Goal: Task Accomplishment & Management: Use online tool/utility

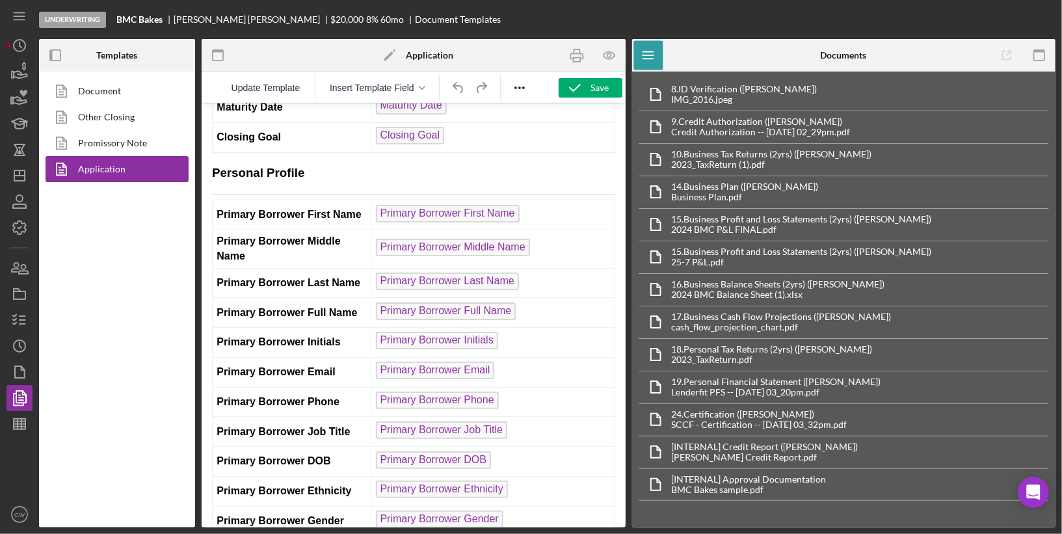
scroll to position [3112, 0]
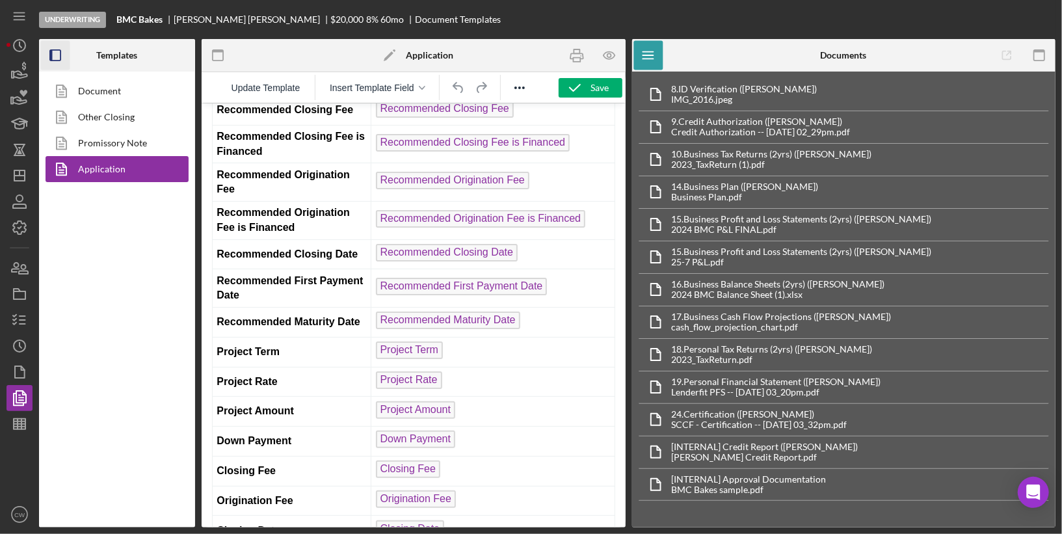
click at [60, 53] on rect "button" at bounding box center [55, 55] width 10 height 10
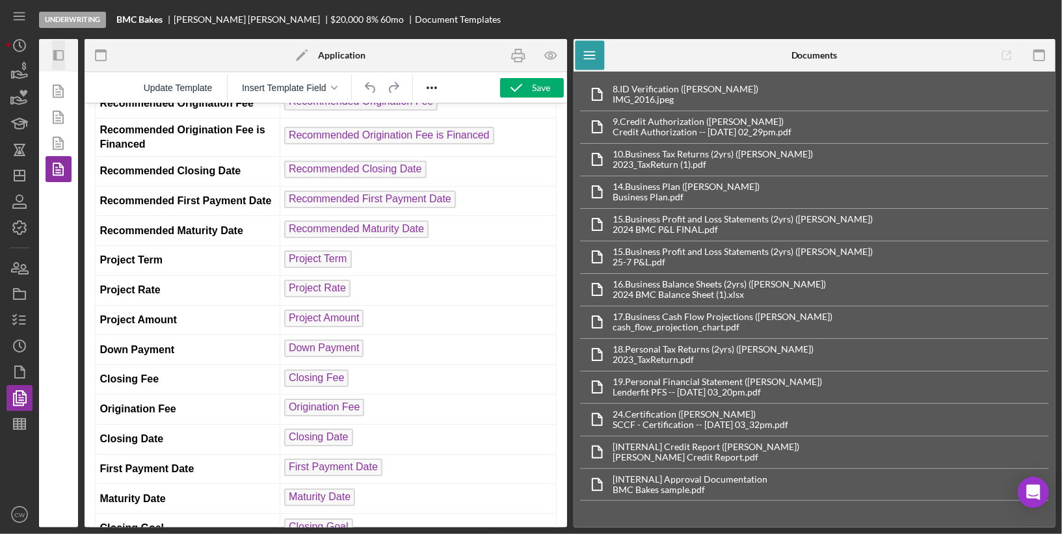
click at [58, 54] on icon "Icon/Panel Side Expand" at bounding box center [58, 55] width 29 height 29
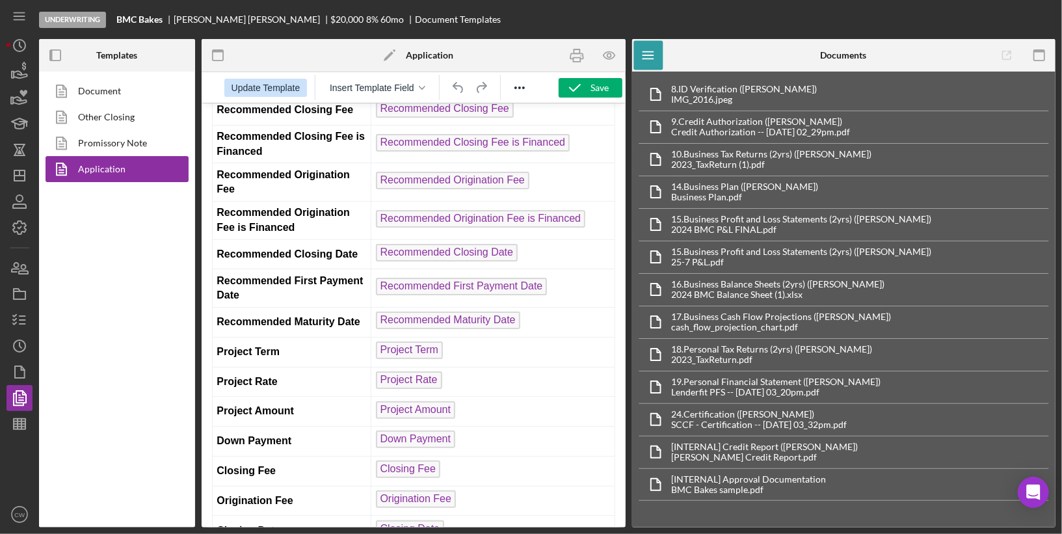
click at [258, 86] on span "Update Template" at bounding box center [266, 88] width 69 height 10
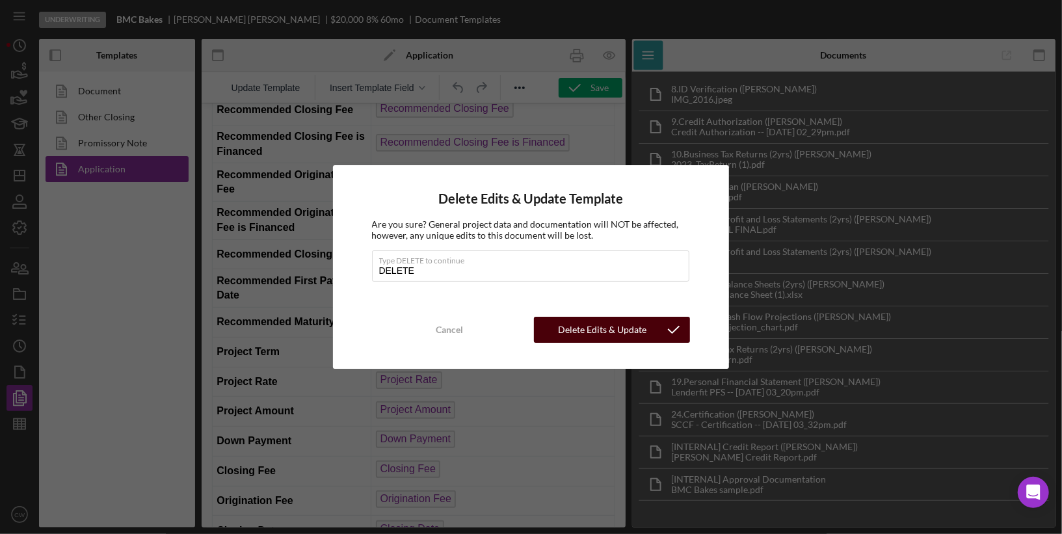
type input "DELETE"
click at [617, 338] on div "Delete Edits & Update Template" at bounding box center [602, 330] width 111 height 26
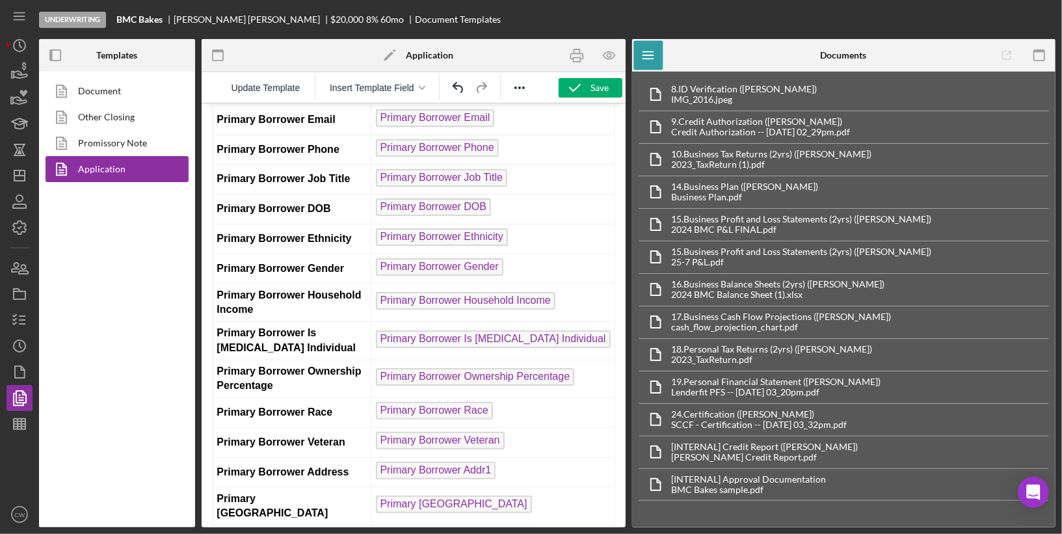
scroll to position [0, 0]
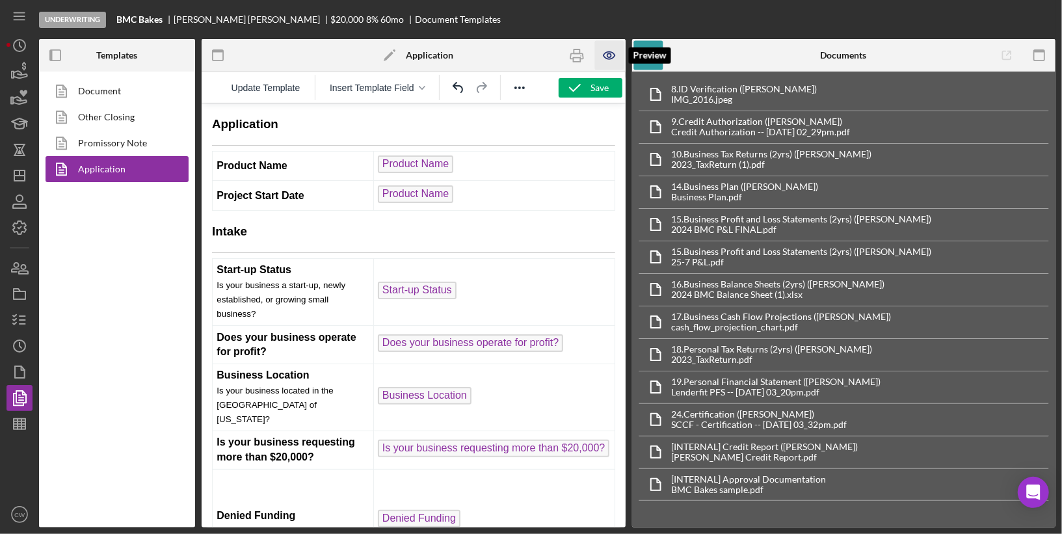
click at [611, 52] on icon "button" at bounding box center [609, 55] width 11 height 7
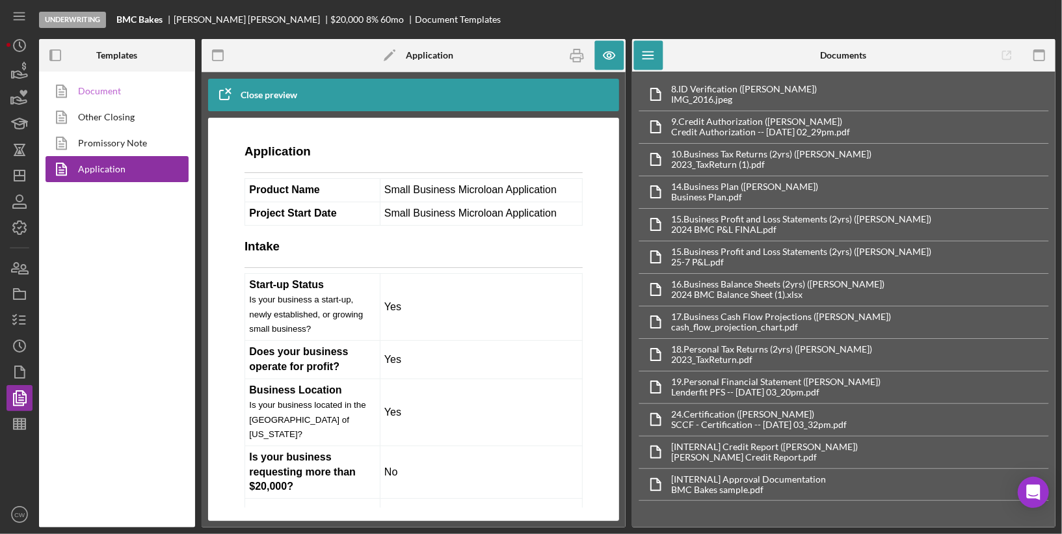
click at [87, 93] on link "Document" at bounding box center [114, 91] width 137 height 26
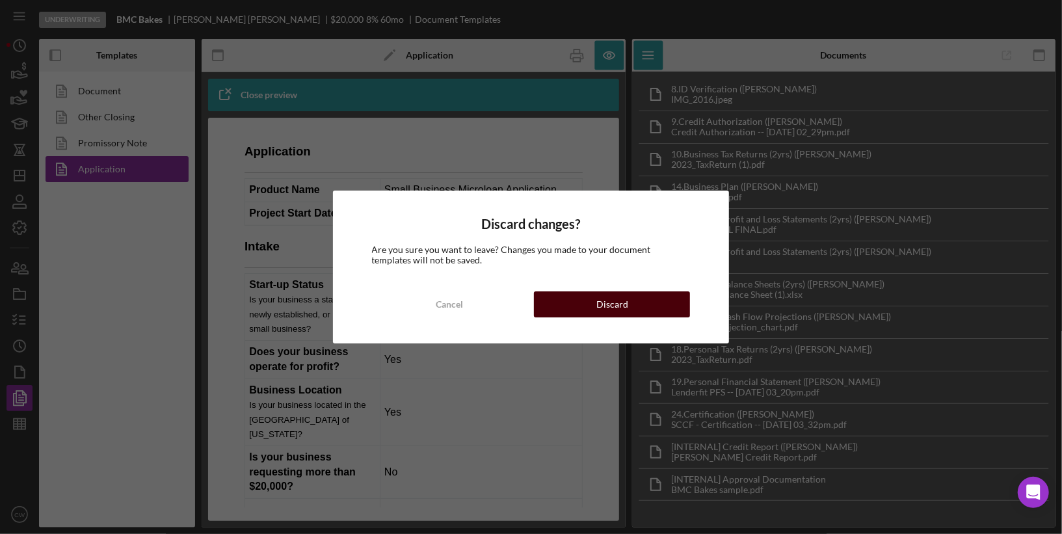
click at [604, 308] on div "Discard" at bounding box center [612, 304] width 32 height 26
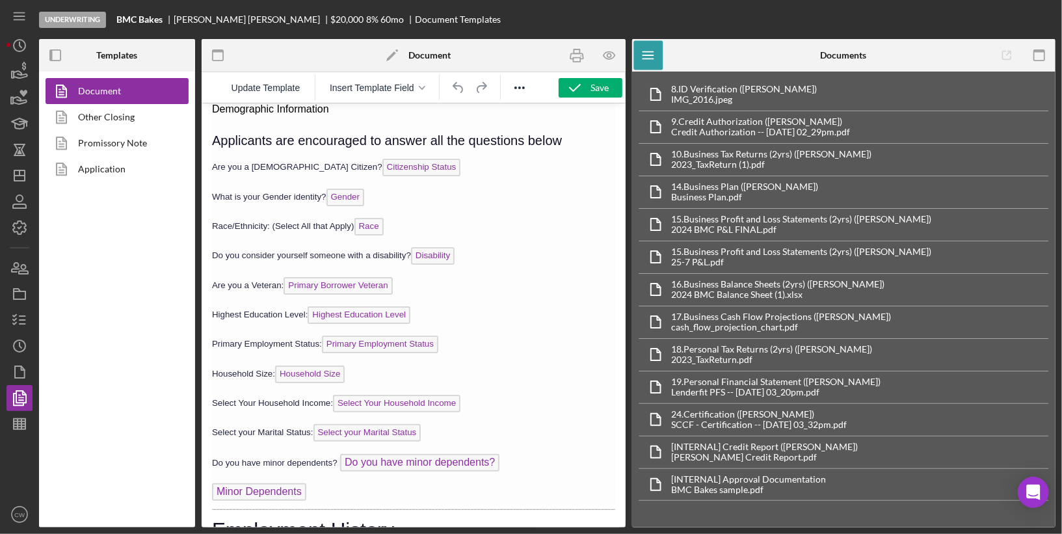
scroll to position [3313, 0]
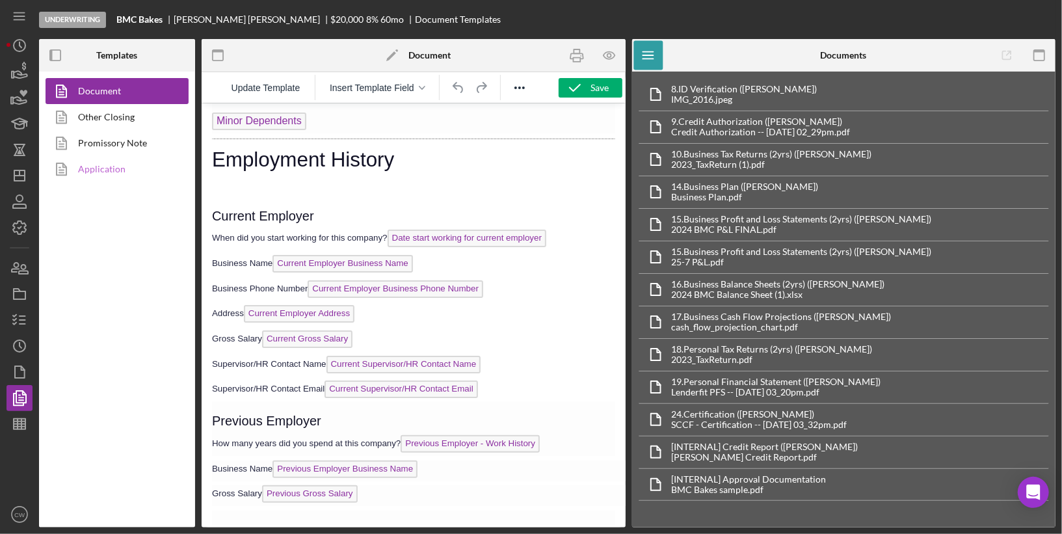
click at [105, 176] on link "Application" at bounding box center [114, 169] width 137 height 26
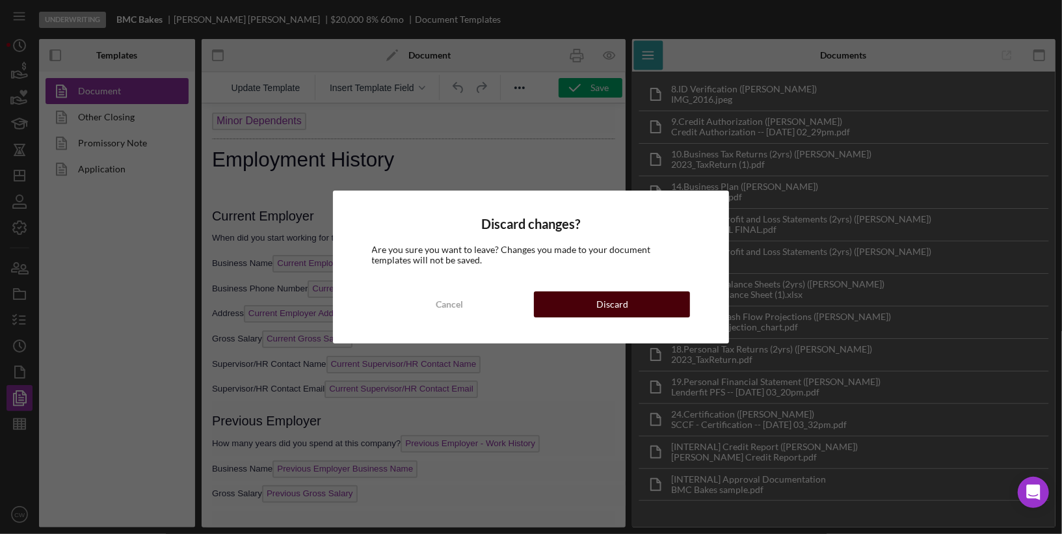
click at [605, 301] on div "Discard" at bounding box center [612, 304] width 32 height 26
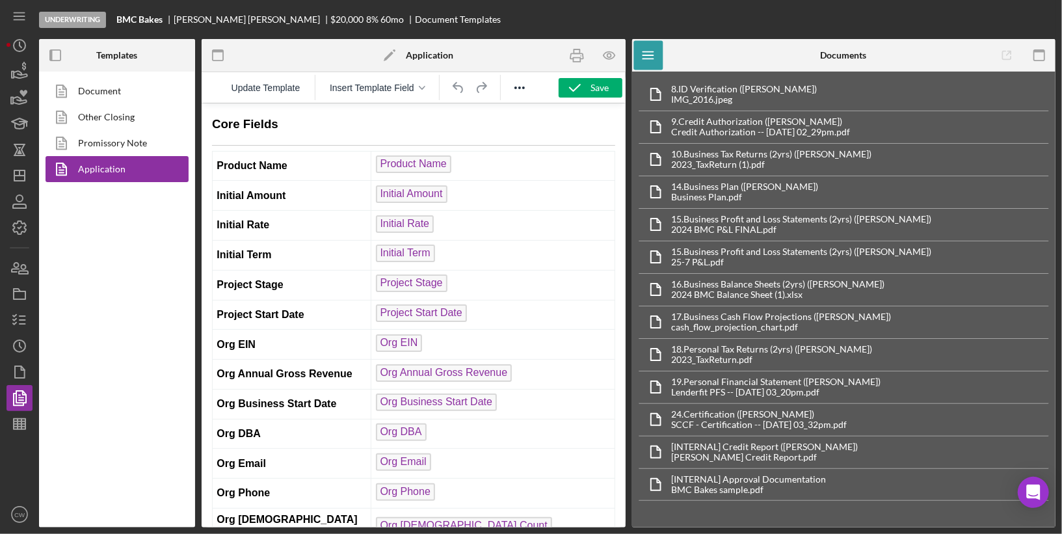
click at [423, 304] on span "Project Start Date" at bounding box center [420, 313] width 91 height 18
drag, startPoint x: 235, startPoint y: 204, endPoint x: 516, endPoint y: 10, distance: 341.4
click at [278, 91] on span "Update Template" at bounding box center [266, 88] width 69 height 10
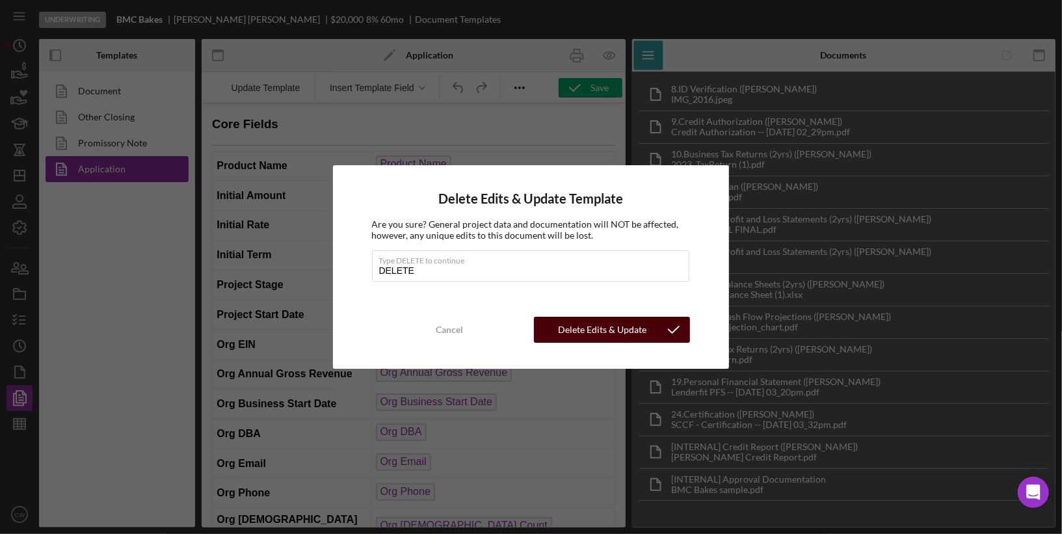
type input "DELETE"
click at [578, 336] on div "Delete Edits & Update Template" at bounding box center [602, 330] width 111 height 26
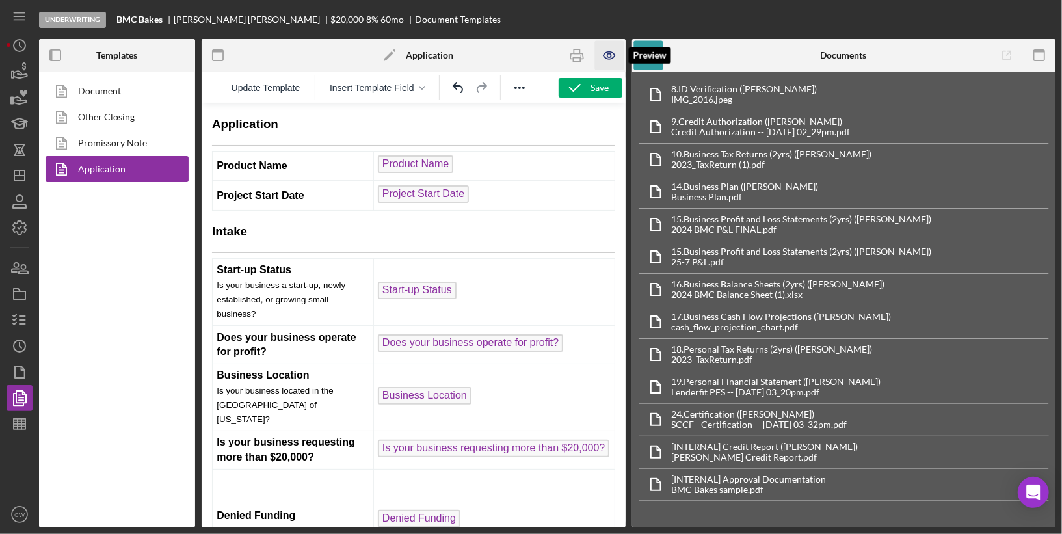
click at [601, 55] on icon "button" at bounding box center [609, 55] width 29 height 29
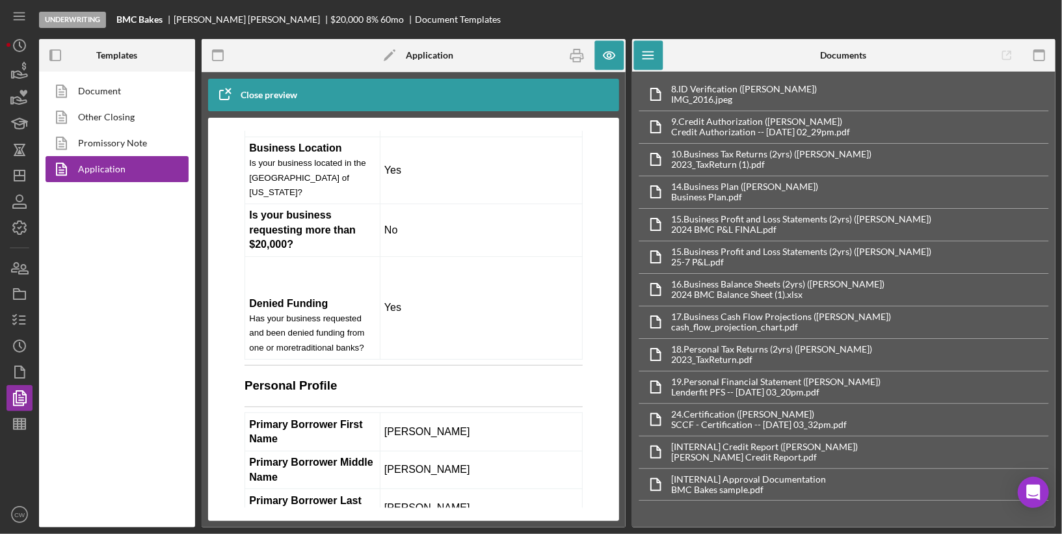
scroll to position [203, 0]
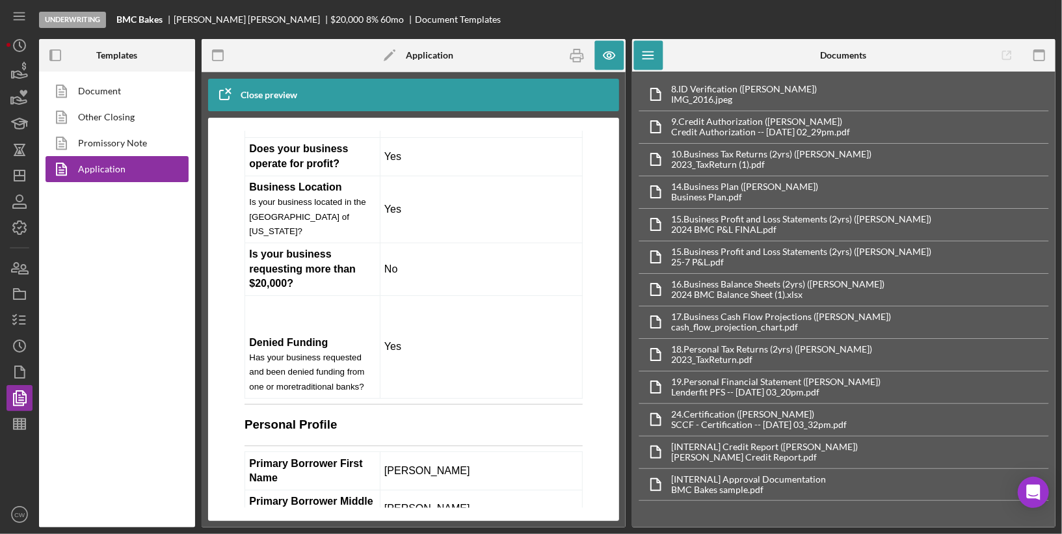
click at [226, 95] on icon "button" at bounding box center [224, 95] width 33 height 33
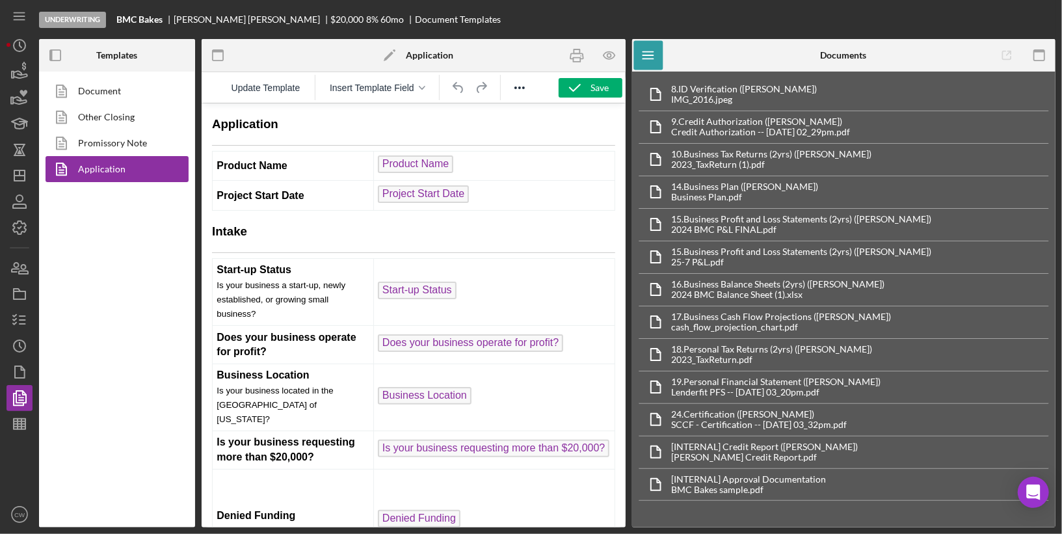
scroll to position [0, 0]
click at [282, 83] on span "Update Template" at bounding box center [266, 88] width 69 height 10
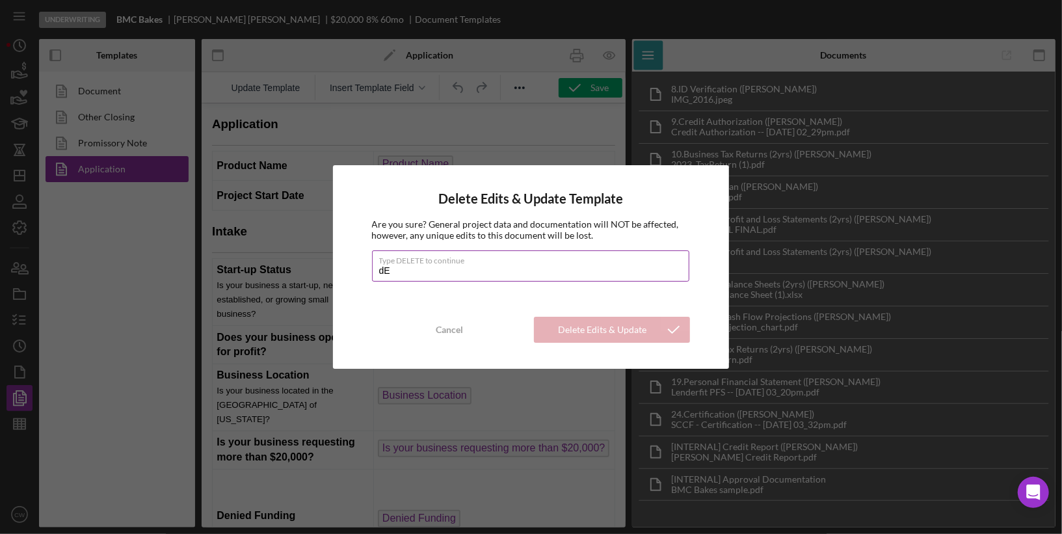
type input "d"
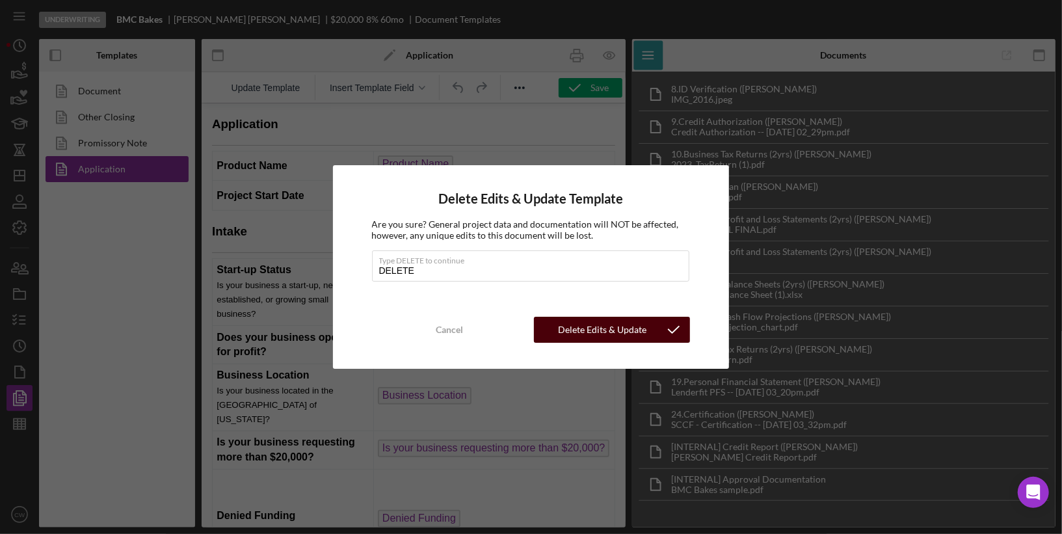
type input "DELETE"
click at [644, 331] on div "Delete Edits & Update Template" at bounding box center [602, 330] width 111 height 26
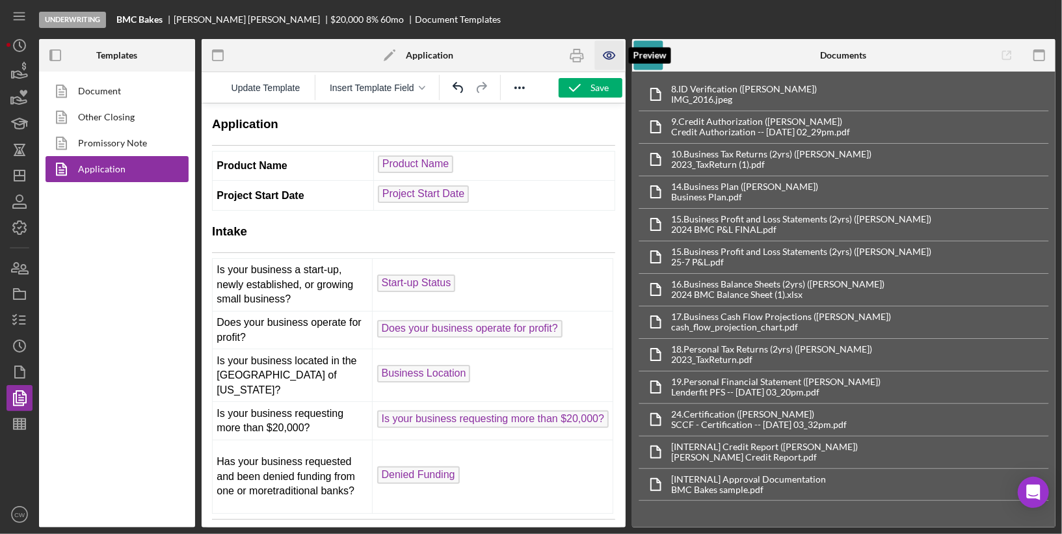
click at [610, 57] on icon "button" at bounding box center [609, 55] width 4 height 4
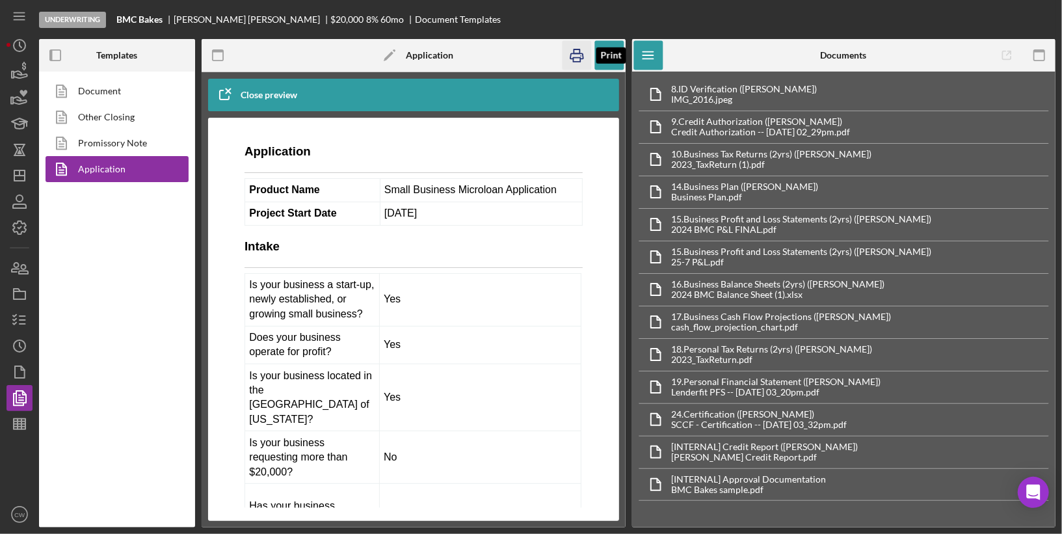
click at [576, 58] on rect "button" at bounding box center [576, 60] width 7 height 4
click at [582, 53] on icon "button" at bounding box center [576, 55] width 13 height 5
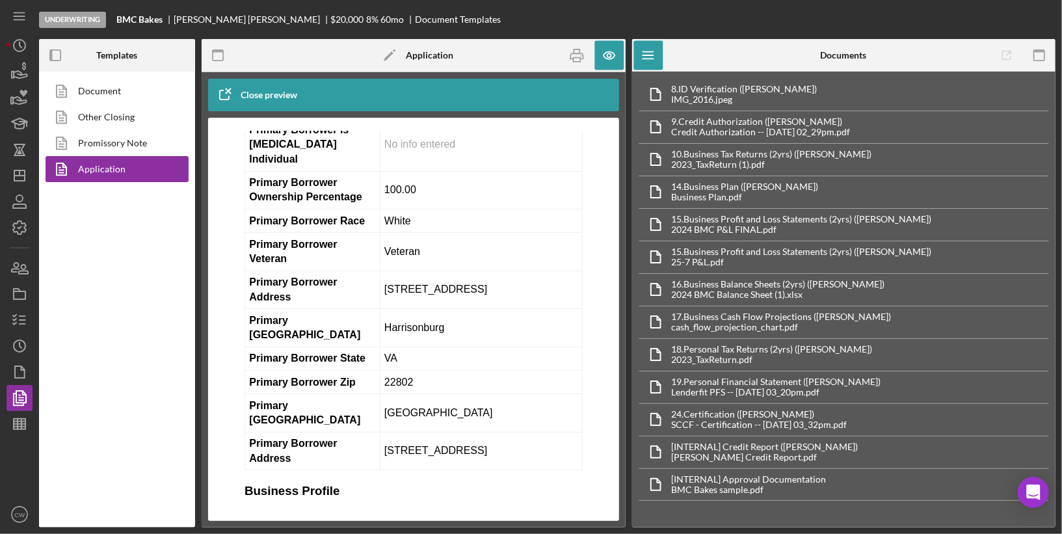
scroll to position [909, 0]
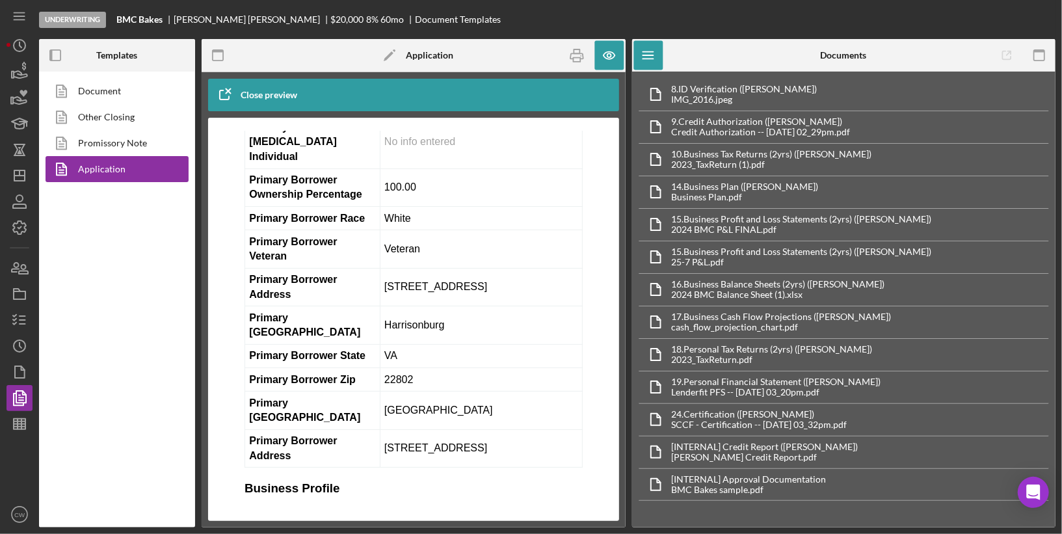
click at [229, 88] on icon "button" at bounding box center [224, 95] width 33 height 33
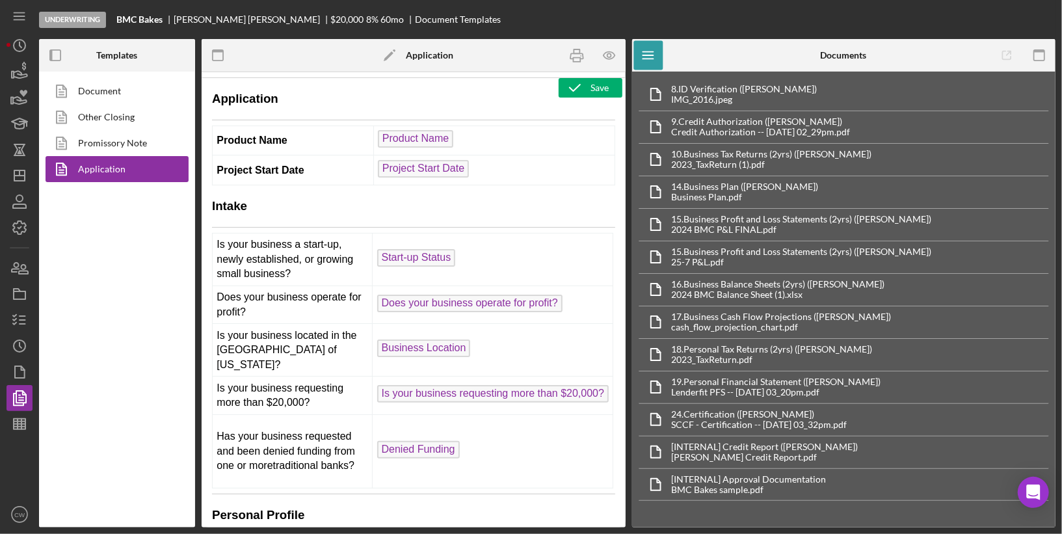
scroll to position [0, 0]
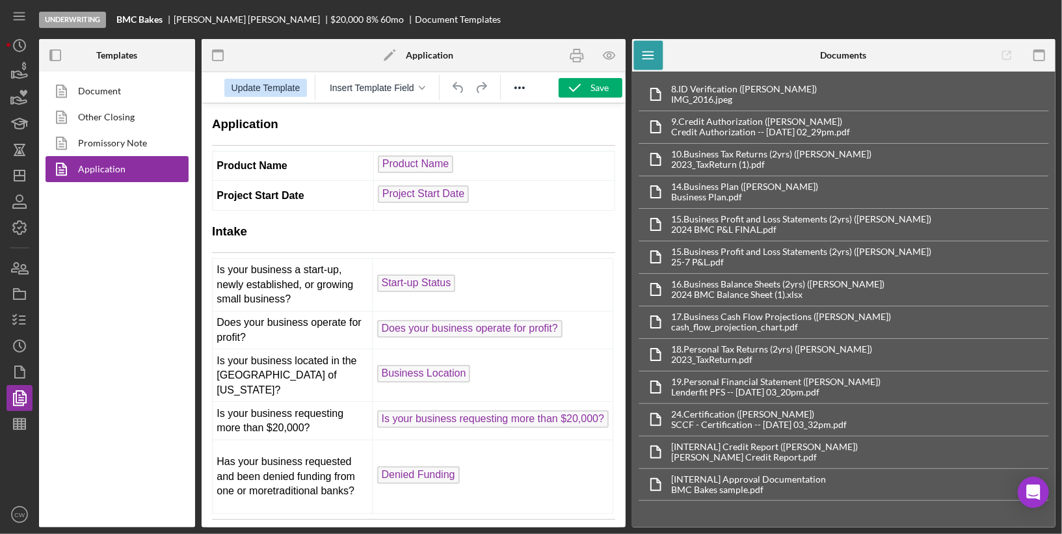
click at [292, 85] on span "Update Template" at bounding box center [266, 88] width 69 height 10
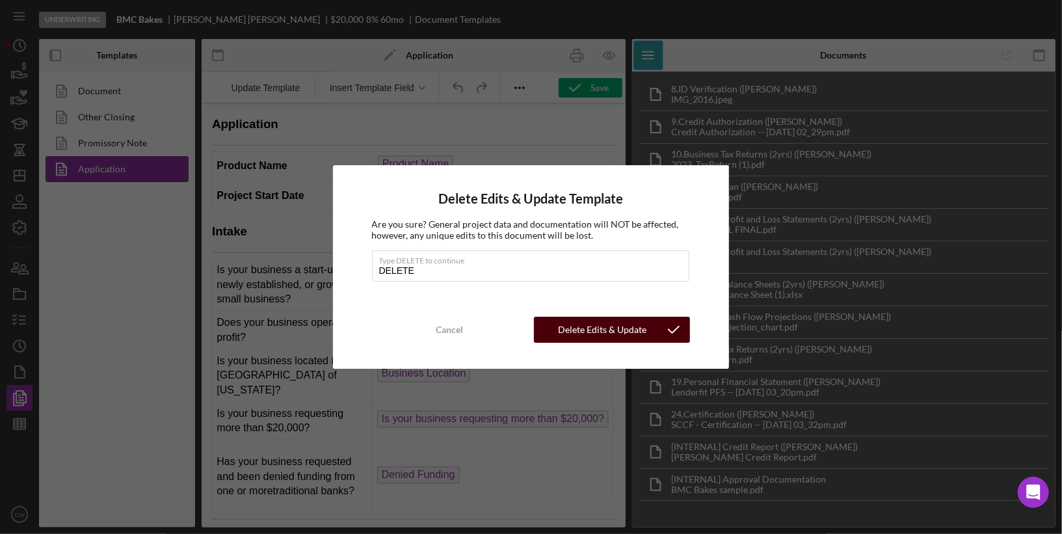
type input "DELETE"
click at [574, 333] on div "Delete Edits & Update Template" at bounding box center [602, 330] width 111 height 26
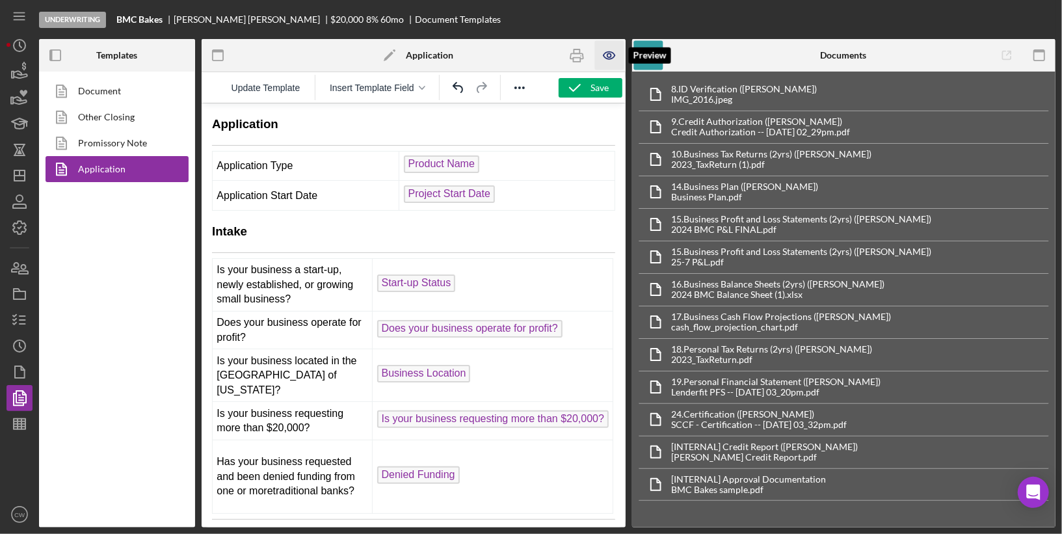
click at [608, 49] on icon "button" at bounding box center [609, 55] width 29 height 29
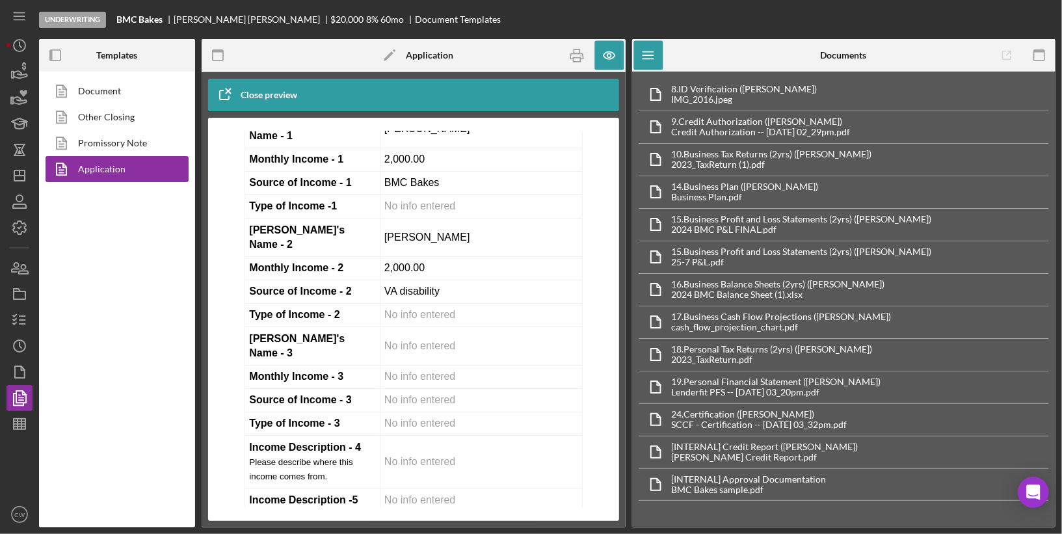
scroll to position [7679, 0]
click at [226, 97] on icon "button" at bounding box center [224, 95] width 33 height 33
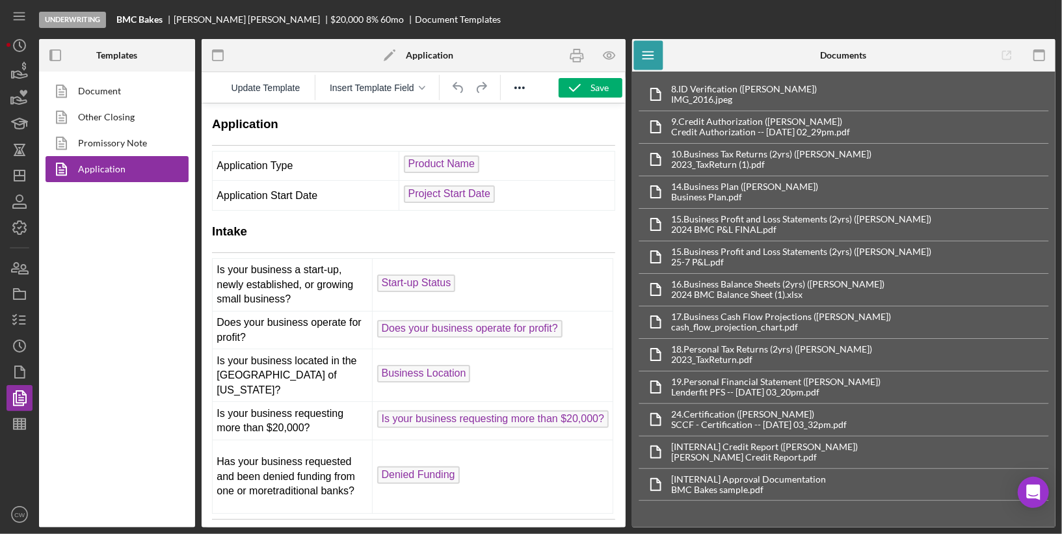
scroll to position [0, 0]
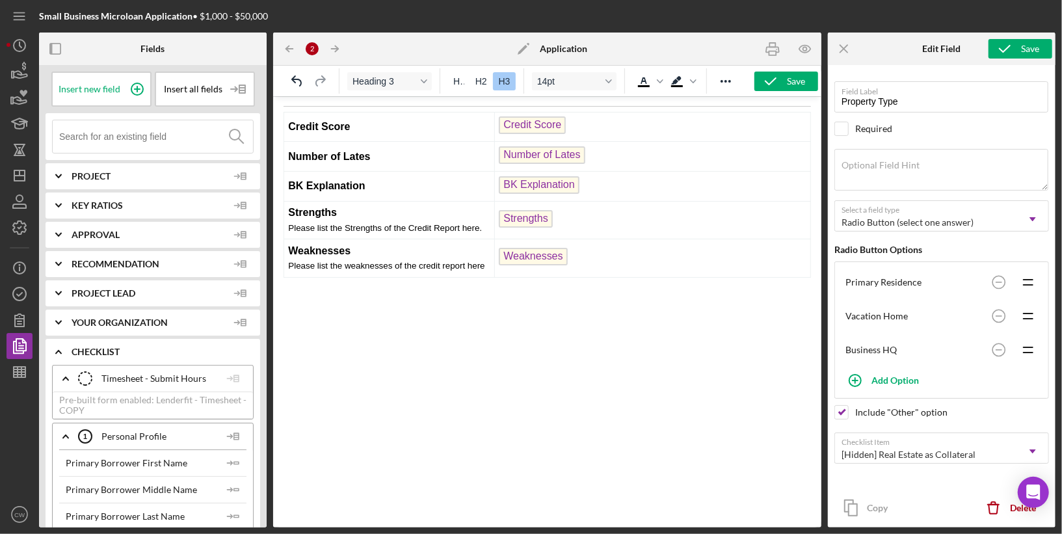
scroll to position [9519, 0]
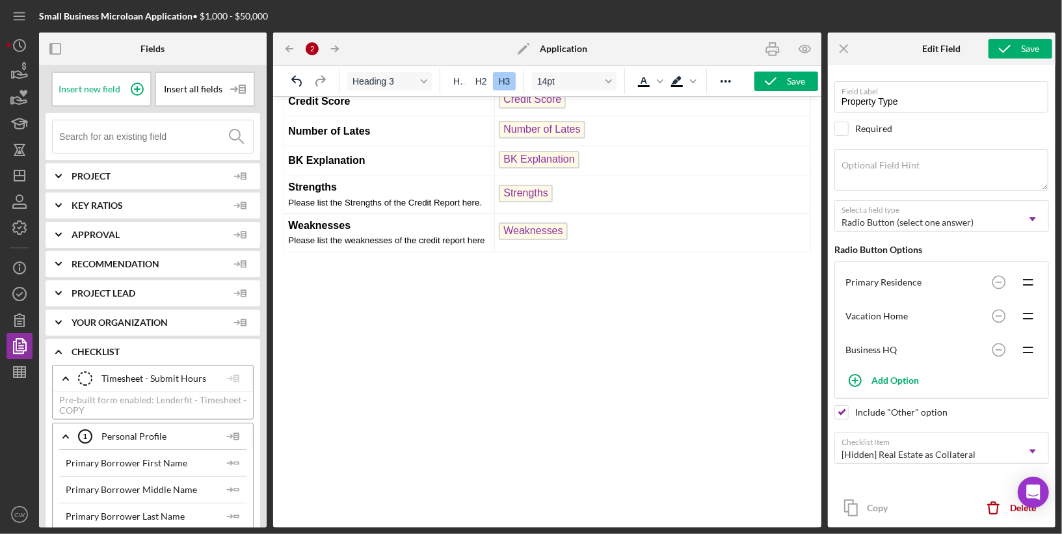
click at [387, 378] on p "Rich Text Area. Press ALT-0 for help." at bounding box center [547, 524] width 528 height 524
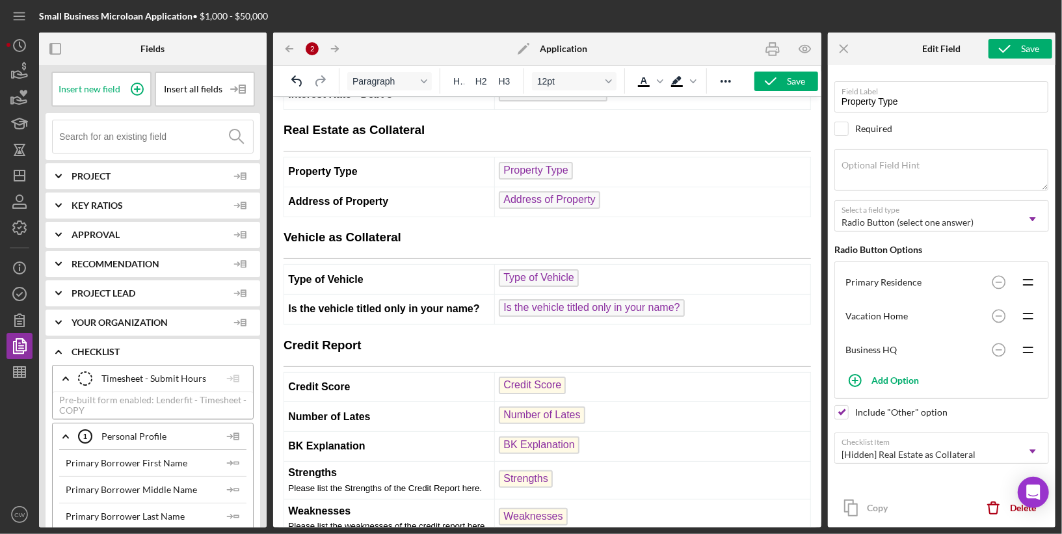
scroll to position [9160, 0]
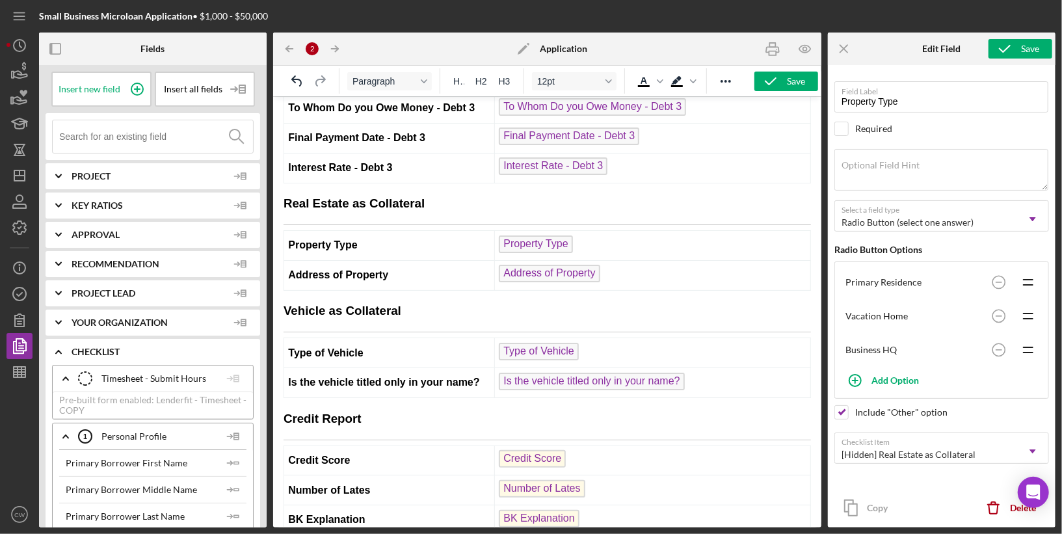
click at [127, 323] on span "Your Organization" at bounding box center [150, 322] width 156 height 10
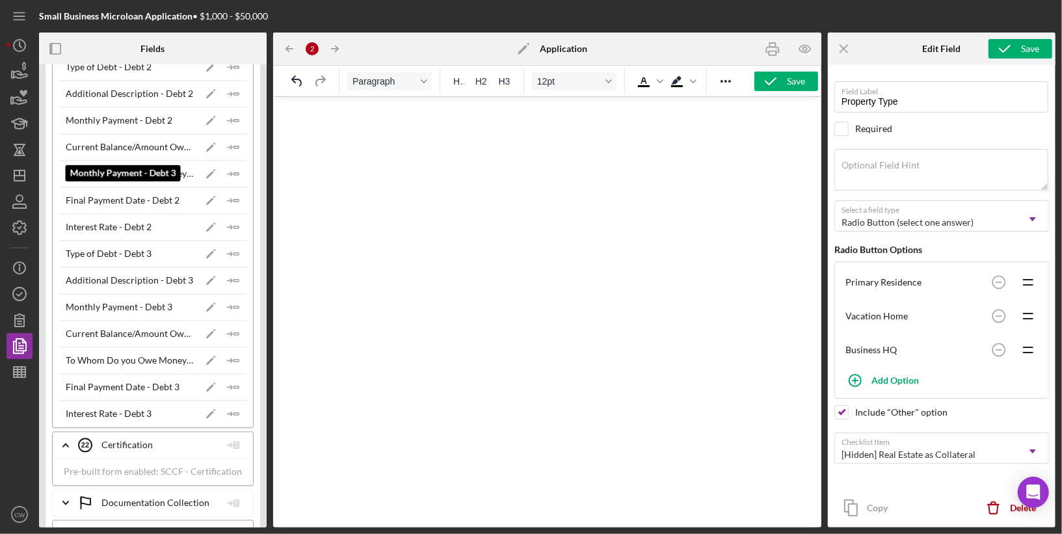
scroll to position [8160, 0]
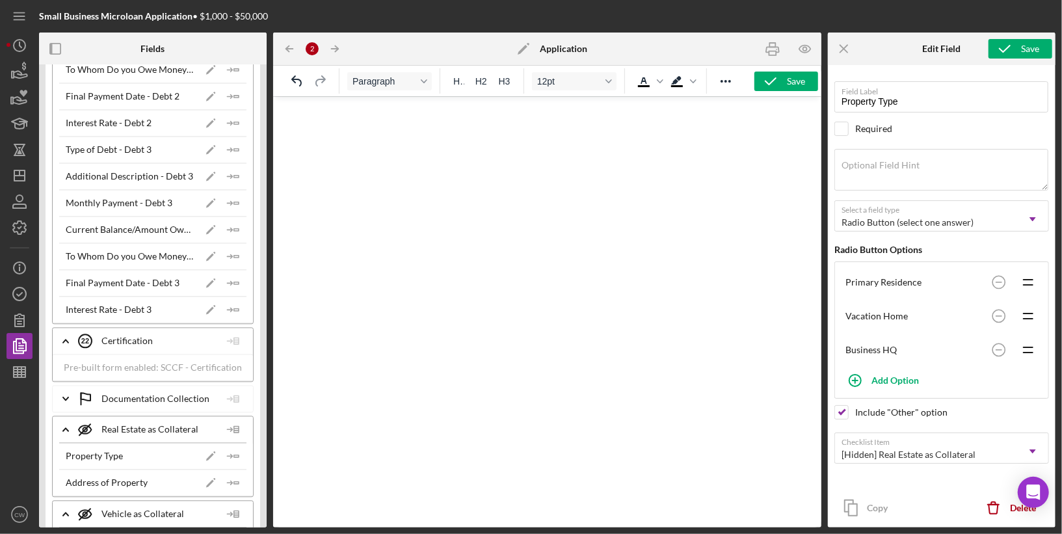
click at [132, 325] on div "Certification 22 Certification" at bounding box center [150, 341] width 142 height 33
click at [132, 354] on div "Pre-built form enabled: SCCF - Certification" at bounding box center [153, 367] width 200 height 27
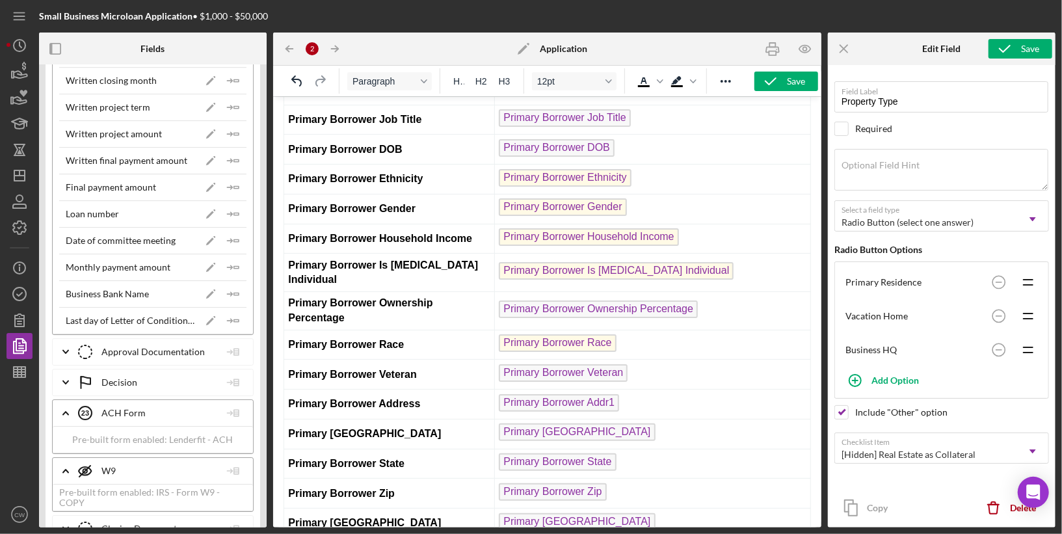
scroll to position [0, 0]
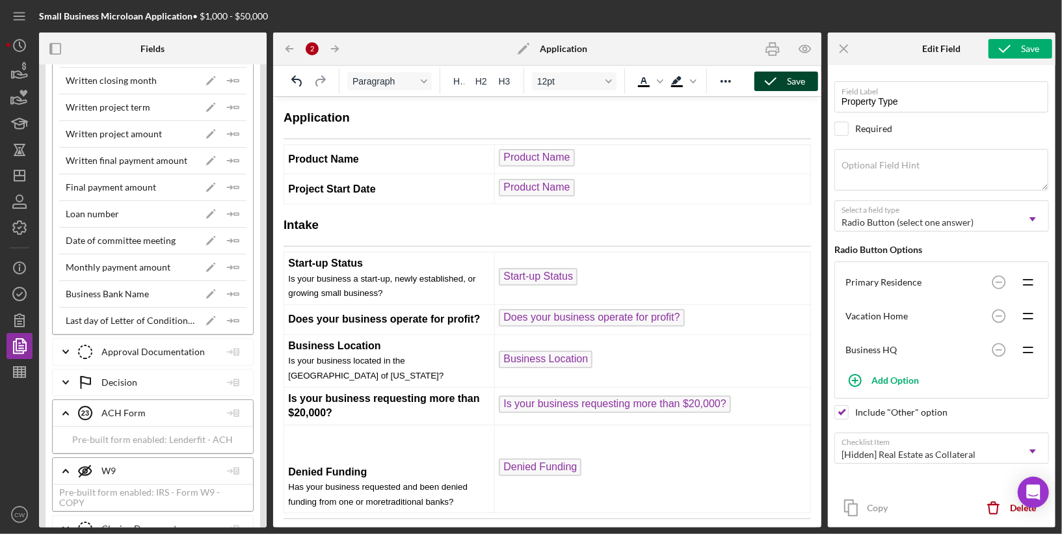
click at [791, 75] on div "Save" at bounding box center [796, 82] width 18 height 20
click at [548, 187] on span "Product Name" at bounding box center [535, 187] width 75 height 18
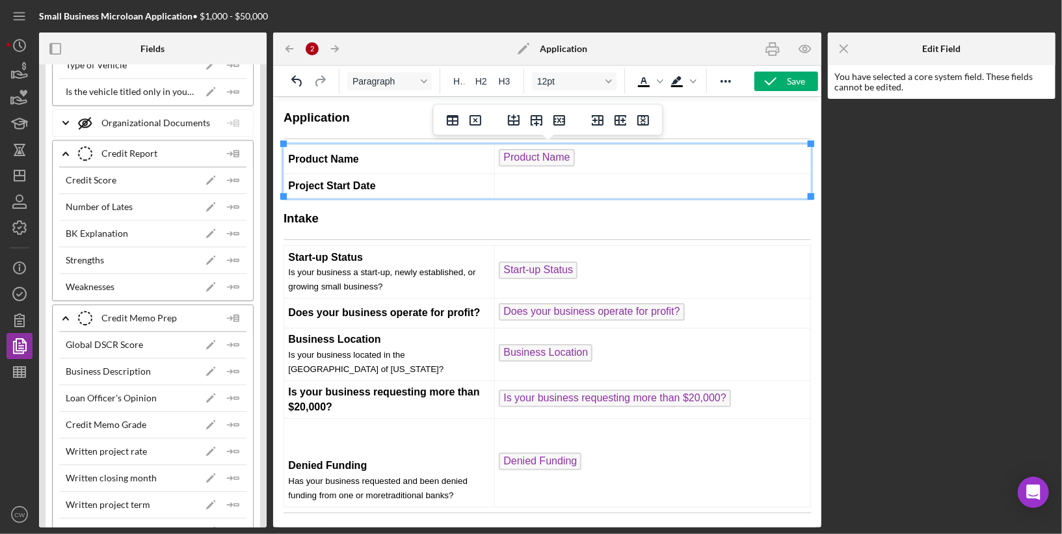
scroll to position [8571, 0]
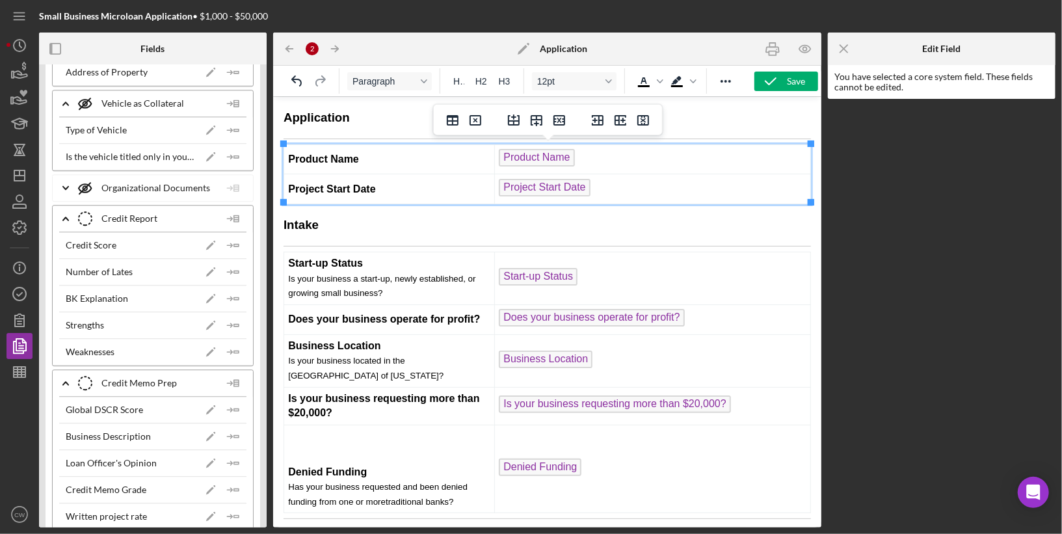
click at [701, 228] on h3 "Intake" at bounding box center [547, 224] width 528 height 17
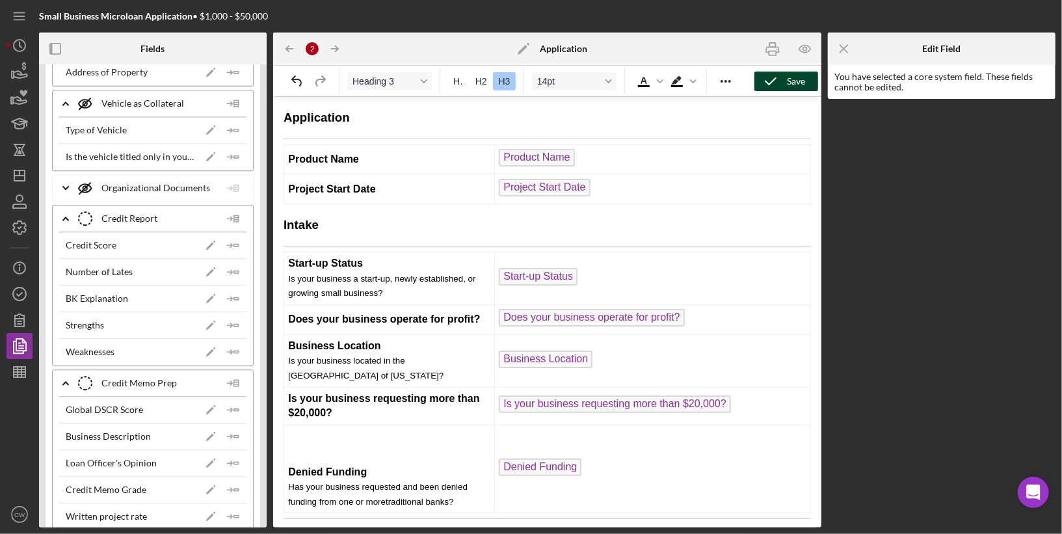
click at [799, 82] on div "Save" at bounding box center [796, 82] width 18 height 20
click at [386, 257] on td "Start-up Status Is your business a start-up, newly established, or growing smal…" at bounding box center [389, 277] width 211 height 53
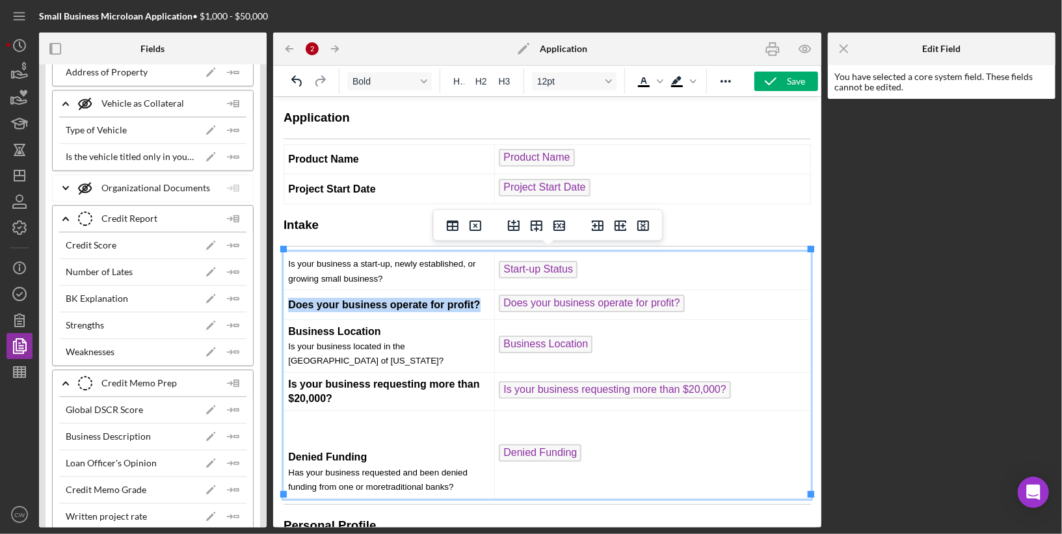
drag, startPoint x: 488, startPoint y: 301, endPoint x: 286, endPoint y: 302, distance: 201.6
click at [286, 302] on td "Does your business operate for profit?" at bounding box center [389, 304] width 211 height 30
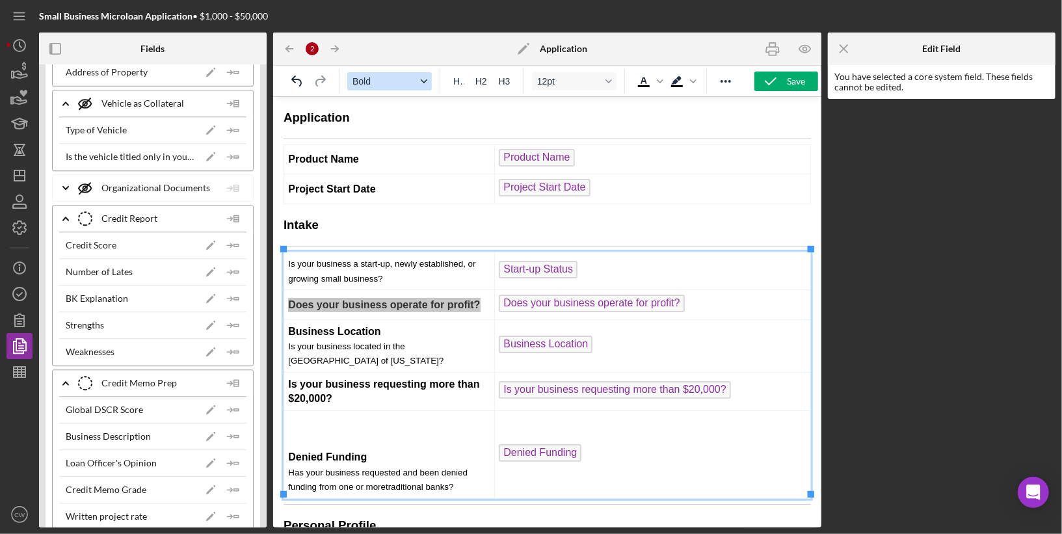
click at [427, 79] on icon "Format Bold" at bounding box center [424, 81] width 7 height 4
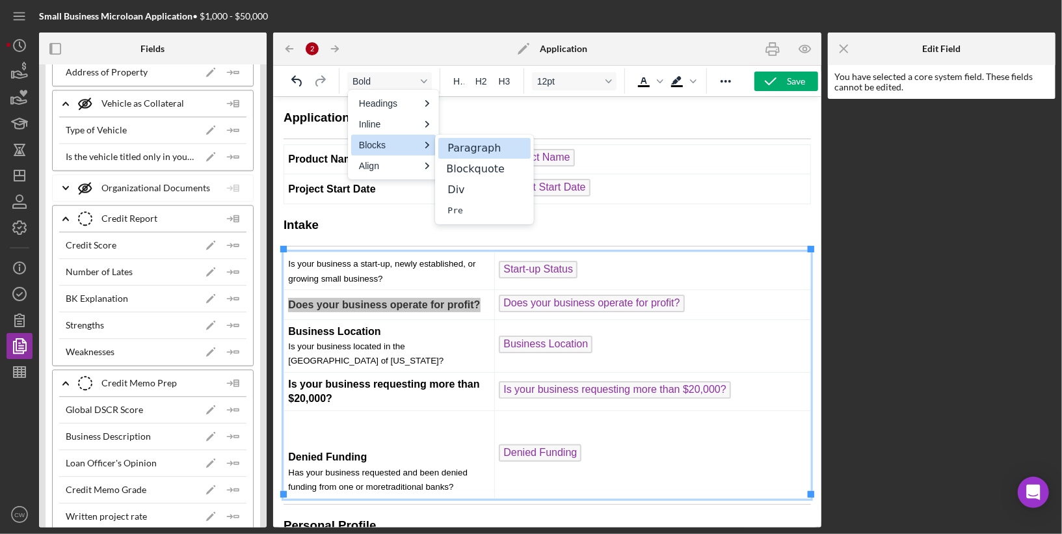
click at [462, 151] on p "Paragraph" at bounding box center [475, 149] width 58 height 16
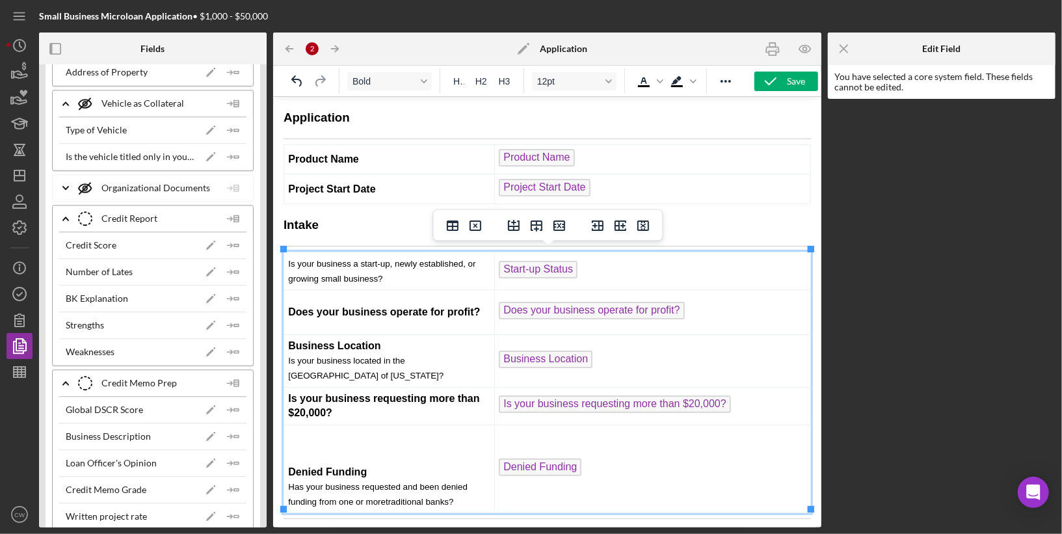
click at [366, 272] on span "Is your business a start-up, newly established, or growing small business?" at bounding box center [381, 270] width 187 height 24
drag, startPoint x: 395, startPoint y: 273, endPoint x: 298, endPoint y: 262, distance: 97.5
click at [298, 262] on td "Is your business a start-up, newly established, or growing small business?" at bounding box center [389, 270] width 211 height 38
click at [370, 306] on strong "Does your business operate for profit?" at bounding box center [384, 311] width 192 height 11
drag, startPoint x: 289, startPoint y: 308, endPoint x: 487, endPoint y: 308, distance: 197.7
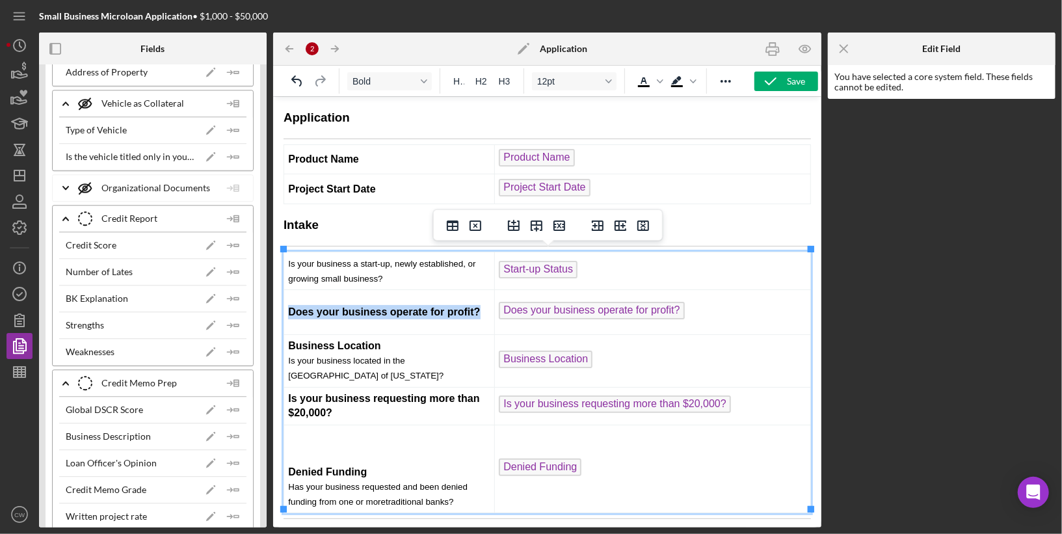
click at [487, 308] on p "Does your business operate for profit?" at bounding box center [389, 311] width 202 height 14
click at [426, 88] on button "Bold" at bounding box center [389, 81] width 85 height 18
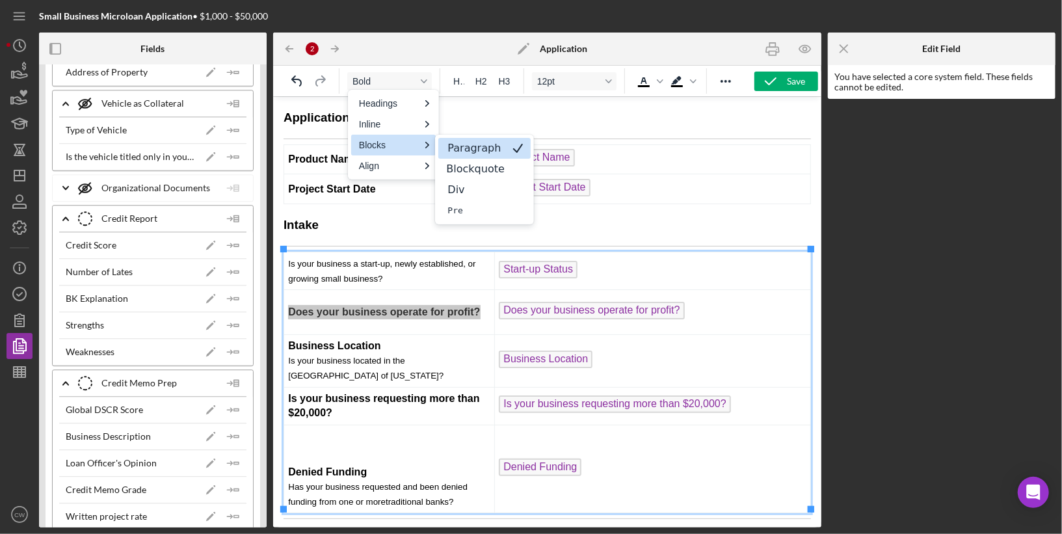
click at [459, 147] on p "Paragraph" at bounding box center [475, 149] width 58 height 16
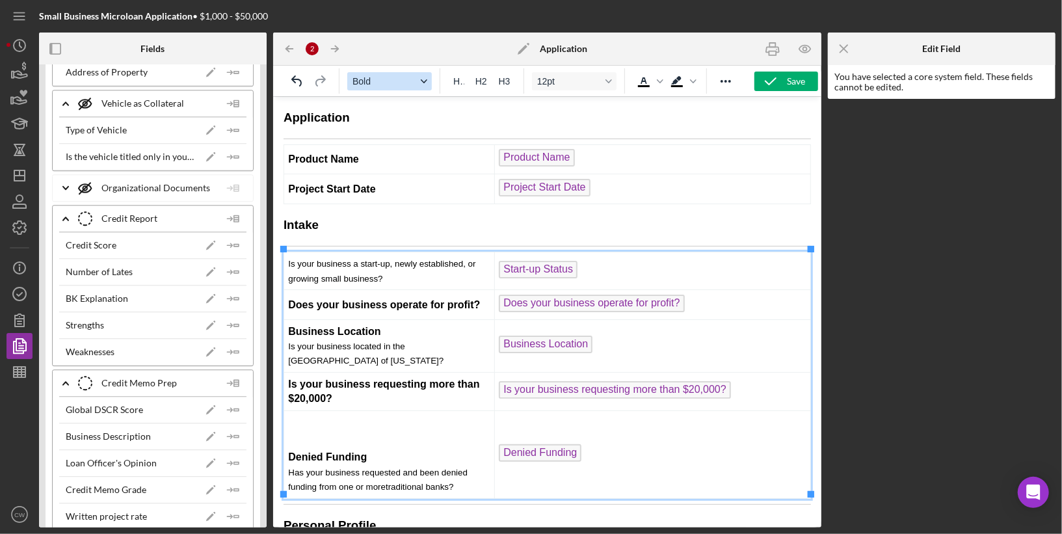
click at [388, 85] on span "Bold" at bounding box center [385, 81] width 64 height 10
click at [341, 270] on span "Is your business a start-up, newly established, or growing small business?" at bounding box center [381, 270] width 187 height 24
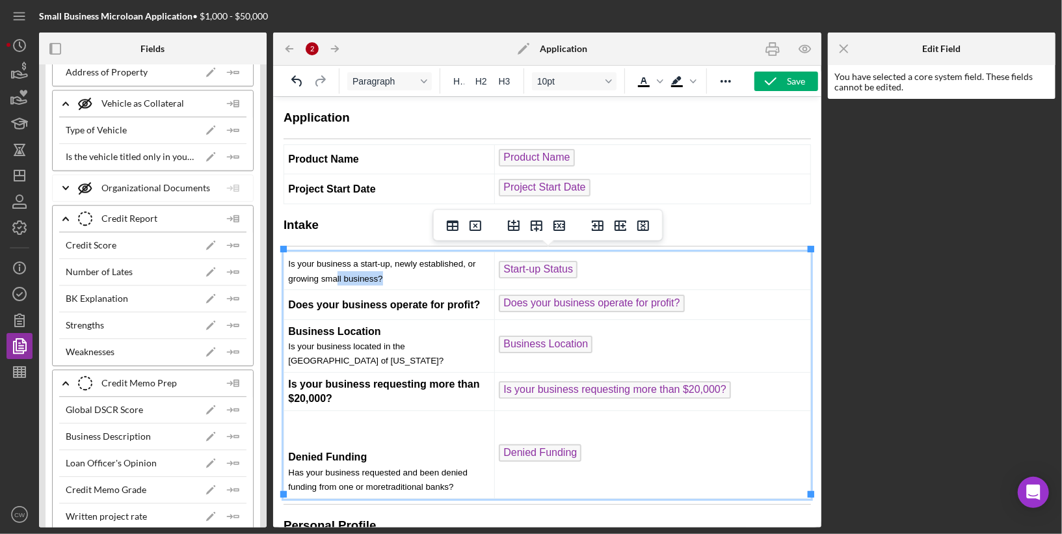
drag, startPoint x: 391, startPoint y: 275, endPoint x: 338, endPoint y: 275, distance: 52.7
click at [338, 275] on td "Is your business a start-up, newly established, or growing small business?" at bounding box center [389, 270] width 211 height 38
click at [300, 80] on icon "Undo" at bounding box center [296, 80] width 10 height 11
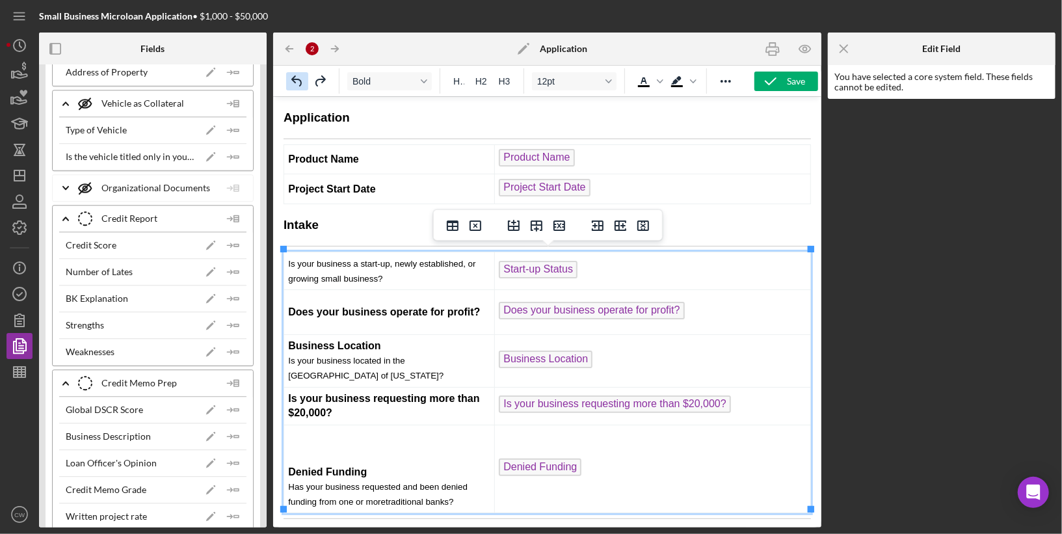
click at [300, 80] on icon "Undo" at bounding box center [296, 80] width 10 height 11
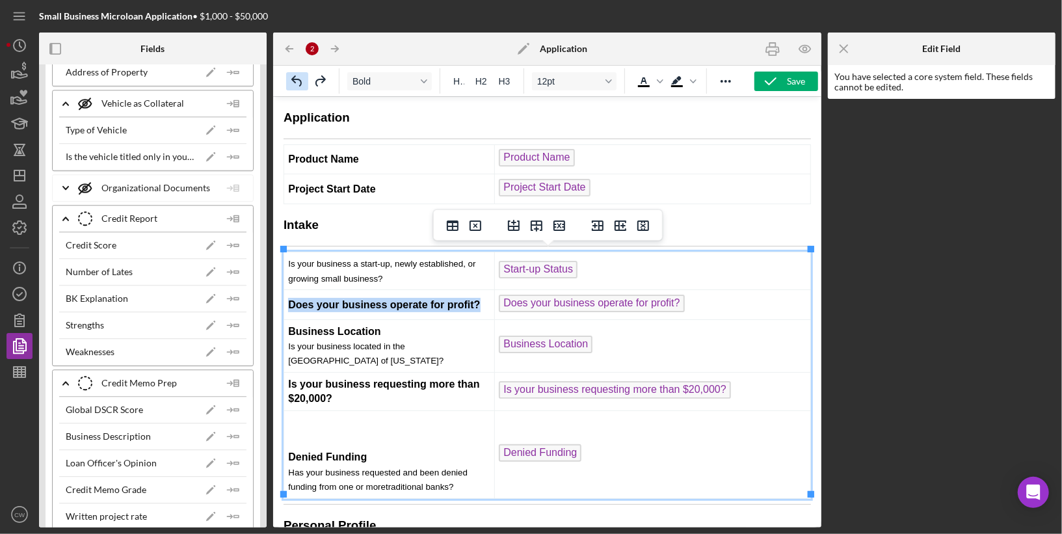
click at [300, 79] on icon "Undo" at bounding box center [296, 80] width 10 height 11
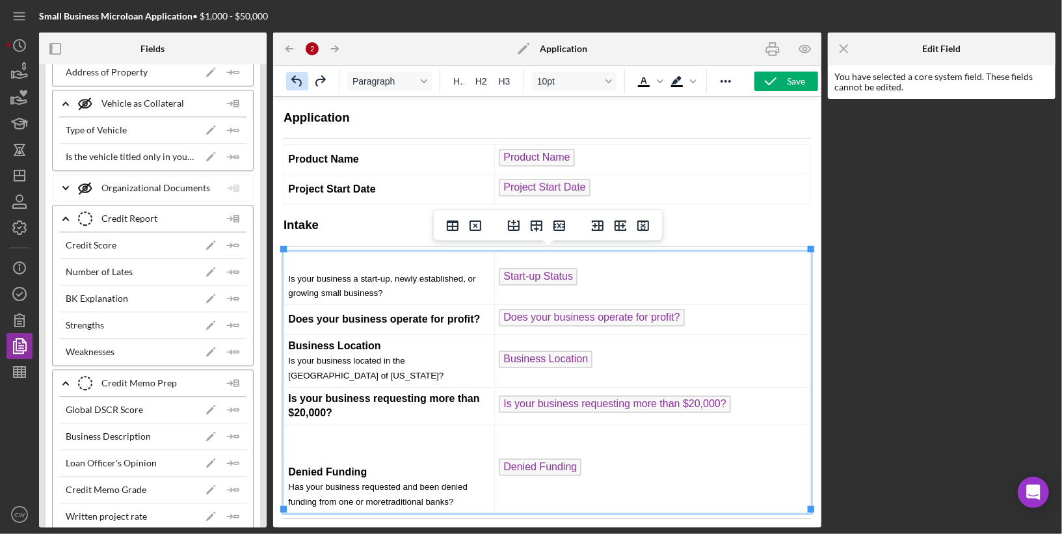
click at [300, 77] on icon "Undo" at bounding box center [297, 82] width 16 height 16
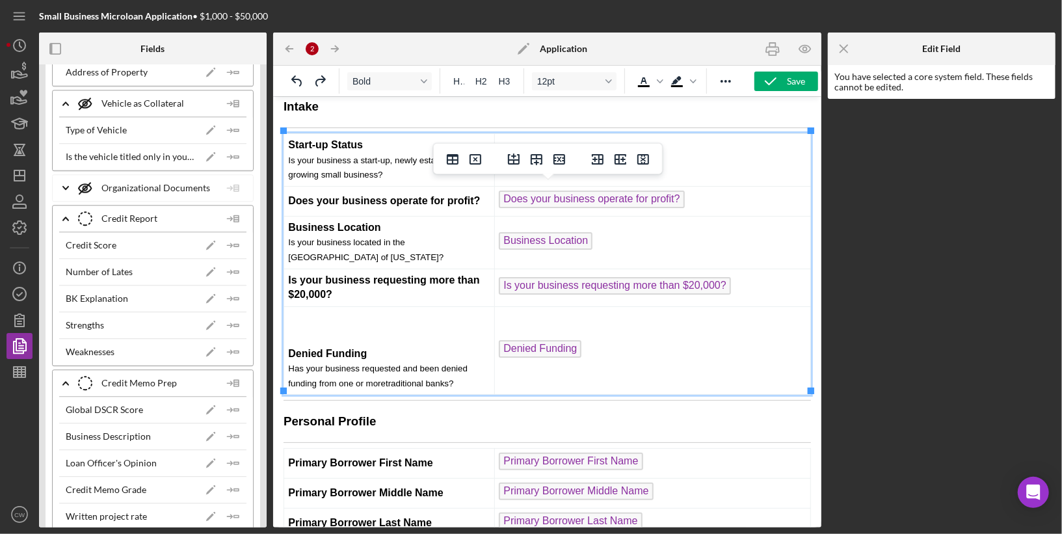
scroll to position [156, 0]
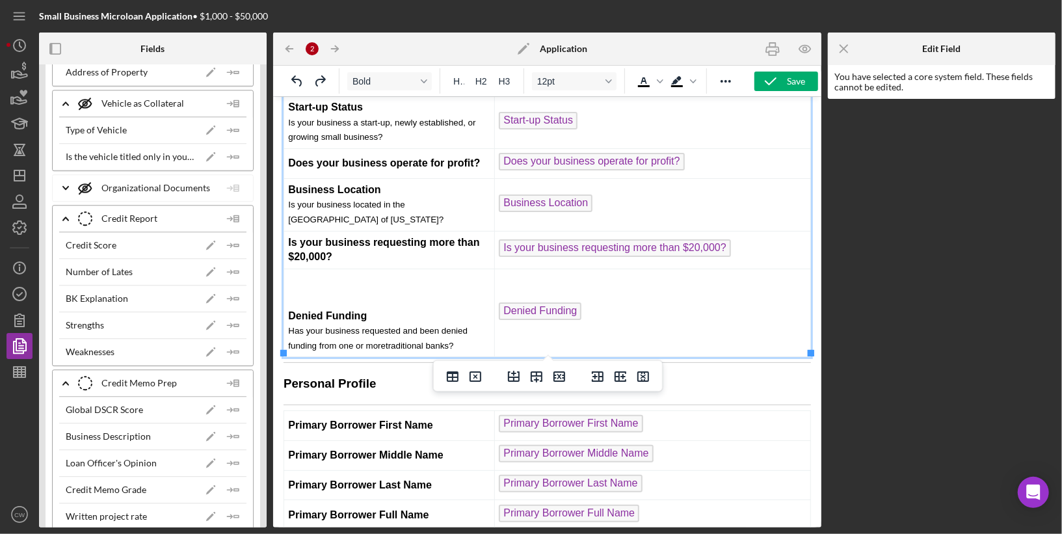
click at [349, 291] on p "Rich Text Area. Press ALT-0 for help." at bounding box center [389, 290] width 202 height 14
click at [291, 310] on strong "Denied Funding" at bounding box center [327, 315] width 79 height 11
click at [319, 275] on td "Denied Funding Has your business requested and been denied funding from one or …" at bounding box center [389, 313] width 211 height 88
click at [429, 291] on p "Rich Text Area. Press ALT-0 for help." at bounding box center [389, 290] width 202 height 14
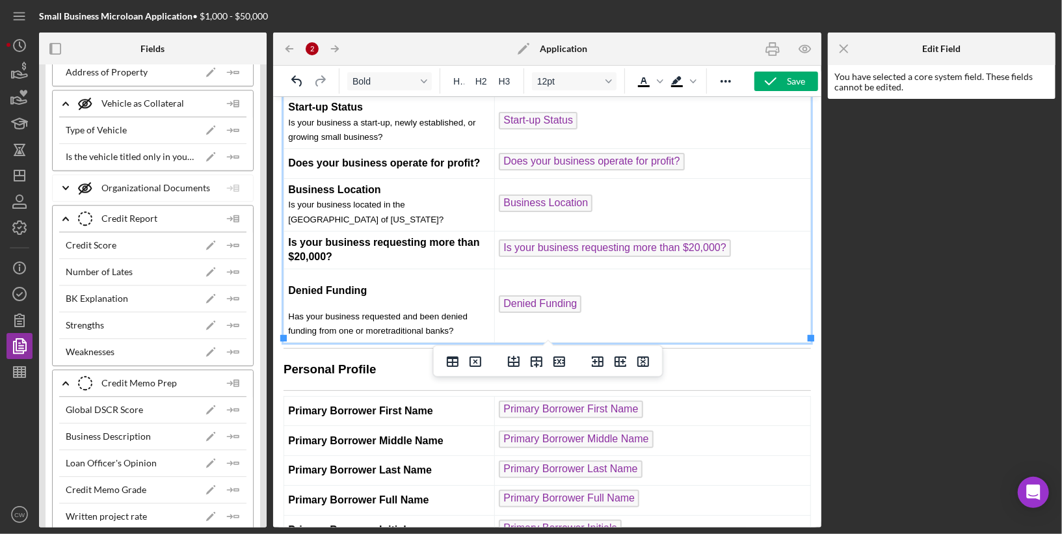
click at [287, 310] on td "Denied Funding Has your business requested and been denied funding from one or …" at bounding box center [389, 306] width 211 height 74
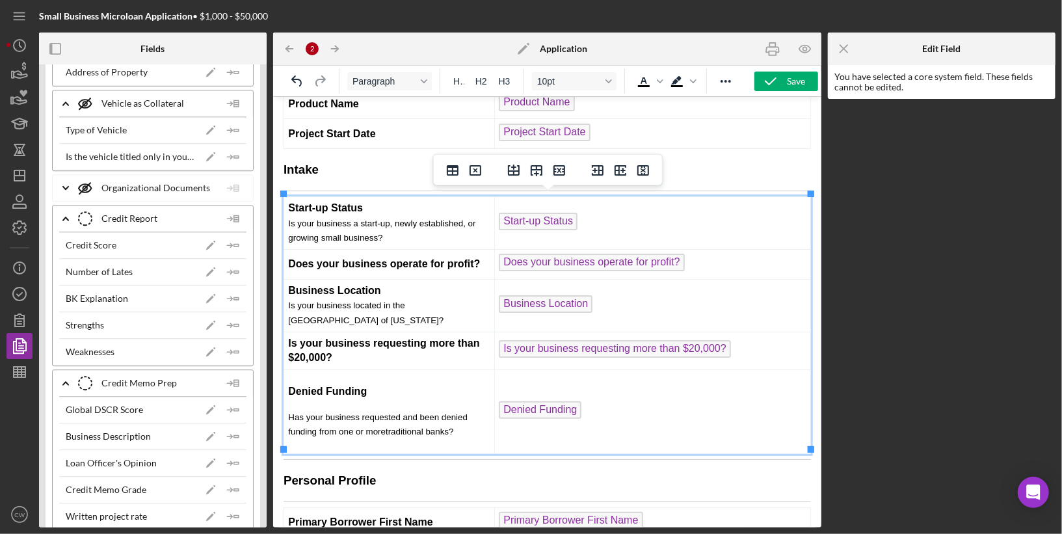
scroll to position [85, 0]
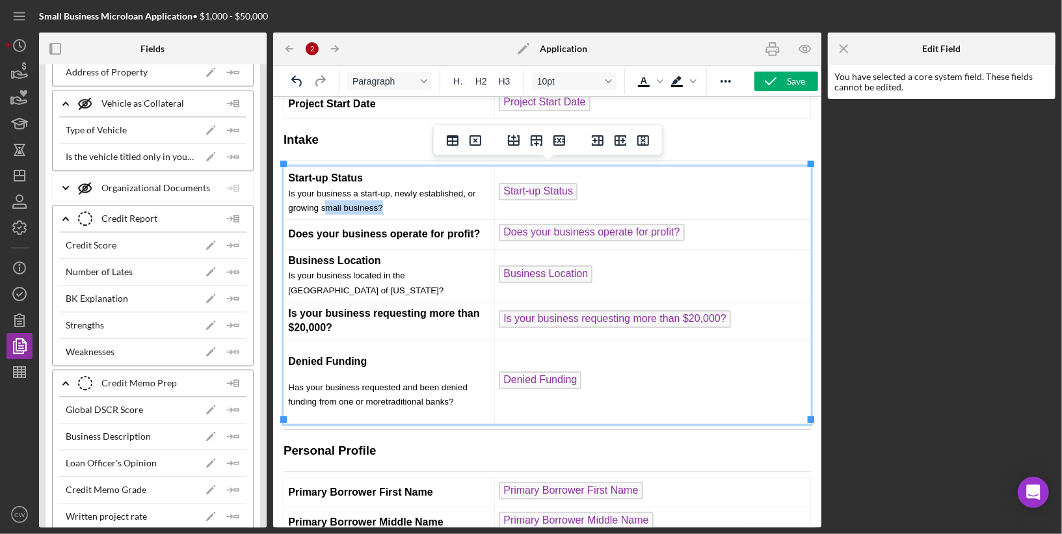
drag, startPoint x: 394, startPoint y: 207, endPoint x: 326, endPoint y: 207, distance: 68.3
click at [326, 207] on td "Start-up Status Is your business a start-up, newly established, or growing smal…" at bounding box center [389, 192] width 211 height 53
copy span "mall business?"
drag, startPoint x: 487, startPoint y: 228, endPoint x: 292, endPoint y: 222, distance: 195.2
click at [292, 222] on td "Does your business operate for profit?" at bounding box center [389, 234] width 211 height 30
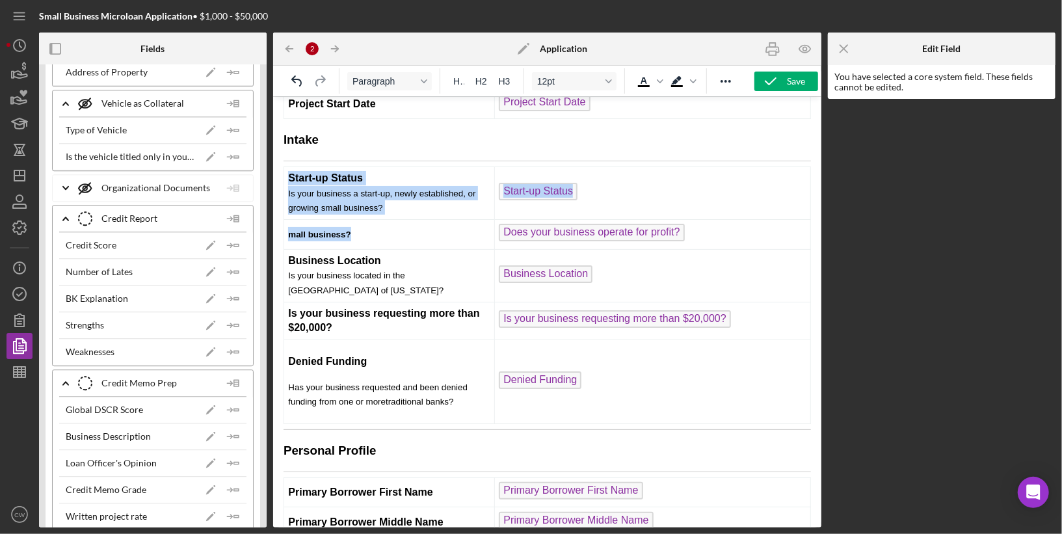
drag, startPoint x: 377, startPoint y: 230, endPoint x: 267, endPoint y: 230, distance: 109.9
click at [312, 229] on span "mall business?" at bounding box center [319, 234] width 62 height 10
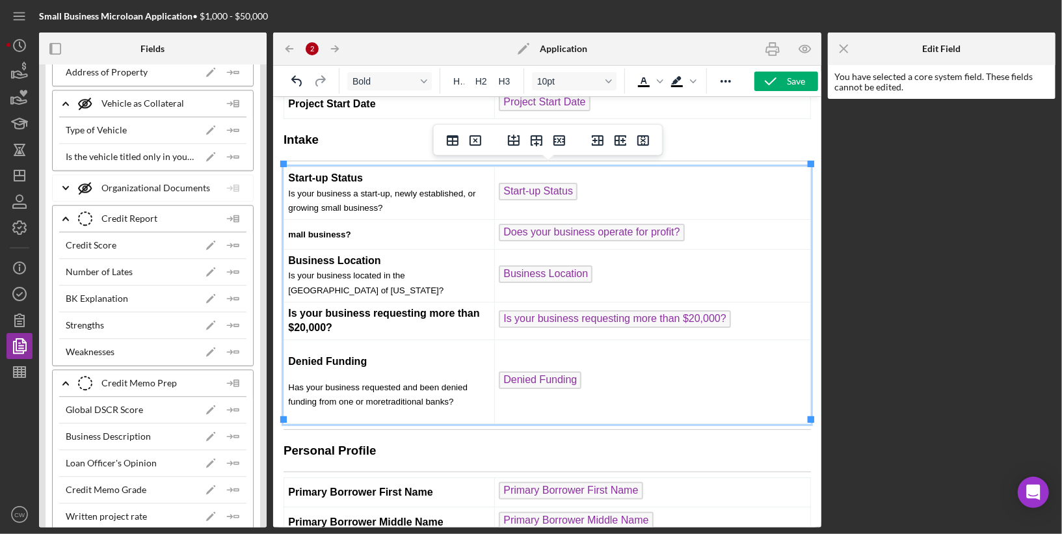
click at [360, 231] on td "mall business?" at bounding box center [389, 234] width 211 height 30
click at [380, 230] on td "Does your business operate for profit?" at bounding box center [389, 234] width 211 height 30
click at [349, 183] on td "Start-up Status Is your business a start-up, newly established, or growing smal…" at bounding box center [389, 192] width 211 height 53
click at [377, 177] on td "Start-up Status Is your business a start-up, newly established, or growing smal…" at bounding box center [389, 192] width 211 height 53
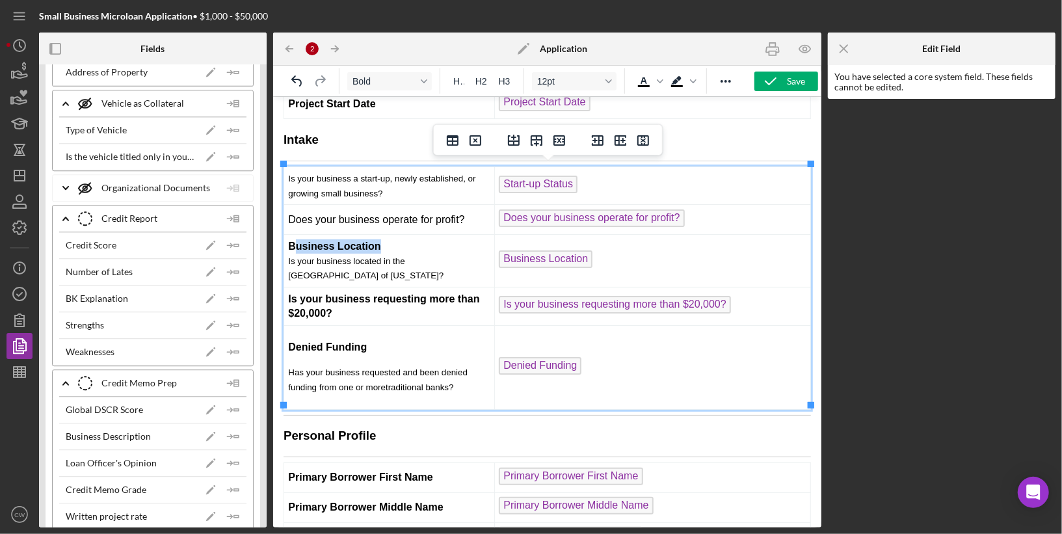
drag, startPoint x: 390, startPoint y: 241, endPoint x: 289, endPoint y: 243, distance: 100.2
click at [290, 243] on td "Business Location Is your business located in the Shenandoah Valley of Virginia?" at bounding box center [389, 260] width 211 height 53
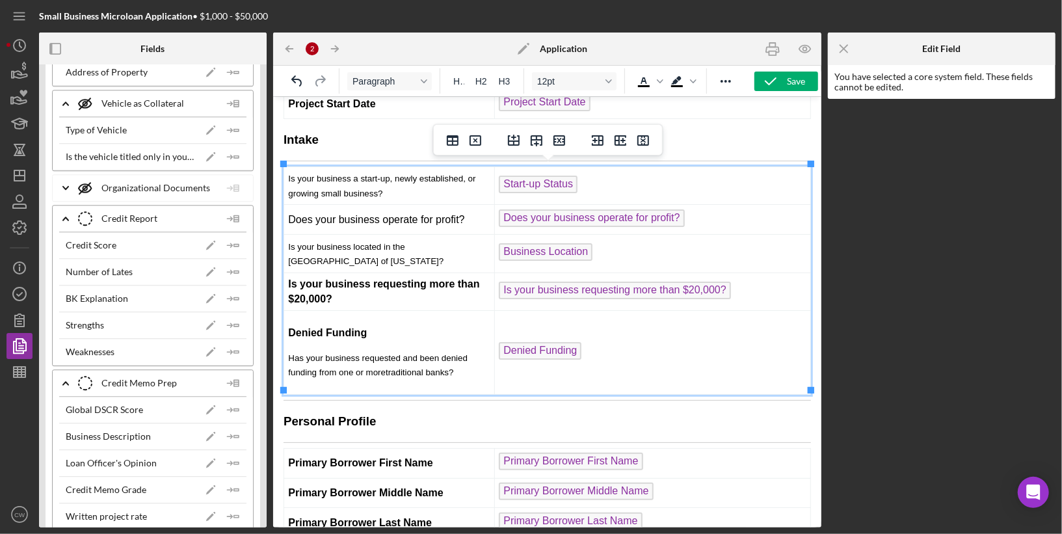
click at [342, 295] on td "Is your business requesting more than $20,000?" at bounding box center [389, 291] width 211 height 38
drag, startPoint x: 337, startPoint y: 256, endPoint x: 285, endPoint y: 248, distance: 52.6
click at [285, 248] on td "Is your business located in the [GEOGRAPHIC_DATA] of [US_STATE]?" at bounding box center [389, 253] width 211 height 38
copy span "Is your business located in the [GEOGRAPHIC_DATA] of [US_STATE]?"
click at [351, 295] on td "Is your business requesting more than $20,000?" at bounding box center [389, 291] width 211 height 38
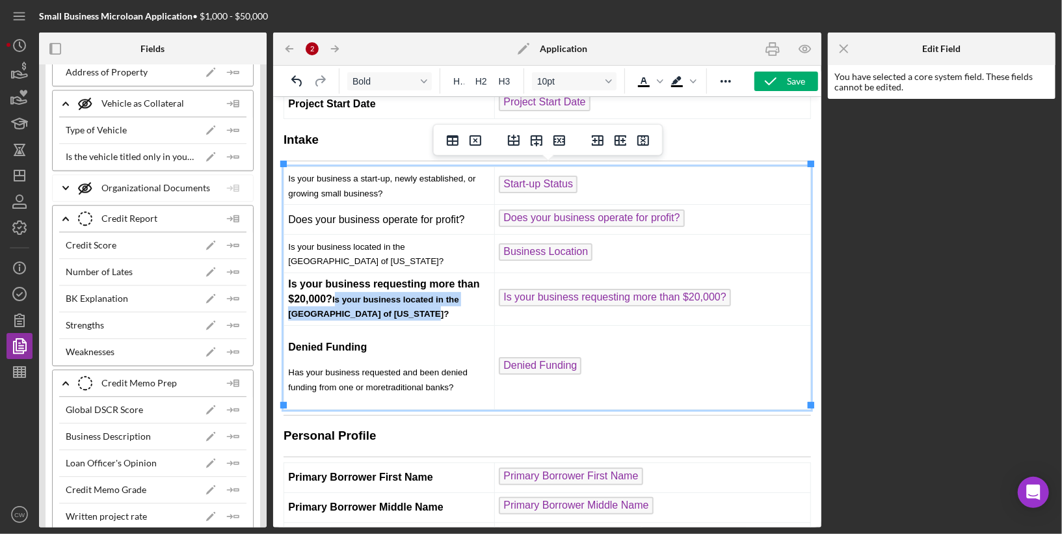
drag, startPoint x: 449, startPoint y: 313, endPoint x: 340, endPoint y: 295, distance: 111.3
click at [340, 295] on td "Is your business requesting more than $20,000? Is your business located in the …" at bounding box center [389, 298] width 211 height 53
click at [348, 260] on td "Is your business located in the [GEOGRAPHIC_DATA] of [US_STATE]?" at bounding box center [389, 253] width 211 height 38
click at [537, 144] on icon "Insert row after" at bounding box center [537, 140] width 12 height 11
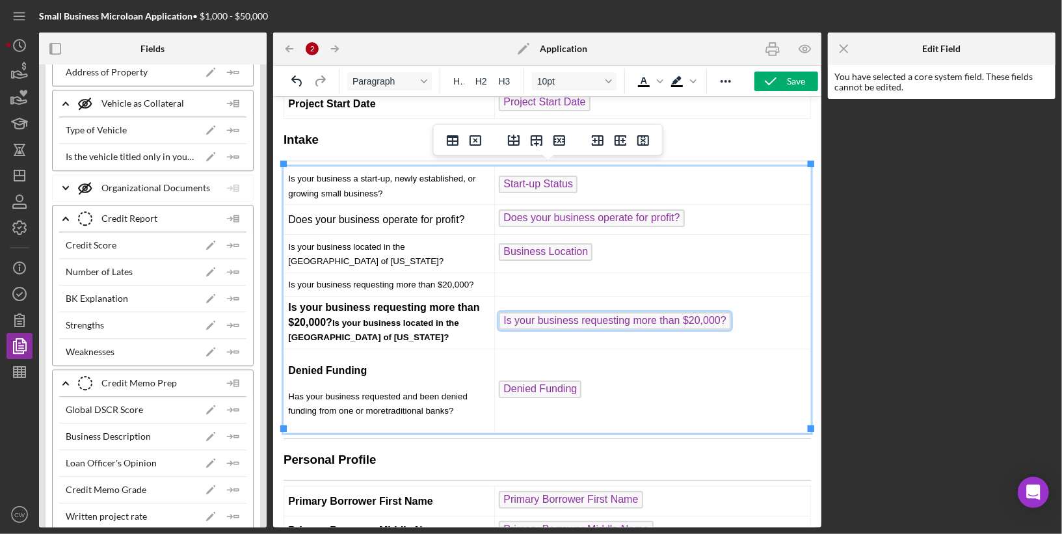
click at [546, 321] on span "Is your business requesting more than $20,000?" at bounding box center [614, 321] width 232 height 18
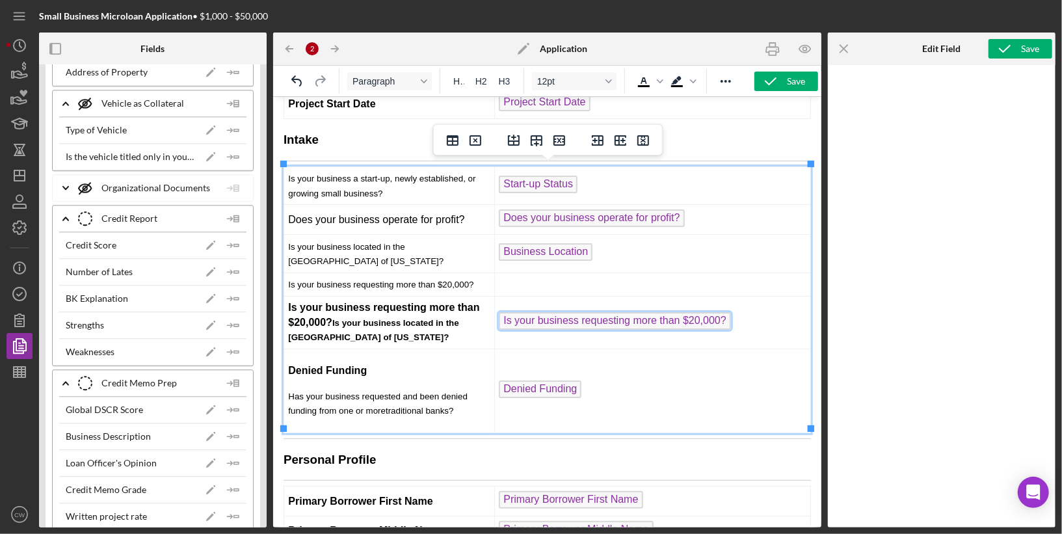
scroll to position [89, 0]
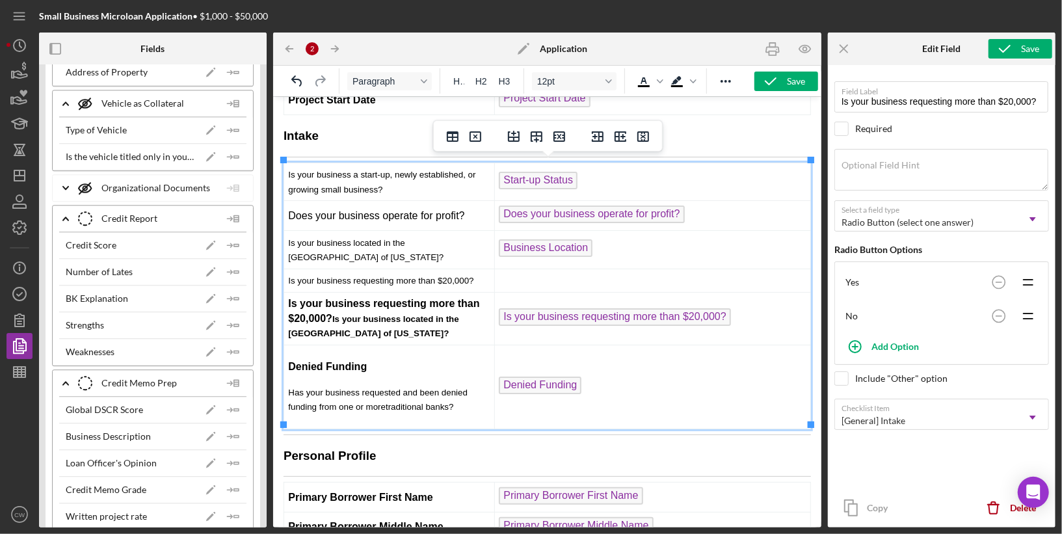
click at [561, 282] on td "Rich Text Area. Press ALT-0 for help." at bounding box center [652, 279] width 316 height 23
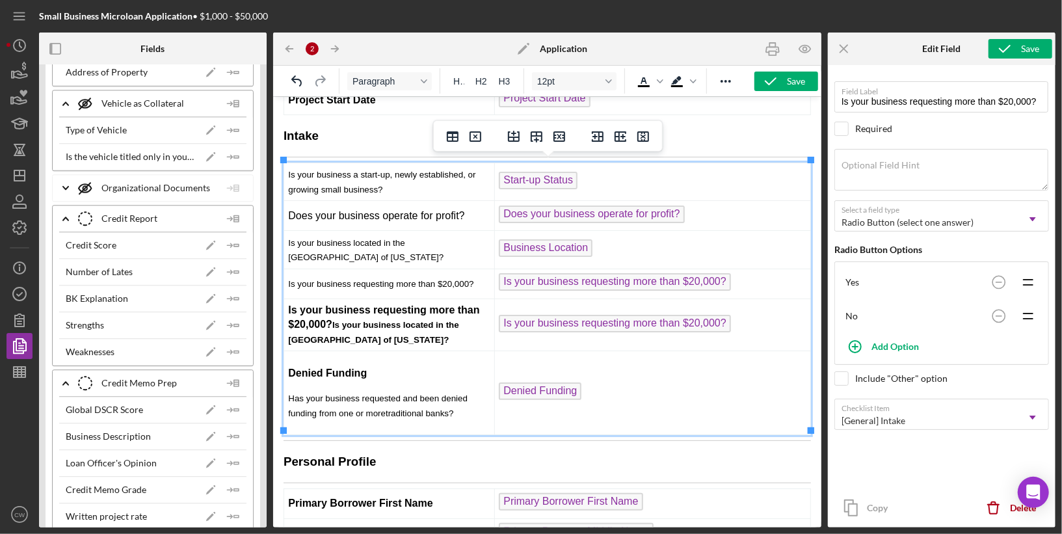
click at [472, 323] on td "Is your business requesting more than $20,000? Is your business located in the …" at bounding box center [389, 324] width 211 height 53
click at [561, 136] on icon "Delete row" at bounding box center [560, 137] width 16 height 16
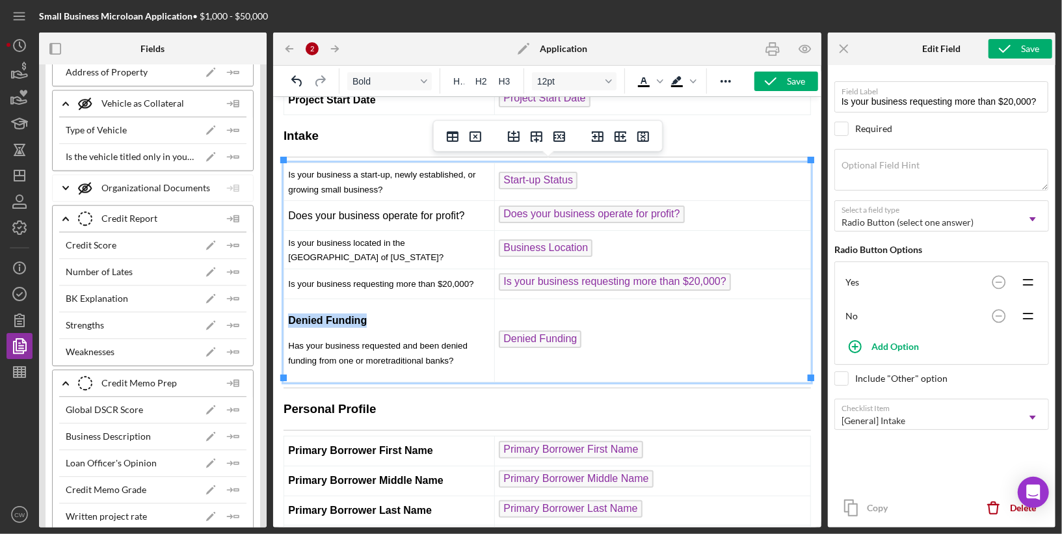
drag, startPoint x: 375, startPoint y: 323, endPoint x: 291, endPoint y: 320, distance: 84.0
click at [290, 320] on td "Denied Funding Has your business requested and been denied funding from one or …" at bounding box center [389, 340] width 211 height 84
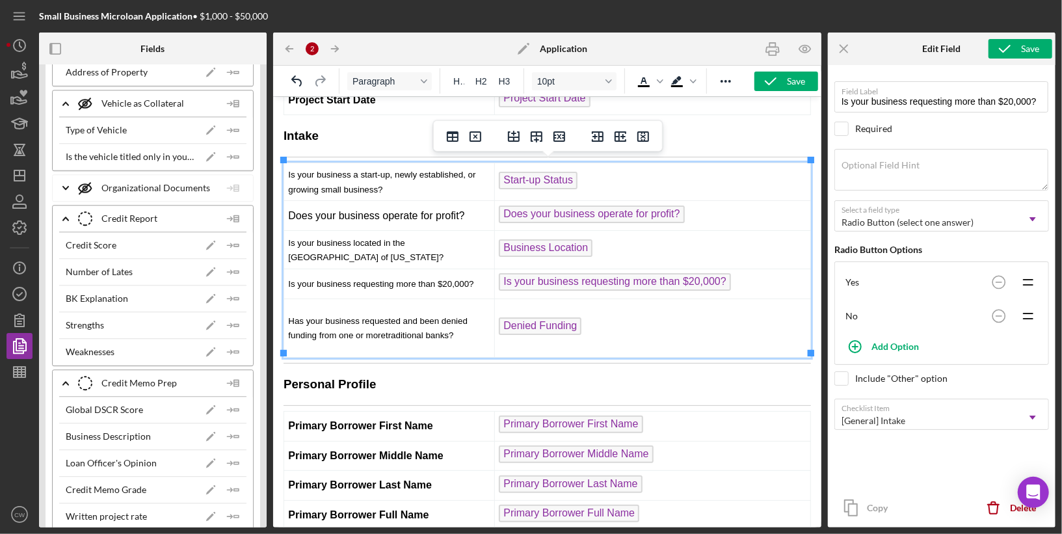
click at [413, 304] on td "Has your business requested and been denied funding from one or more traditiona…" at bounding box center [389, 327] width 211 height 59
click at [411, 273] on td "Is your business requesting more than $20,000?" at bounding box center [389, 283] width 211 height 30
click at [341, 299] on td "Has your business requested and been denied funding from one or more traditiona…" at bounding box center [389, 327] width 211 height 59
drag, startPoint x: 624, startPoint y: 351, endPoint x: 624, endPoint y: 342, distance: 8.5
click at [468, 332] on p "Has your business requested and been denied funding from one or more traditiona…" at bounding box center [388, 327] width 201 height 29
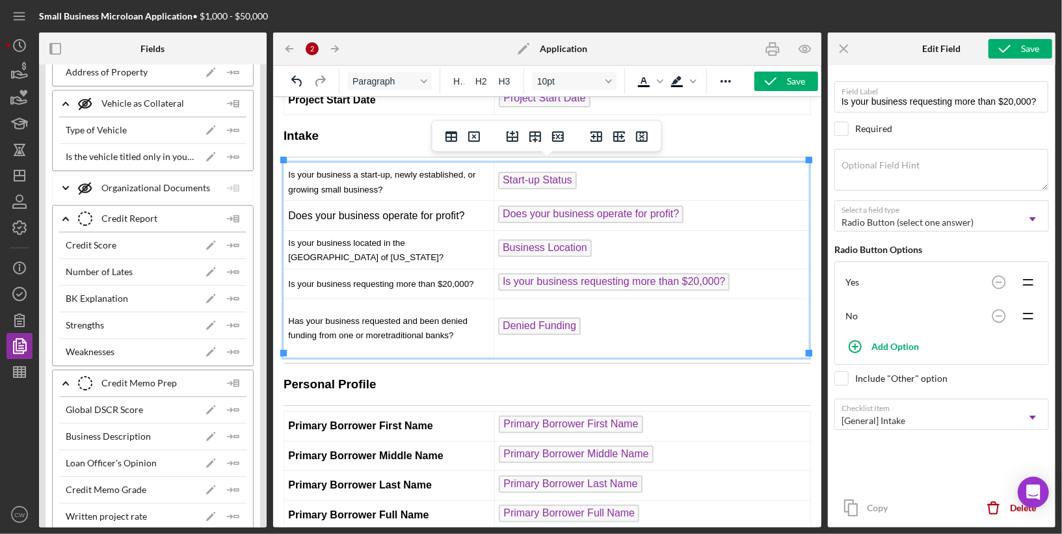
click at [361, 191] on td "Is your business a start-up, newly established, or growing small business?" at bounding box center [389, 181] width 210 height 38
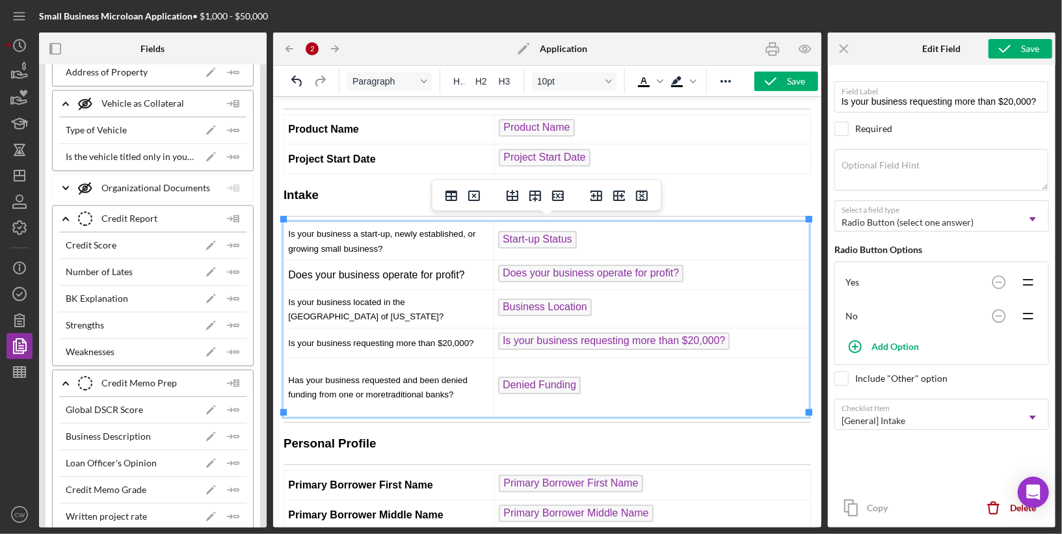
scroll to position [31, 0]
click at [355, 272] on td "Does your business operate for profit?" at bounding box center [389, 273] width 210 height 30
drag, startPoint x: 394, startPoint y: 245, endPoint x: 283, endPoint y: 232, distance: 111.3
click at [284, 232] on td "Is your business a start-up, newly established, or growing small business?" at bounding box center [389, 239] width 210 height 38
click at [613, 82] on div "Font size 10pt" at bounding box center [609, 81] width 10 height 7
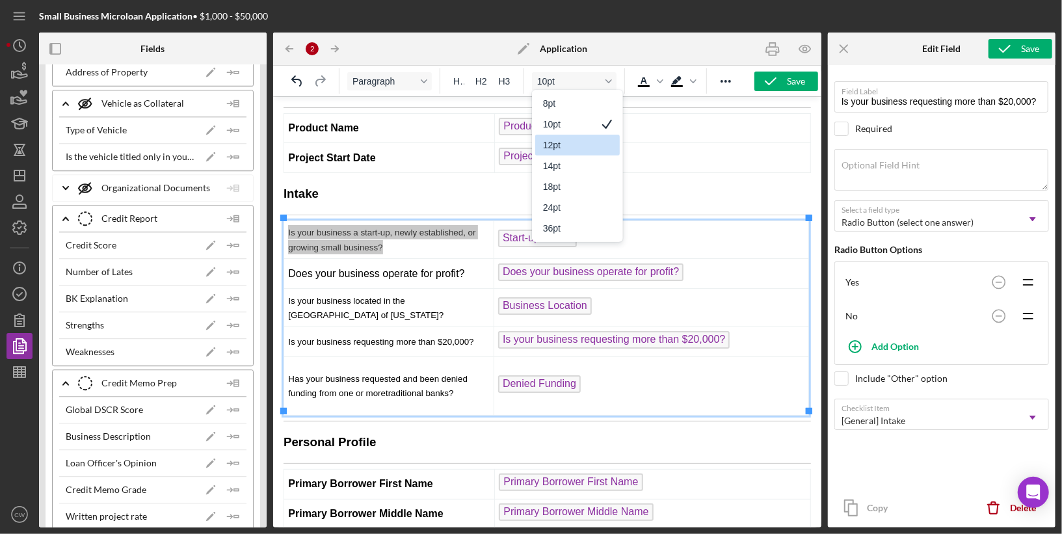
click at [590, 142] on div "12pt" at bounding box center [568, 145] width 51 height 16
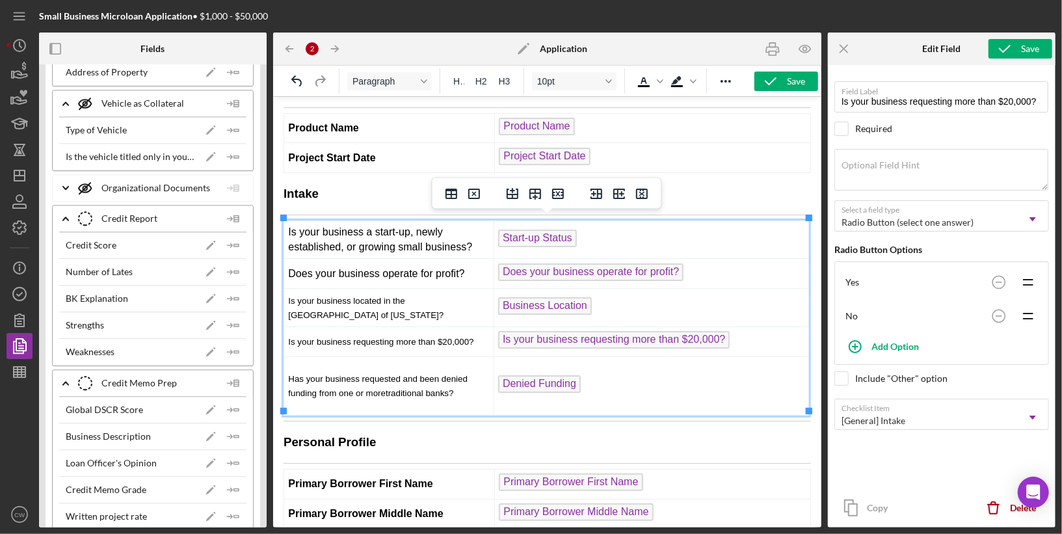
click at [340, 308] on td "Is your business located in the [GEOGRAPHIC_DATA] of [US_STATE]?" at bounding box center [389, 307] width 210 height 38
drag, startPoint x: 336, startPoint y: 314, endPoint x: 283, endPoint y: 299, distance: 54.8
click at [284, 299] on td "Is your business located in the [GEOGRAPHIC_DATA] of [US_STATE]?" at bounding box center [389, 307] width 210 height 38
click at [574, 79] on span "10pt" at bounding box center [569, 81] width 64 height 10
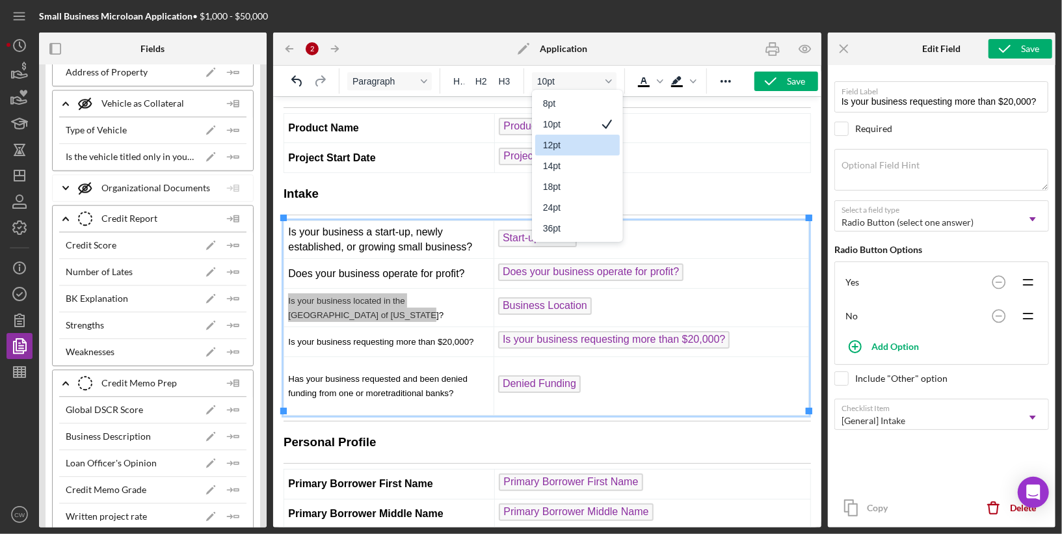
click at [560, 149] on div "12pt" at bounding box center [568, 145] width 51 height 16
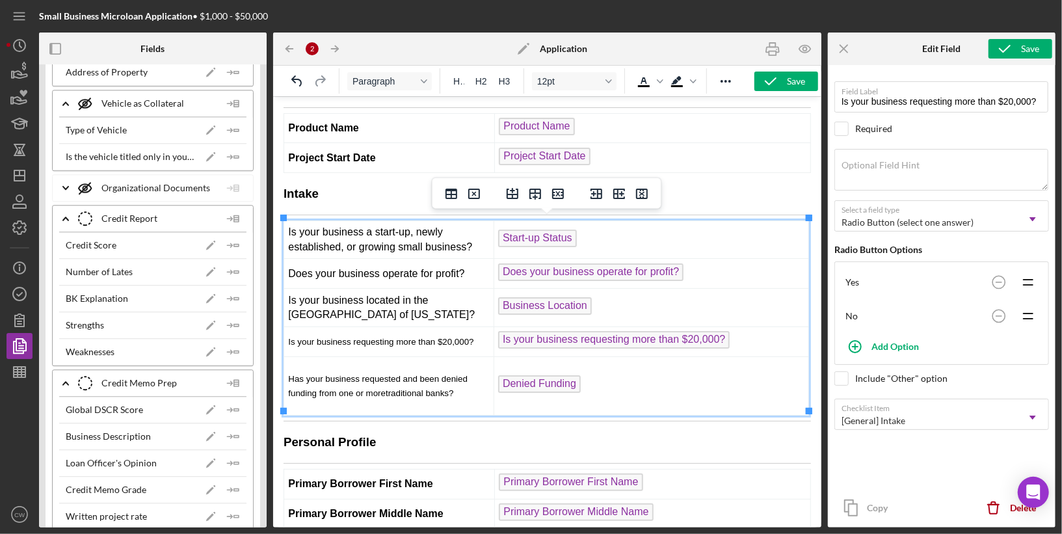
click at [364, 338] on span "Is your business requesting more than $20,000?" at bounding box center [380, 341] width 185 height 10
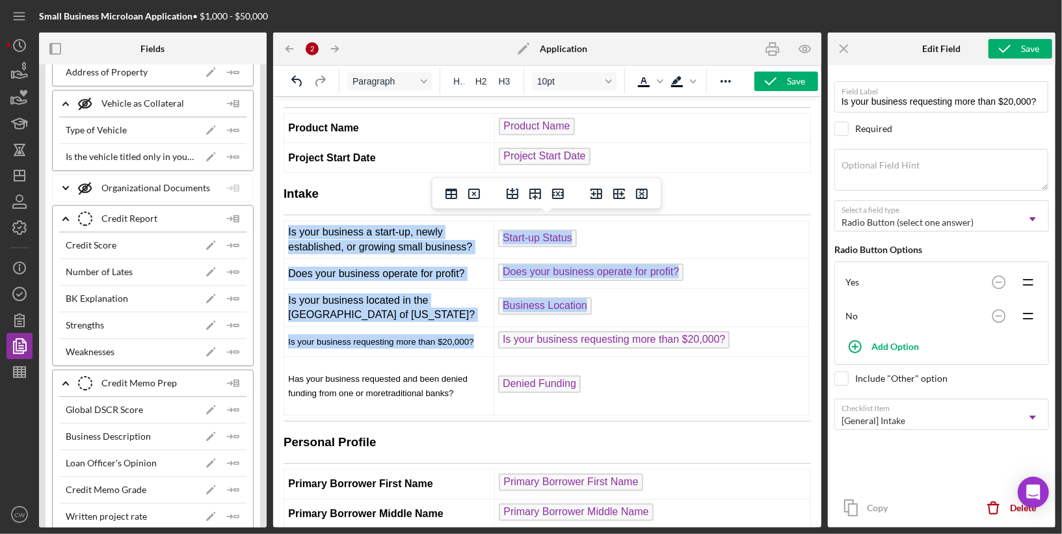
drag, startPoint x: 484, startPoint y: 336, endPoint x: 280, endPoint y: 334, distance: 203.6
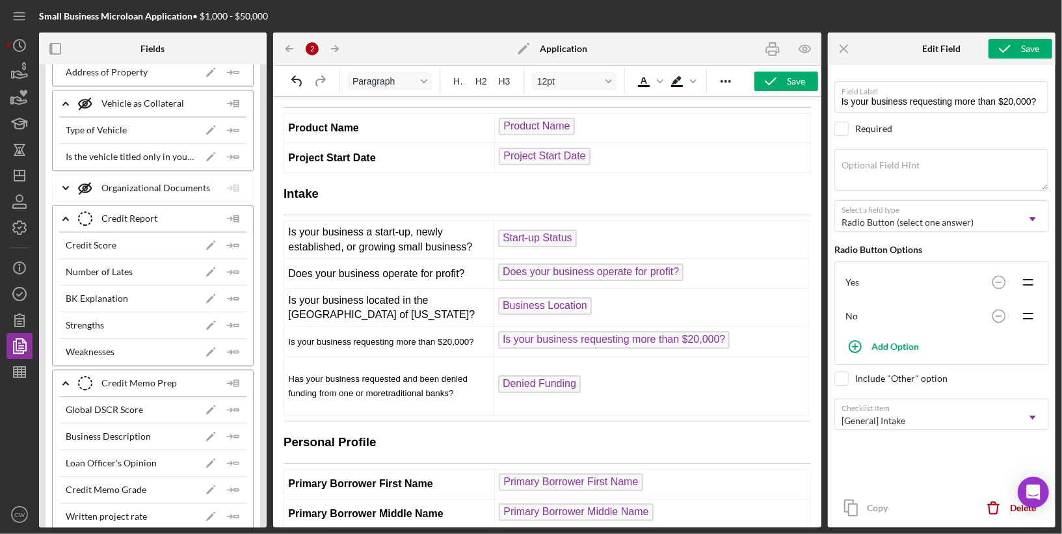
click at [370, 342] on td "Is your business requesting more than $20,000?" at bounding box center [389, 341] width 210 height 30
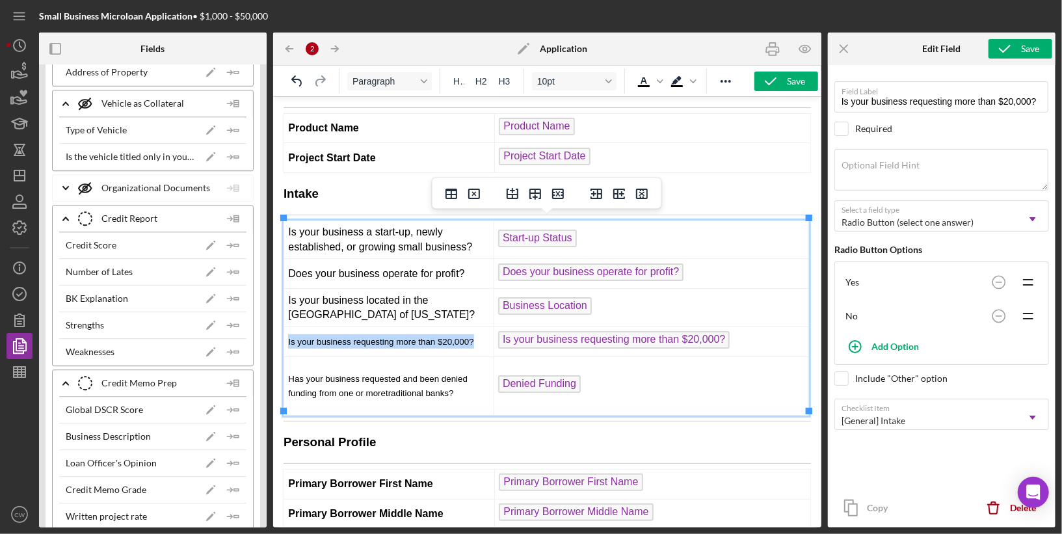
drag, startPoint x: 288, startPoint y: 338, endPoint x: 482, endPoint y: 334, distance: 194.5
click at [483, 334] on td "Is your business requesting more than $20,000?" at bounding box center [389, 341] width 210 height 30
click at [603, 77] on button "10pt" at bounding box center [574, 81] width 85 height 18
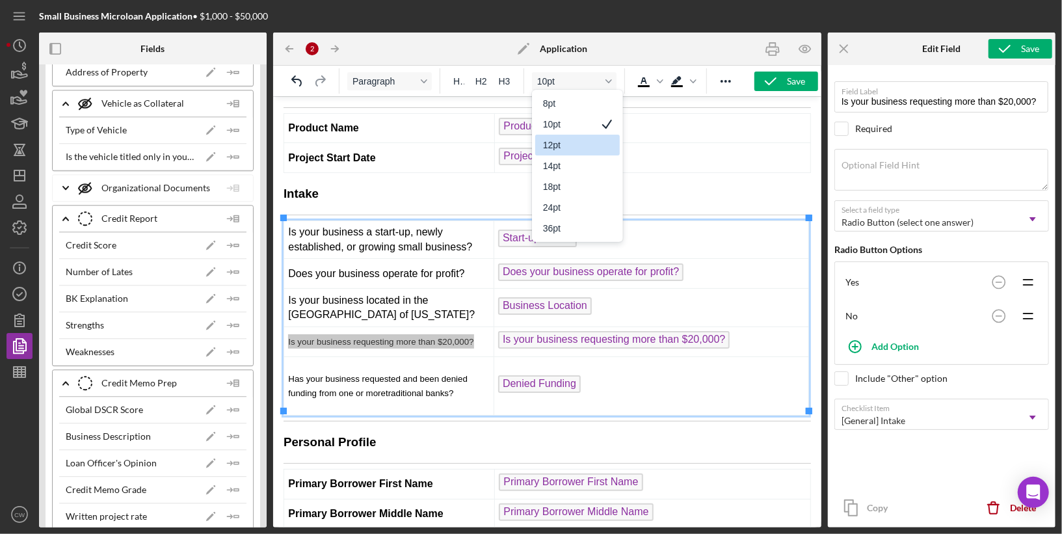
click at [572, 143] on div "12pt" at bounding box center [568, 145] width 51 height 16
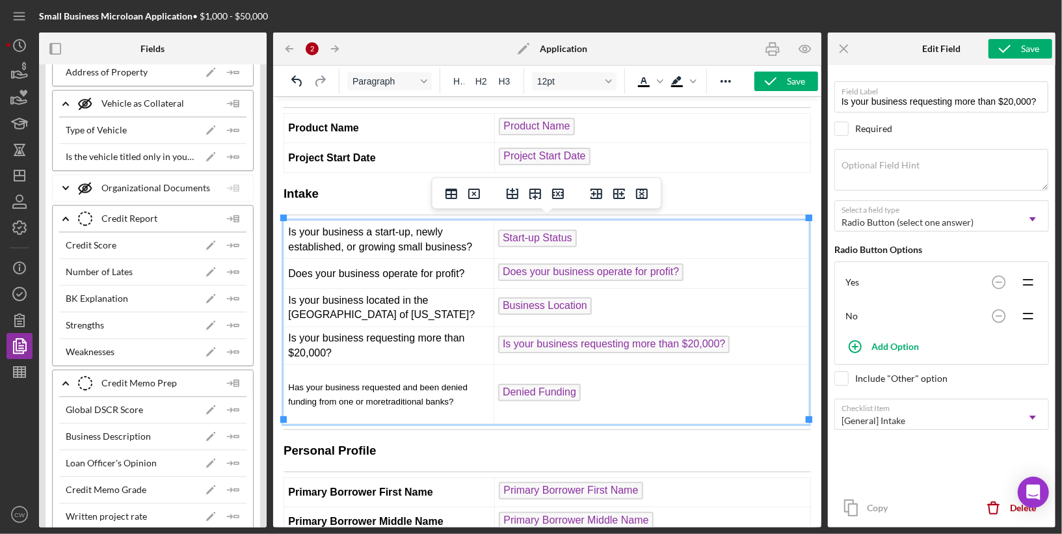
click at [366, 382] on span "Has your business requested and been denied funding from one or more" at bounding box center [378, 394] width 180 height 24
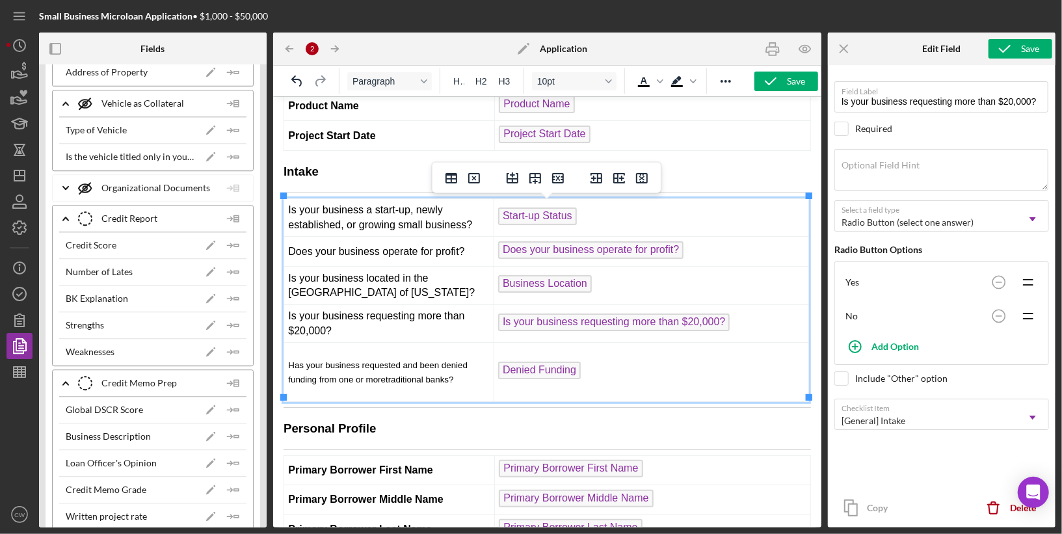
scroll to position [56, 0]
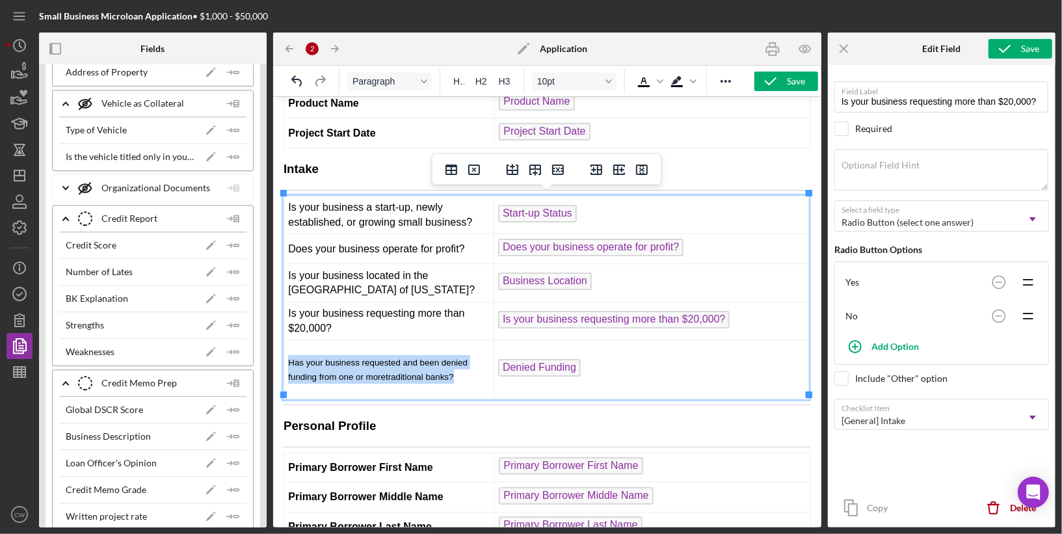
drag, startPoint x: 468, startPoint y: 375, endPoint x: 284, endPoint y: 360, distance: 184.0
click at [284, 360] on td "Has your business requested and been denied funding from one or more traditiona…" at bounding box center [389, 369] width 210 height 59
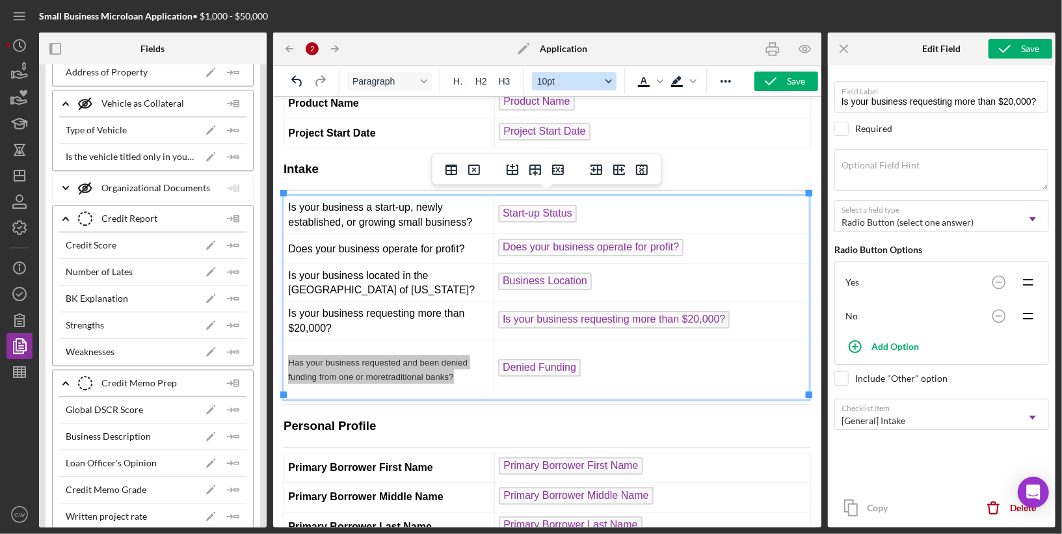
click at [583, 80] on span "10pt" at bounding box center [569, 81] width 64 height 10
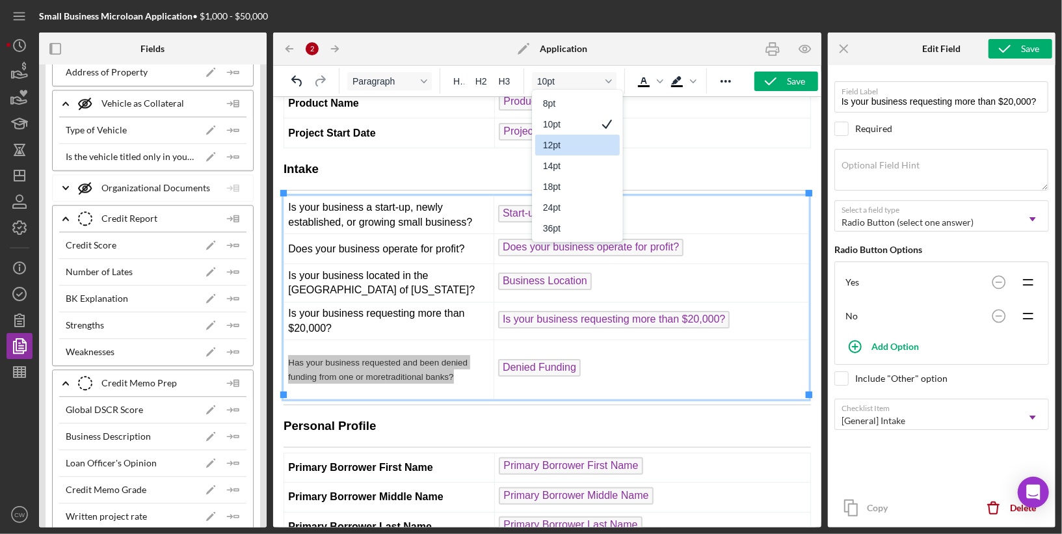
click at [574, 138] on div "12pt" at bounding box center [568, 145] width 51 height 16
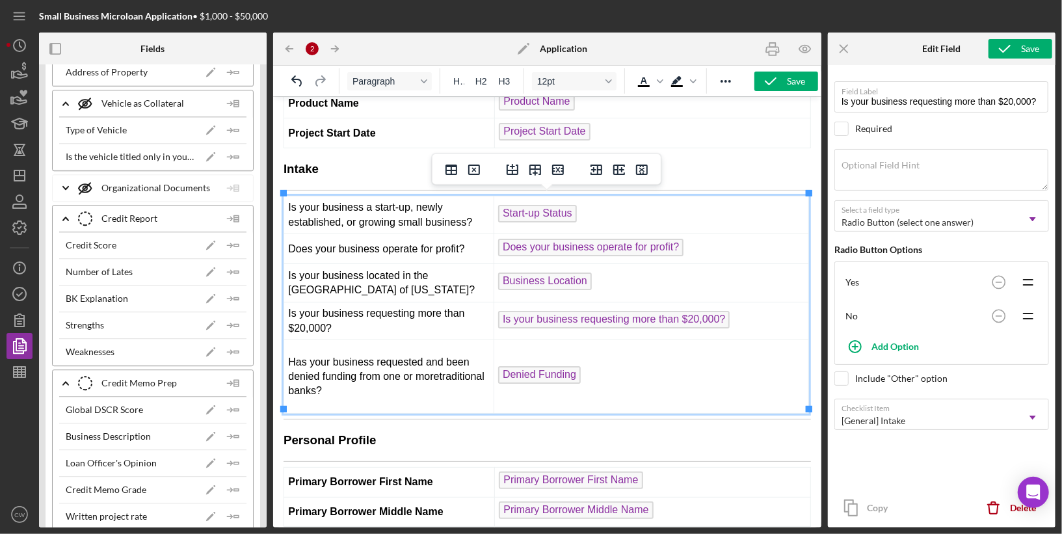
click at [350, 323] on td "Is your business requesting more than $20,000?" at bounding box center [389, 320] width 210 height 38
click at [340, 385] on span "Has your business requested and been denied funding from one or more traditiona…" at bounding box center [386, 376] width 196 height 40
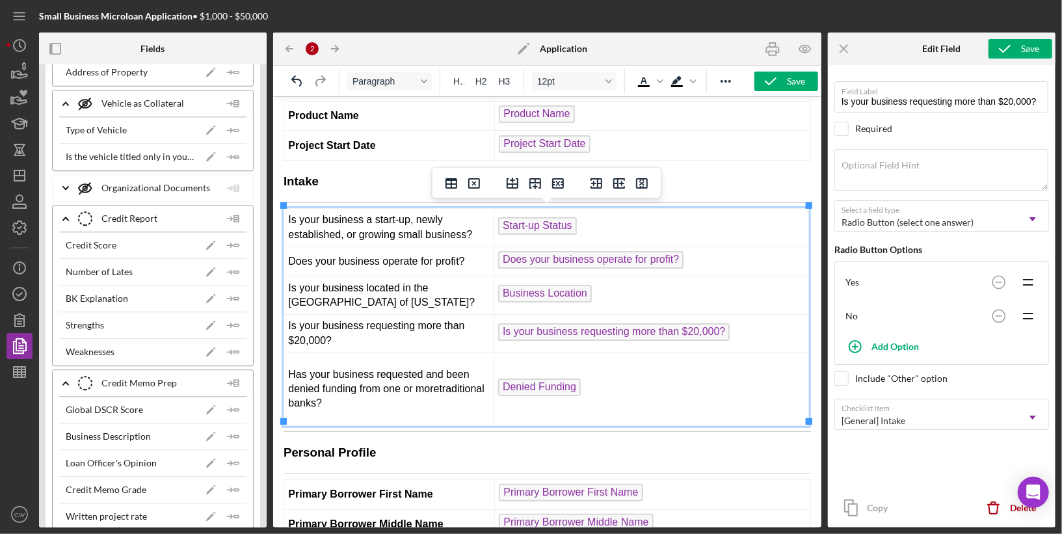
scroll to position [42, 0]
click at [314, 400] on span "Has your business requested and been denied funding from one or more traditiona…" at bounding box center [386, 389] width 196 height 40
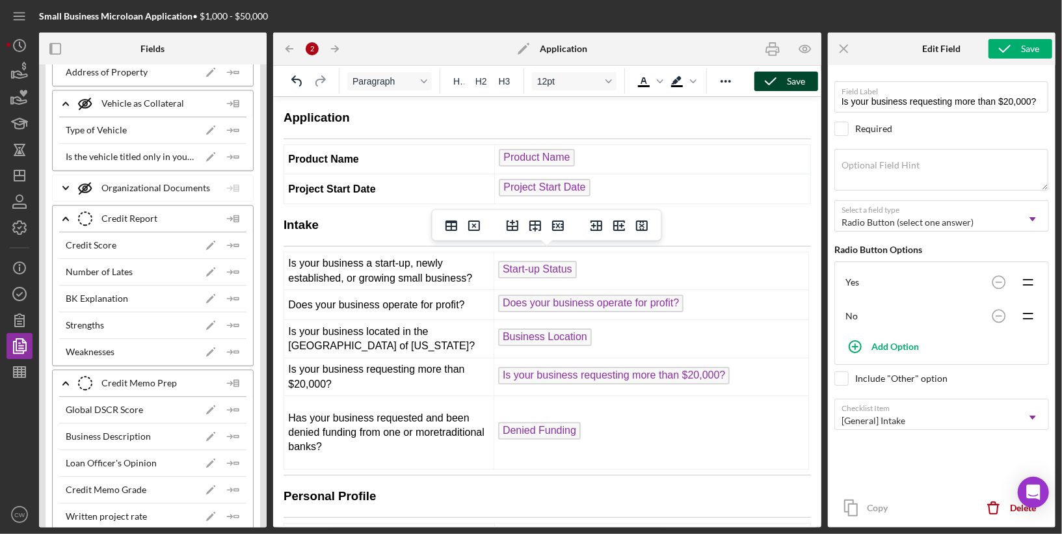
click at [797, 76] on div "Save" at bounding box center [796, 82] width 18 height 20
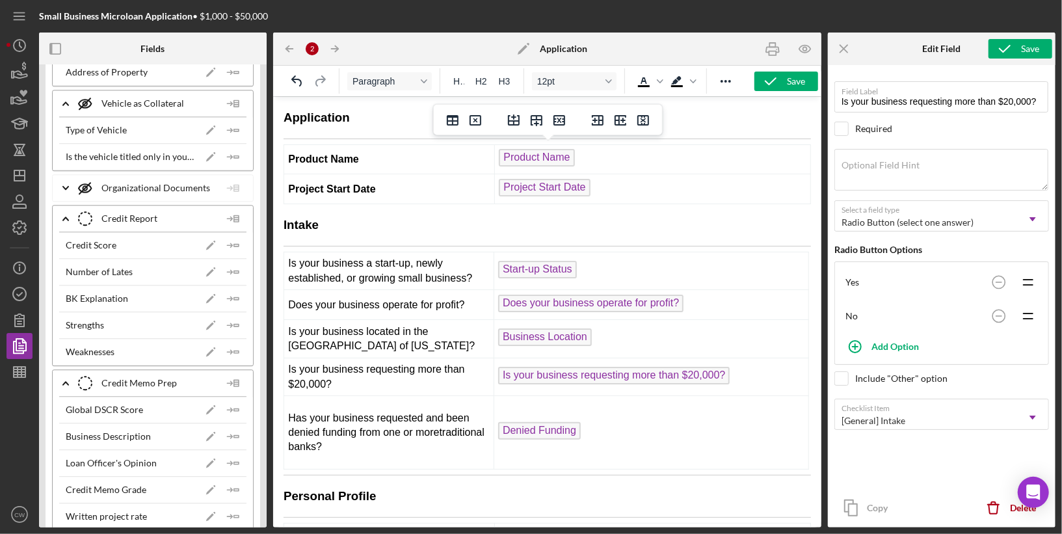
click at [730, 189] on td "Project Start Date" at bounding box center [652, 189] width 316 height 30
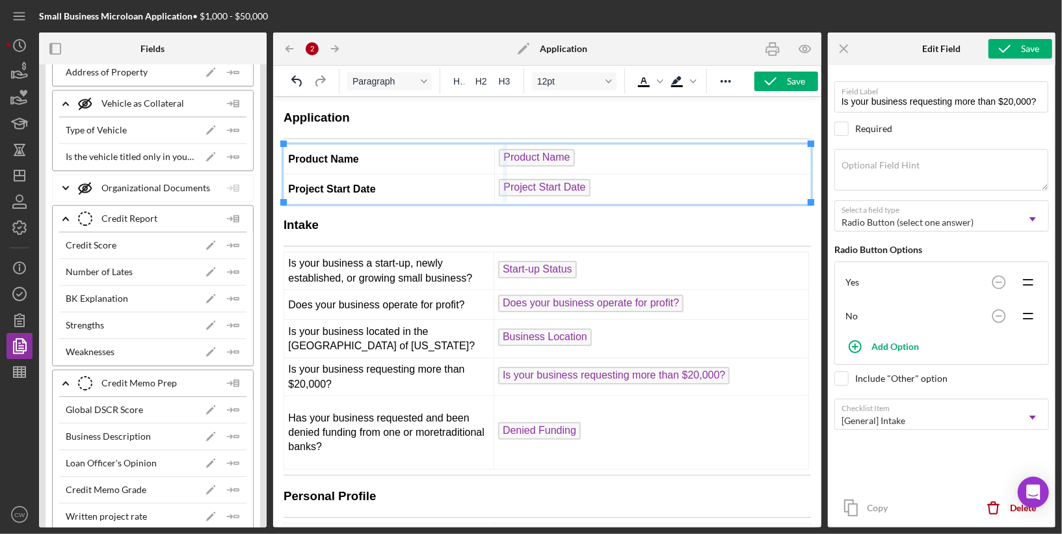
drag, startPoint x: 492, startPoint y: 168, endPoint x: 509, endPoint y: 168, distance: 16.3
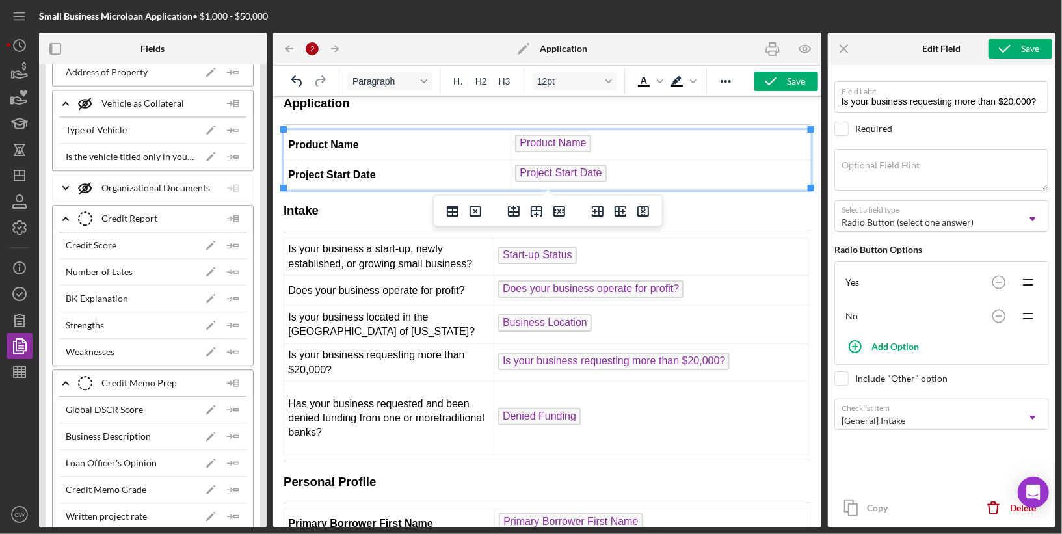
scroll to position [15, 0]
drag, startPoint x: 492, startPoint y: 267, endPoint x: 515, endPoint y: 266, distance: 22.8
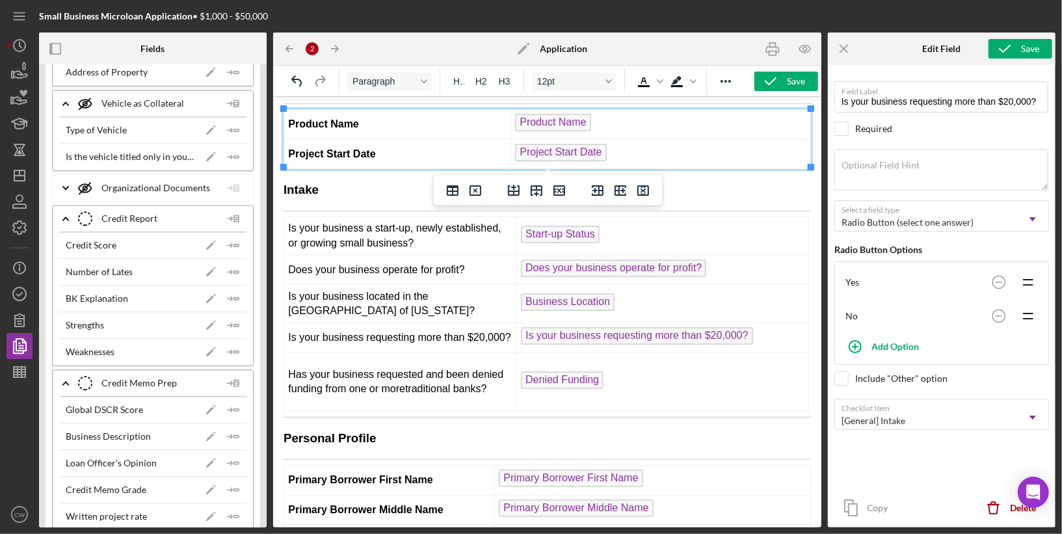
scroll to position [0, 0]
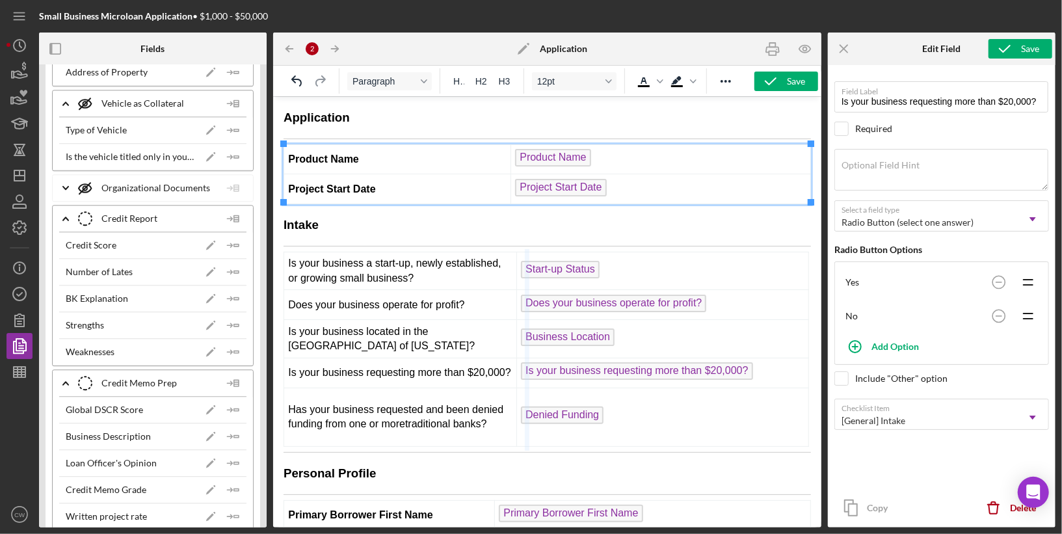
drag, startPoint x: 516, startPoint y: 282, endPoint x: 528, endPoint y: 282, distance: 11.1
drag, startPoint x: 510, startPoint y: 172, endPoint x: 526, endPoint y: 172, distance: 15.6
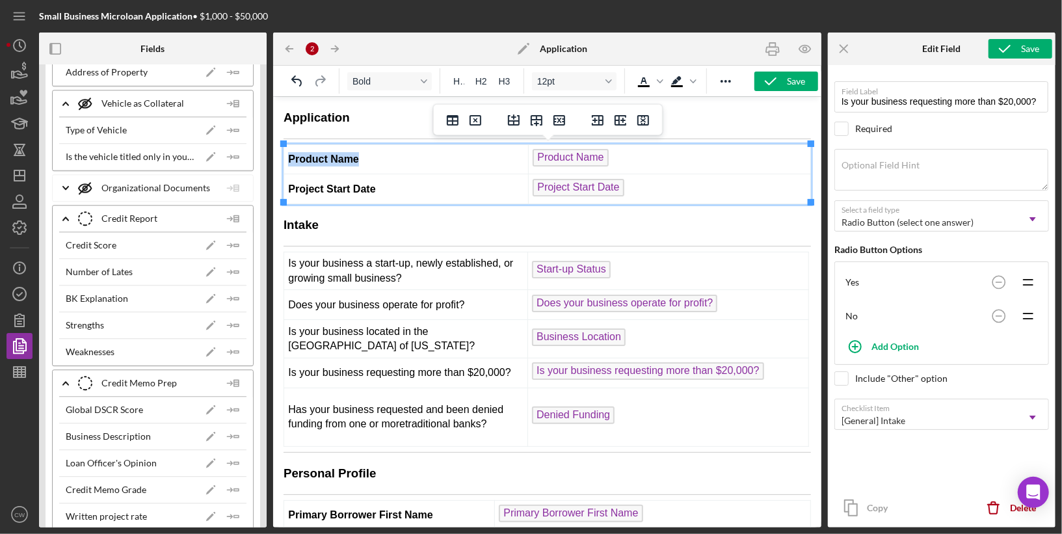
drag, startPoint x: 366, startPoint y: 156, endPoint x: 289, endPoint y: 155, distance: 76.8
click at [289, 155] on td "Product Name" at bounding box center [406, 159] width 245 height 30
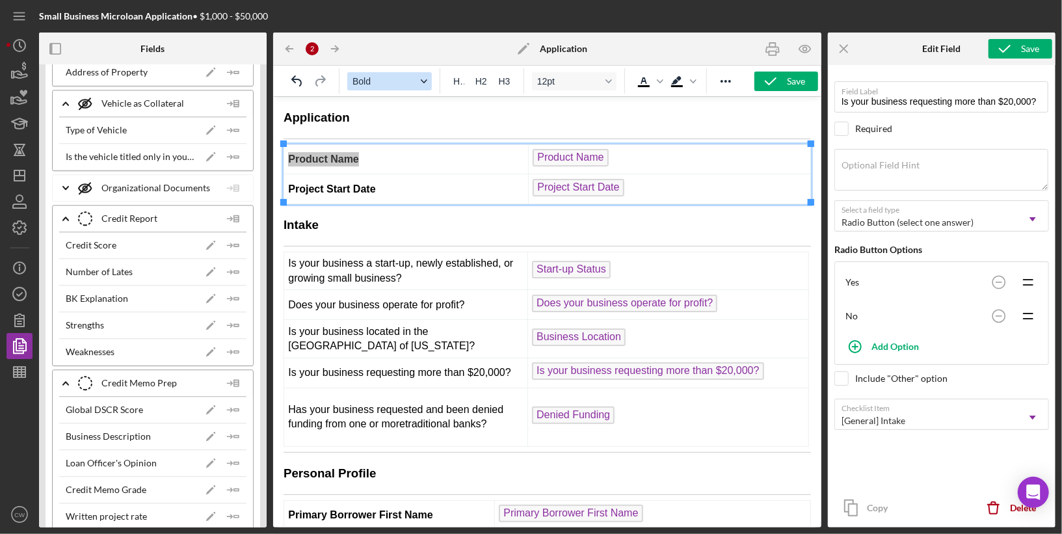
click at [378, 81] on span "Bold" at bounding box center [385, 81] width 64 height 10
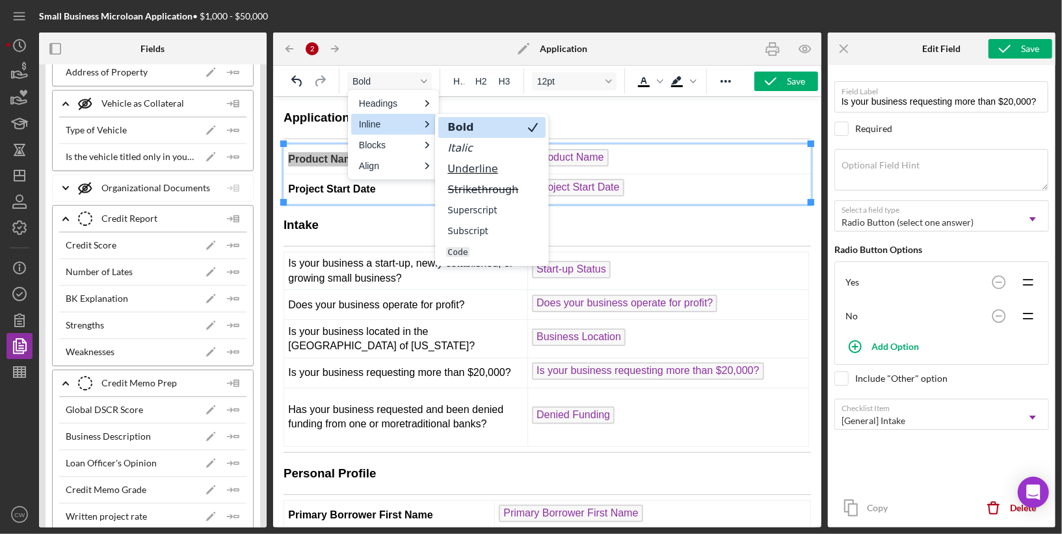
click at [462, 124] on strong "Bold" at bounding box center [460, 127] width 29 height 12
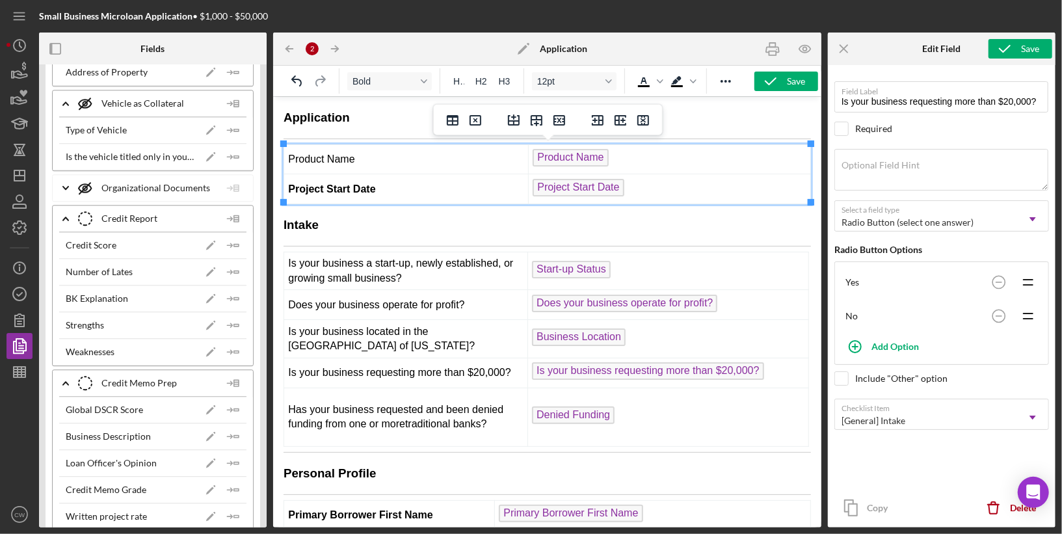
click at [373, 183] on strong "Project Start Date" at bounding box center [331, 188] width 87 height 11
drag, startPoint x: 391, startPoint y: 183, endPoint x: 284, endPoint y: 183, distance: 106.7
click at [284, 183] on td "Project Start Date" at bounding box center [406, 189] width 245 height 30
click at [426, 80] on icon "Format Bold" at bounding box center [424, 81] width 7 height 4
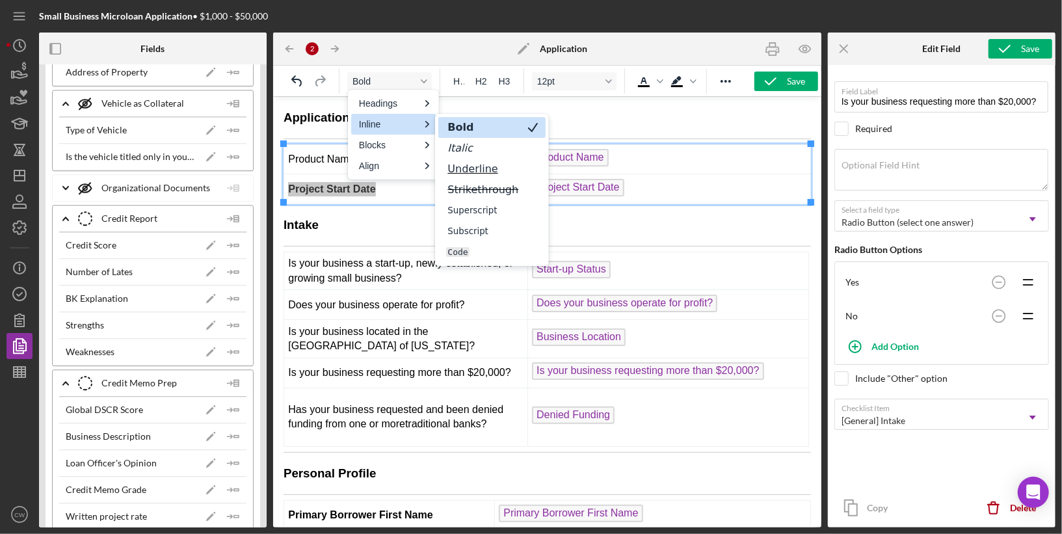
click at [453, 124] on strong "Bold" at bounding box center [460, 127] width 29 height 12
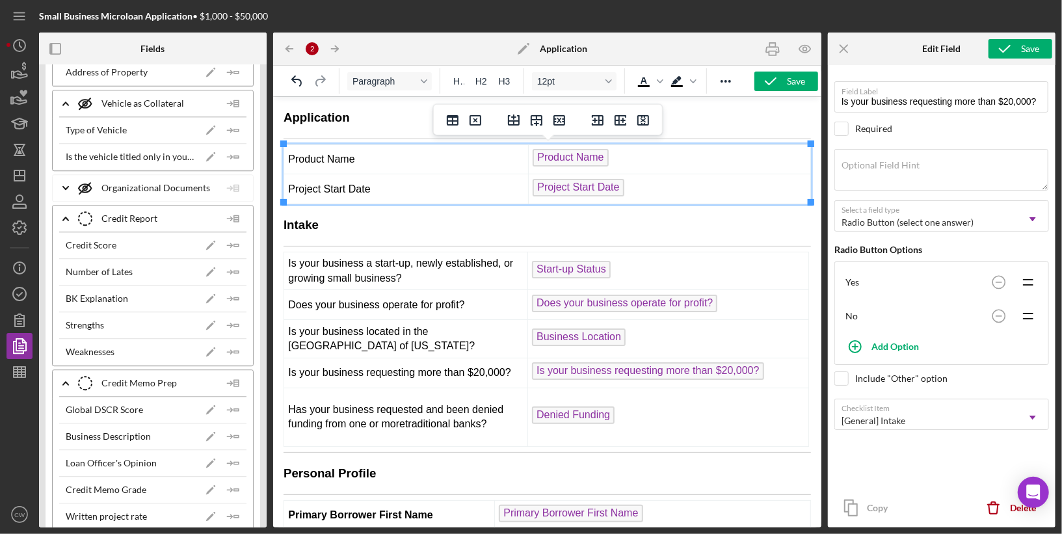
click at [376, 257] on span "Is your business a start-up, newly established, or growing small business?" at bounding box center [400, 269] width 225 height 25
drag, startPoint x: 320, startPoint y: 184, endPoint x: 284, endPoint y: 186, distance: 36.5
click at [284, 186] on td "Project Start Date" at bounding box center [406, 189] width 245 height 30
click at [328, 158] on td "Product Name" at bounding box center [406, 159] width 245 height 30
drag, startPoint x: 323, startPoint y: 158, endPoint x: 286, endPoint y: 158, distance: 37.1
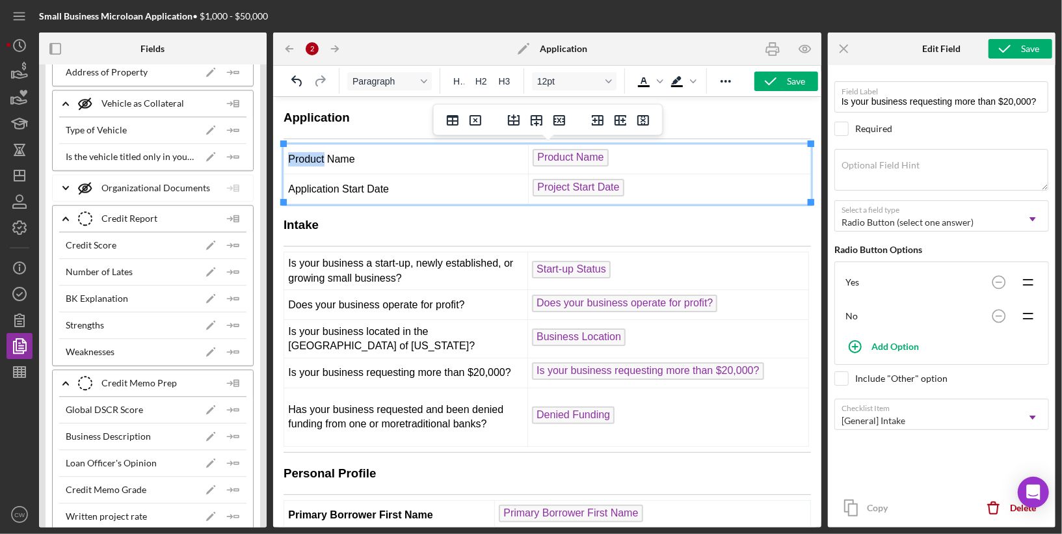
click at [286, 158] on td "Product Name" at bounding box center [406, 159] width 245 height 30
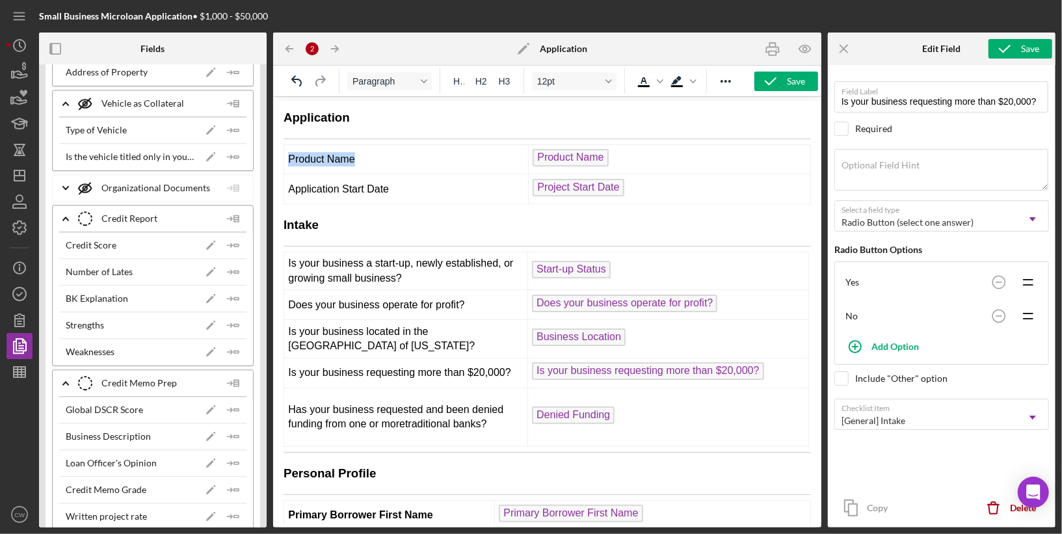
drag, startPoint x: 364, startPoint y: 156, endPoint x: 280, endPoint y: 156, distance: 83.9
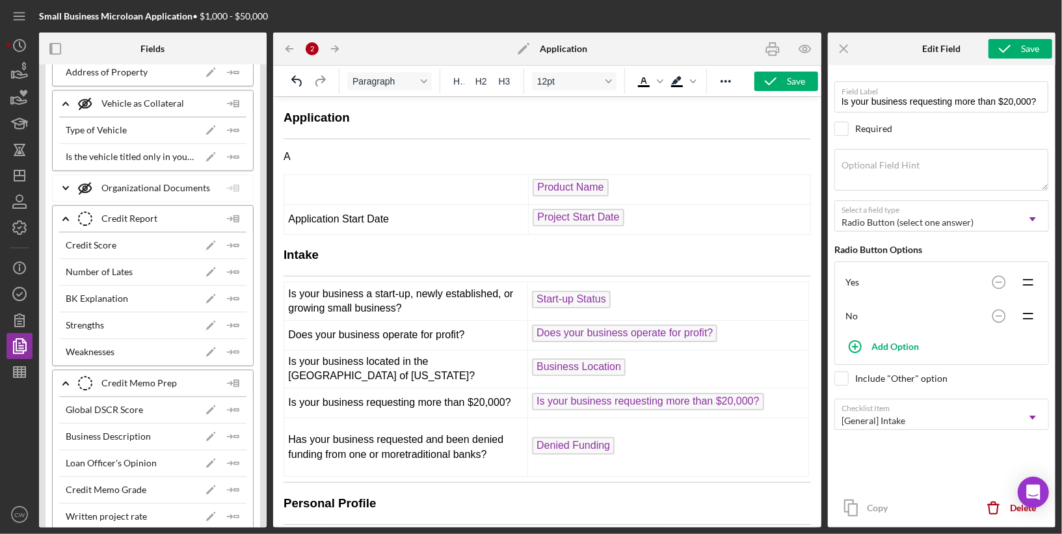
click at [294, 69] on div at bounding box center [308, 80] width 61 height 25
click at [296, 76] on icon "Undo" at bounding box center [296, 80] width 10 height 11
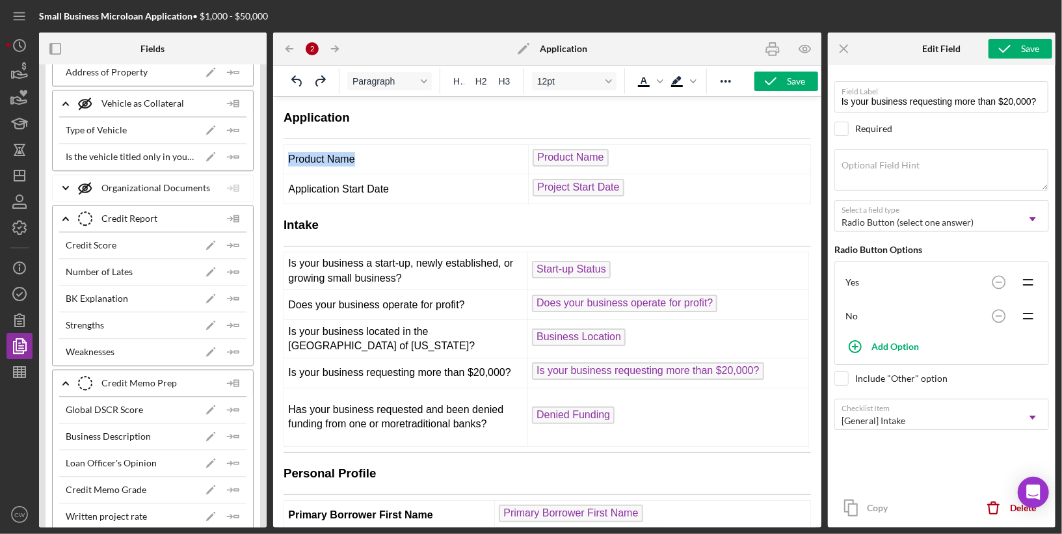
click at [307, 160] on td "Product Name" at bounding box center [406, 159] width 245 height 30
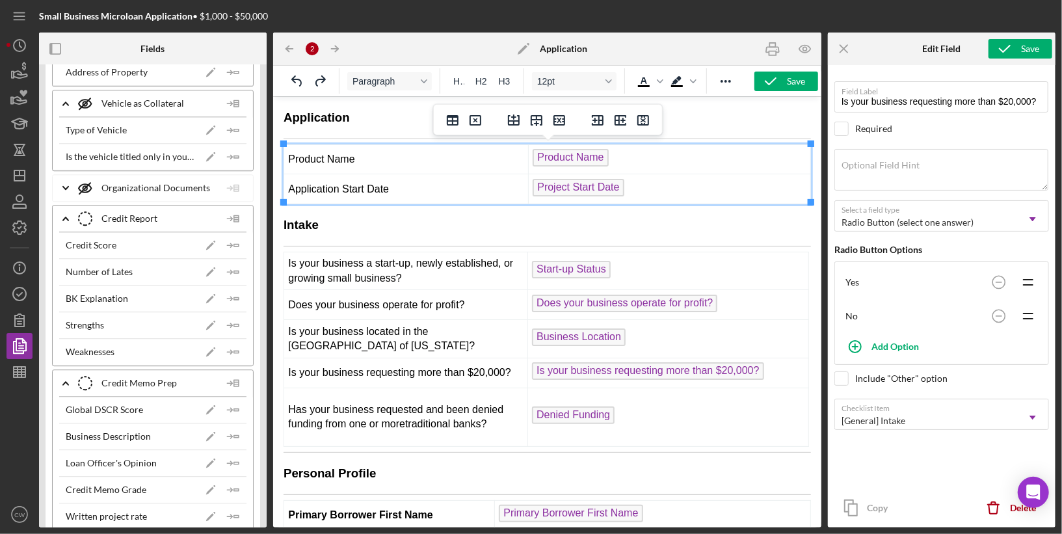
click at [403, 160] on td "Product Name" at bounding box center [406, 159] width 245 height 30
click at [403, 187] on td "Application Start Date" at bounding box center [406, 189] width 245 height 30
click at [389, 160] on td "Application Type" at bounding box center [406, 159] width 245 height 30
click at [410, 190] on td "Application Start Date" at bounding box center [406, 189] width 245 height 30
click at [460, 251] on td "Is your business a start-up, newly established, or growing small business?" at bounding box center [406, 270] width 244 height 38
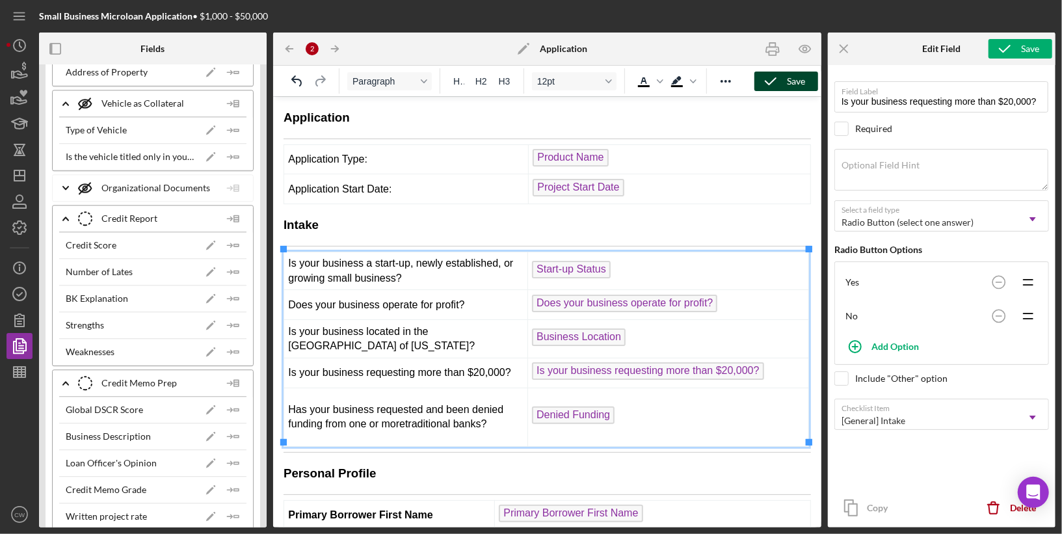
click at [779, 85] on icon "button" at bounding box center [771, 81] width 33 height 33
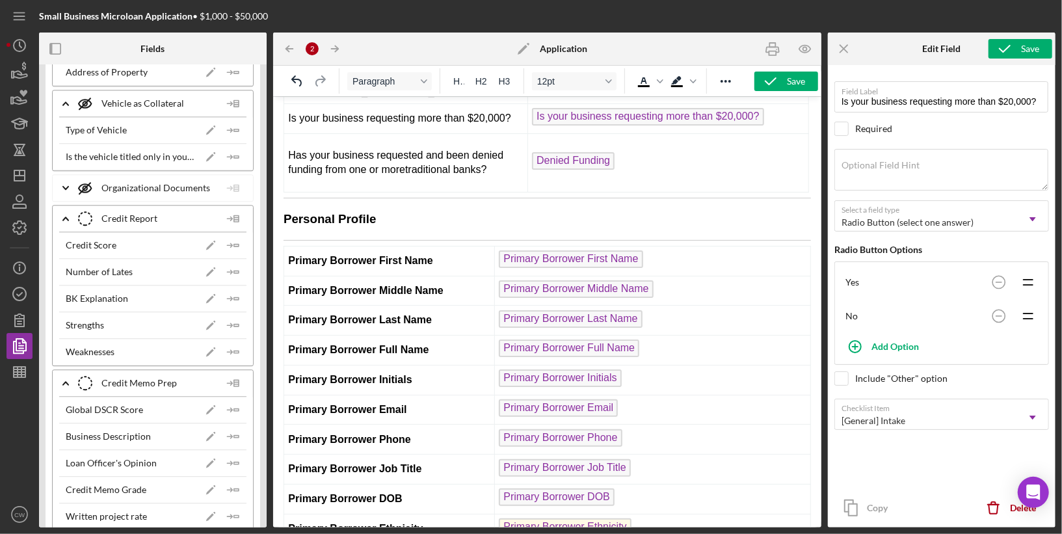
scroll to position [329, 0]
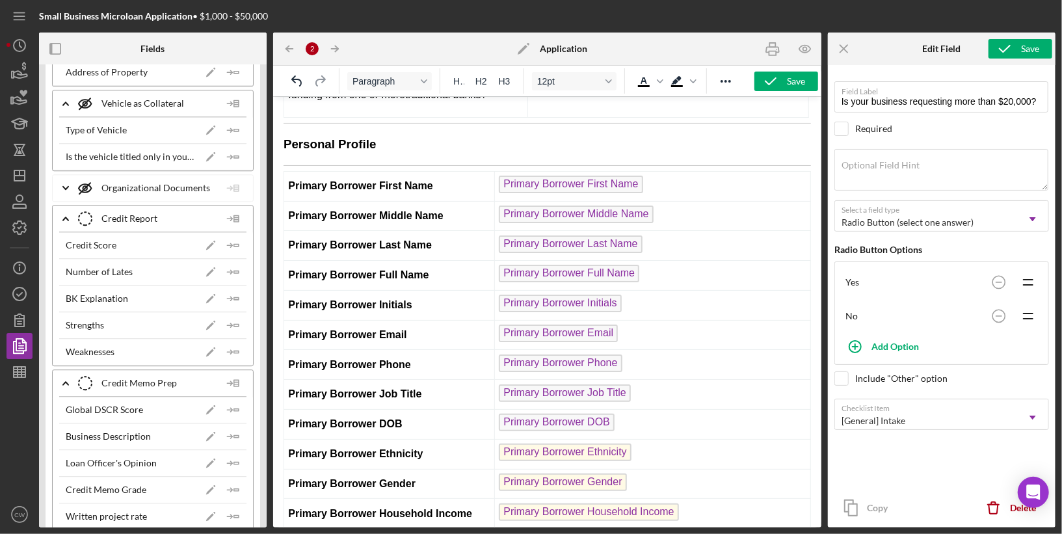
click at [345, 138] on h3 "Personal Profile" at bounding box center [547, 143] width 528 height 17
click at [285, 137] on h3 "Personal Profile" at bounding box center [547, 143] width 528 height 17
click at [791, 75] on div "Save" at bounding box center [796, 82] width 18 height 20
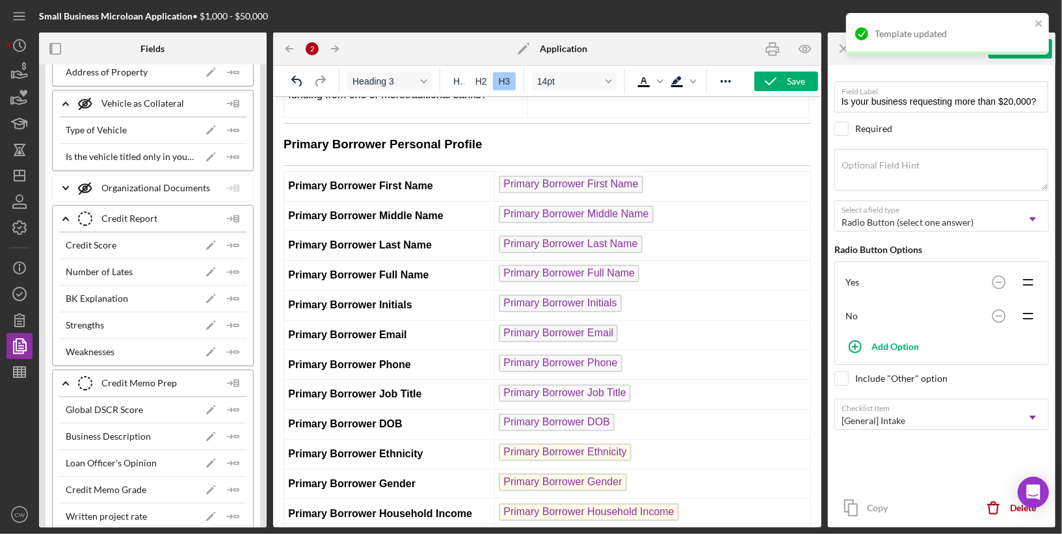
click at [438, 184] on td "Primary Borrower First Name" at bounding box center [389, 185] width 211 height 30
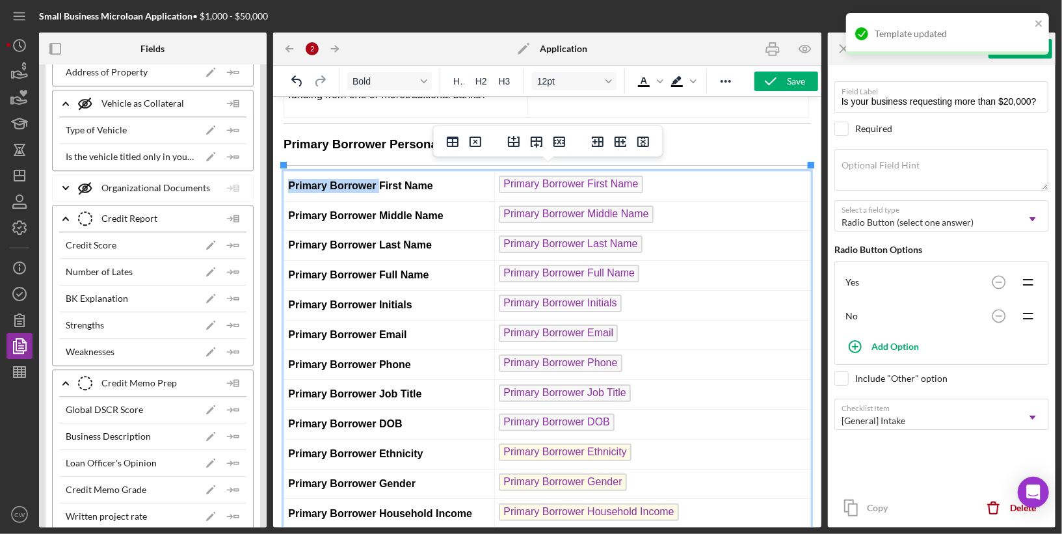
drag, startPoint x: 379, startPoint y: 178, endPoint x: 288, endPoint y: 183, distance: 91.2
click at [288, 183] on strong "Primary Borrower First Name" at bounding box center [360, 185] width 144 height 11
drag, startPoint x: 379, startPoint y: 208, endPoint x: 285, endPoint y: 207, distance: 93.7
click at [285, 207] on td "Primary Borrower Middle Name" at bounding box center [389, 215] width 211 height 30
drag, startPoint x: 377, startPoint y: 235, endPoint x: 286, endPoint y: 235, distance: 91.7
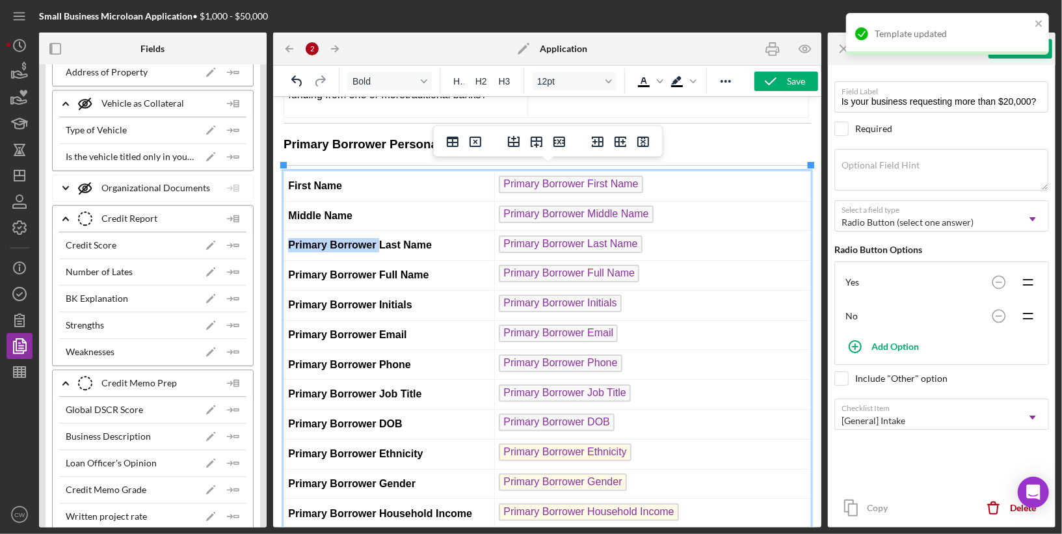
click at [286, 235] on td "Primary Borrower Last Name" at bounding box center [389, 245] width 211 height 30
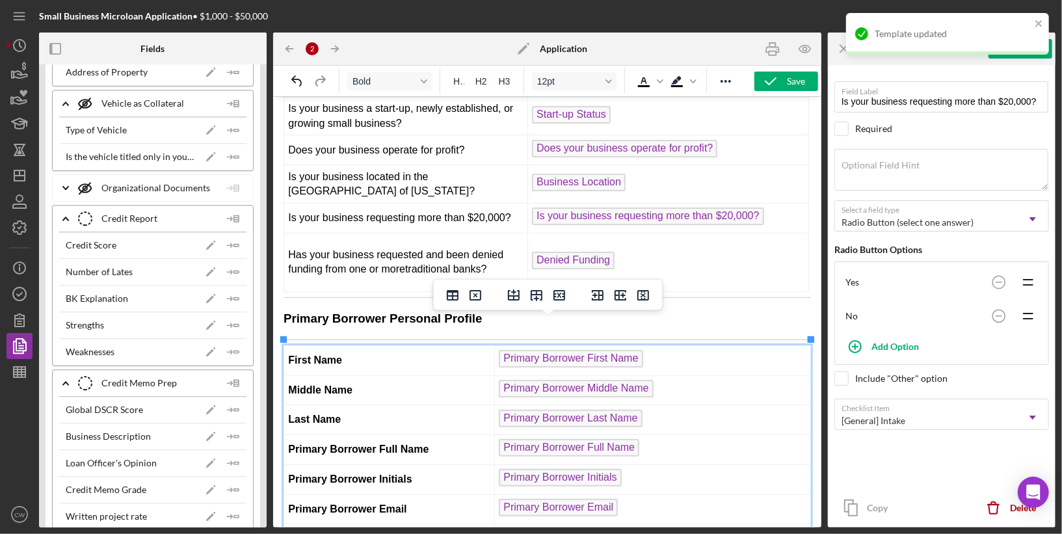
scroll to position [10, 0]
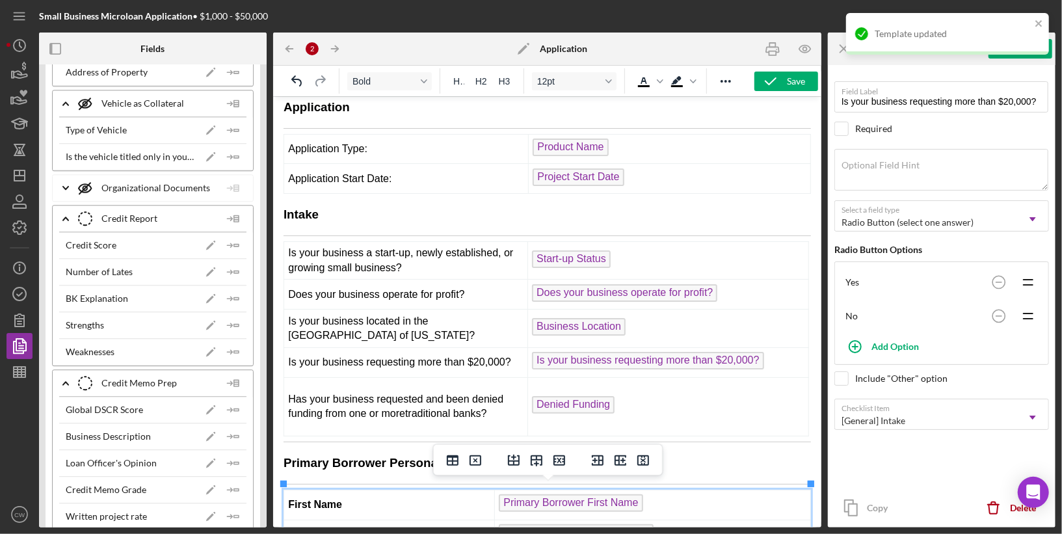
click at [414, 173] on td "Application Start Date:" at bounding box center [406, 178] width 245 height 30
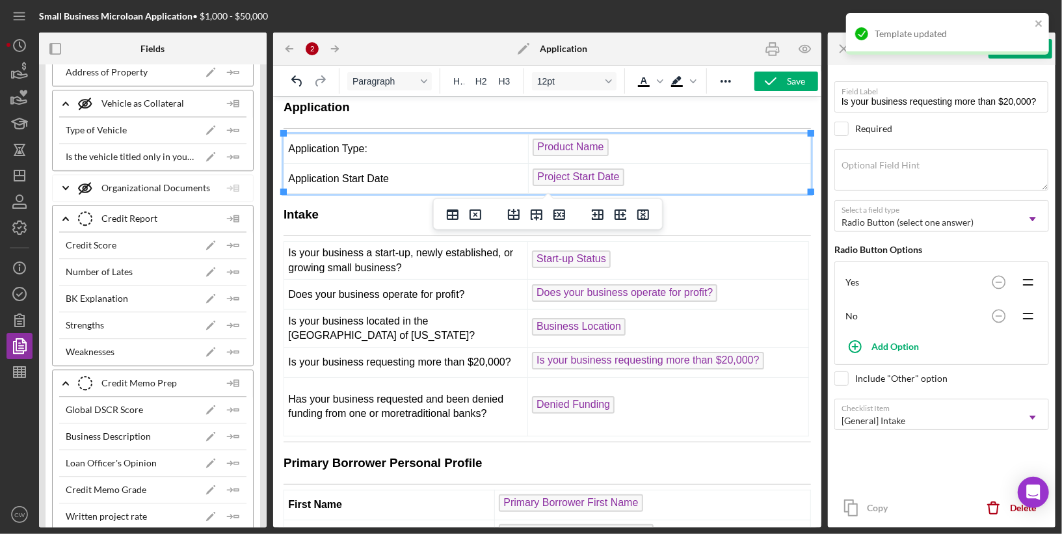
click at [391, 139] on td "Application Type:" at bounding box center [406, 148] width 245 height 30
click at [382, 147] on td "Application Type:" at bounding box center [406, 148] width 245 height 30
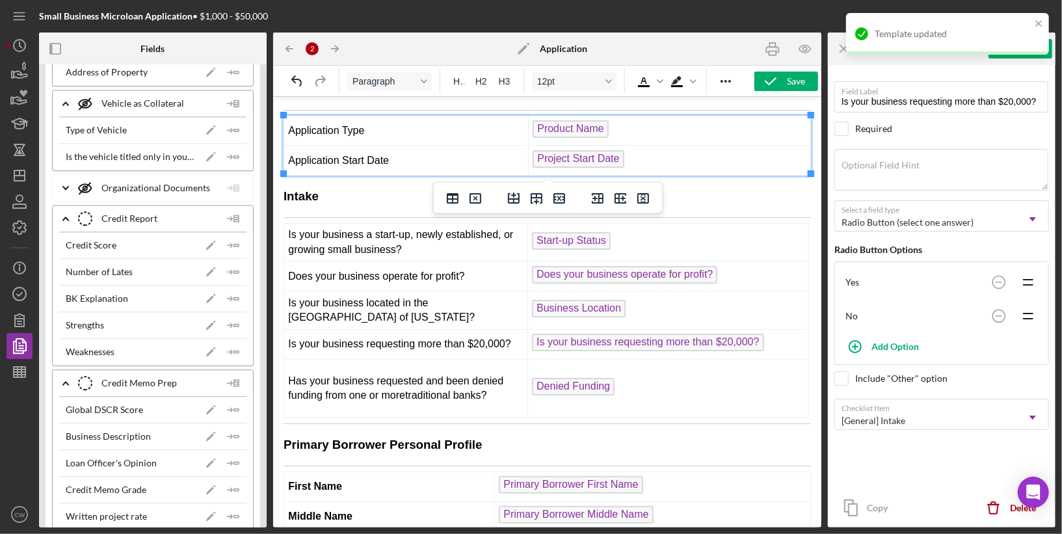
scroll to position [30, 0]
click at [792, 81] on div "Save" at bounding box center [796, 82] width 18 height 20
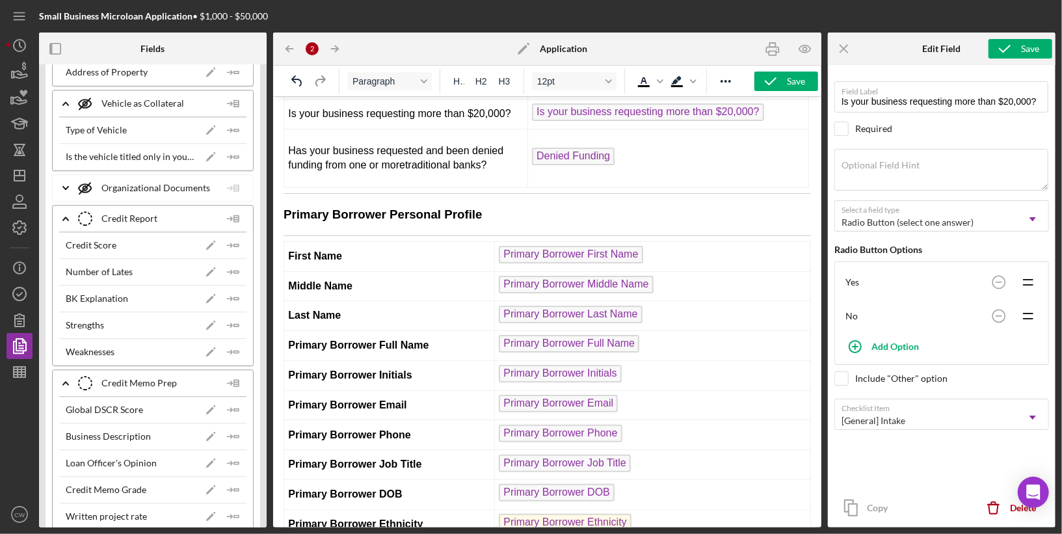
scroll to position [327, 0]
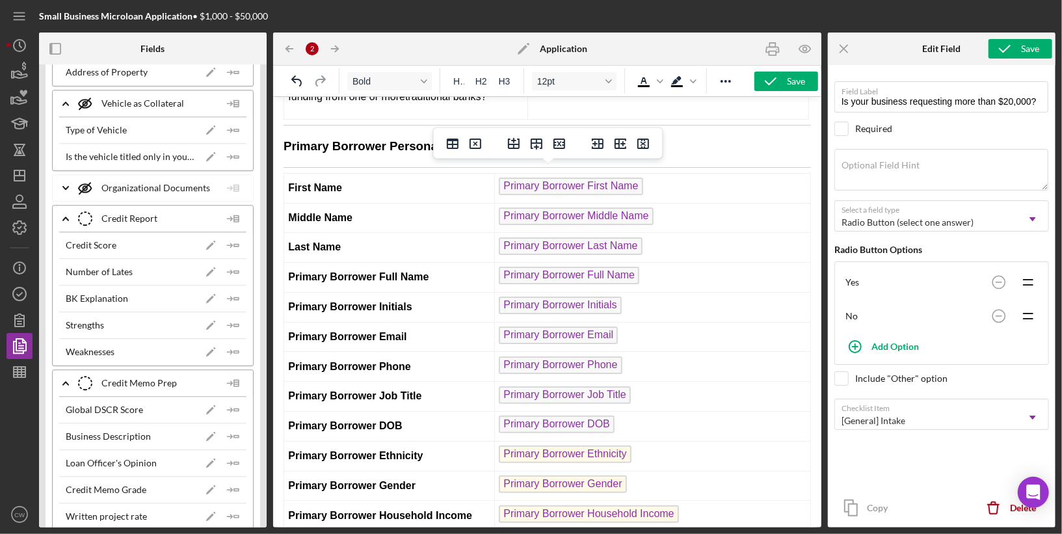
click at [377, 271] on strong "Primary Borrower Full Name" at bounding box center [358, 276] width 141 height 11
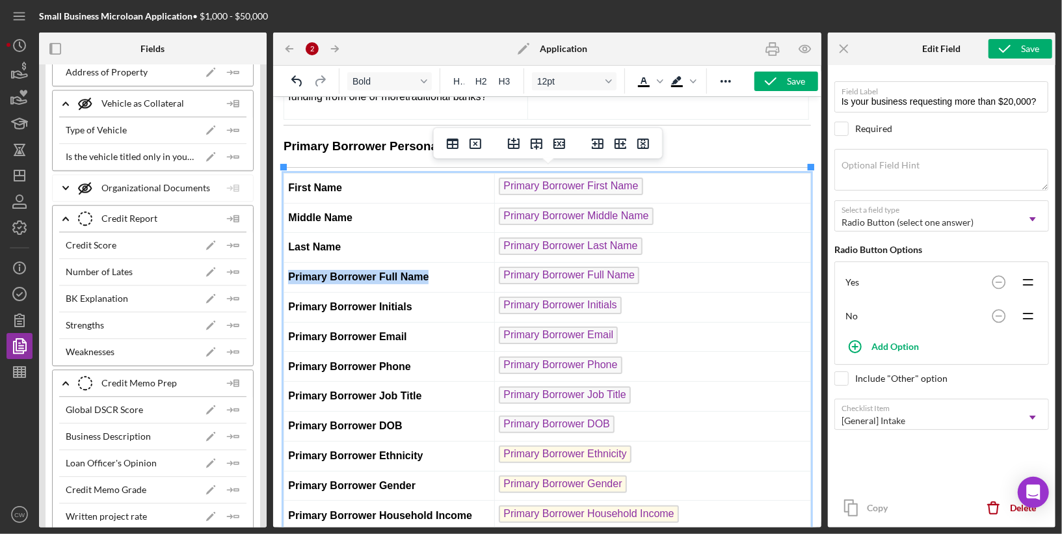
drag, startPoint x: 442, startPoint y: 269, endPoint x: 284, endPoint y: 269, distance: 158.7
click at [284, 269] on td "Primary Borrower Full Name" at bounding box center [389, 277] width 211 height 30
click at [539, 270] on span "Primary Borrower Full Name" at bounding box center [568, 275] width 141 height 18
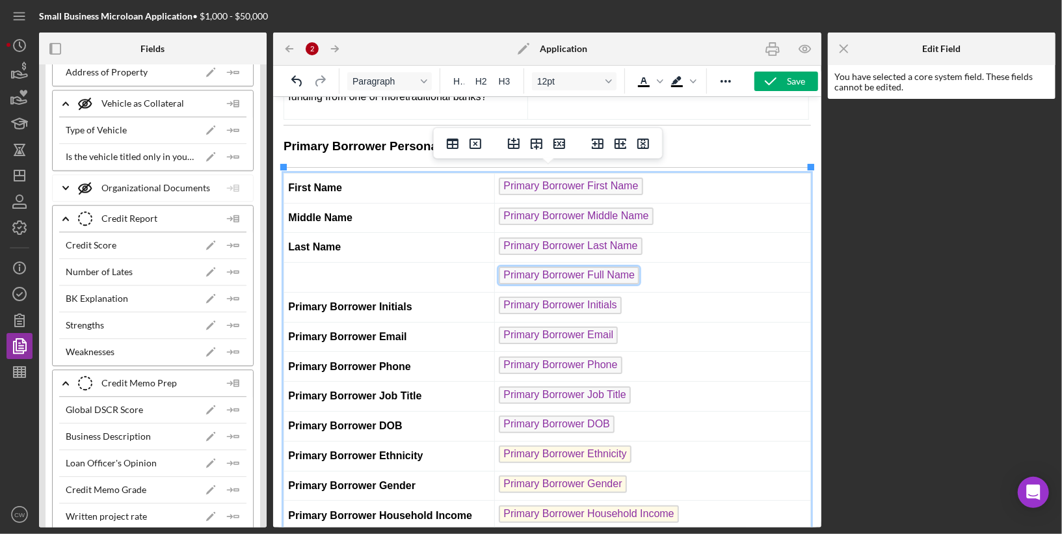
scroll to position [282, 0]
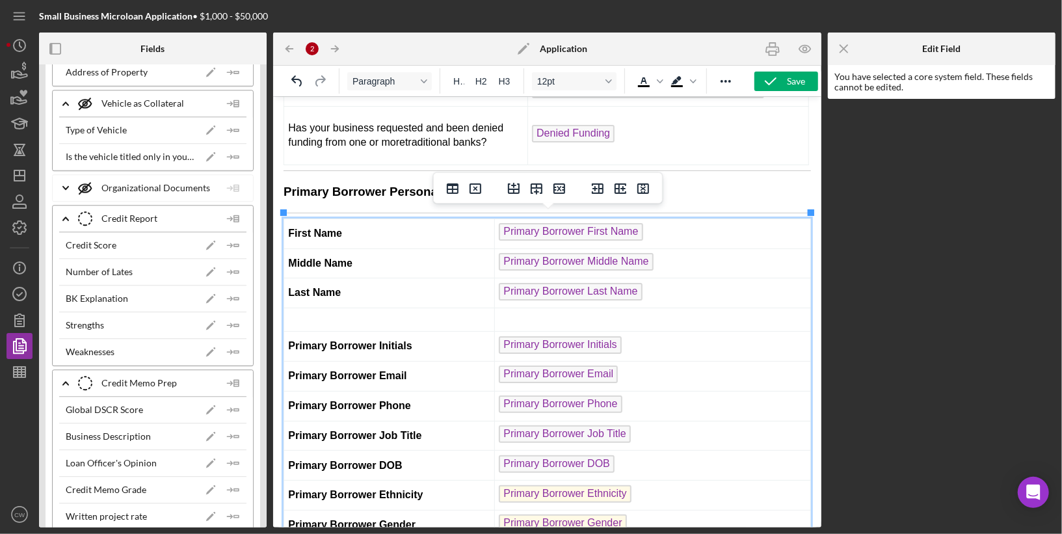
click at [447, 308] on td "Rich Text Area. Press ALT-0 for help." at bounding box center [389, 319] width 211 height 23
click at [557, 191] on icon "Delete row" at bounding box center [560, 188] width 12 height 10
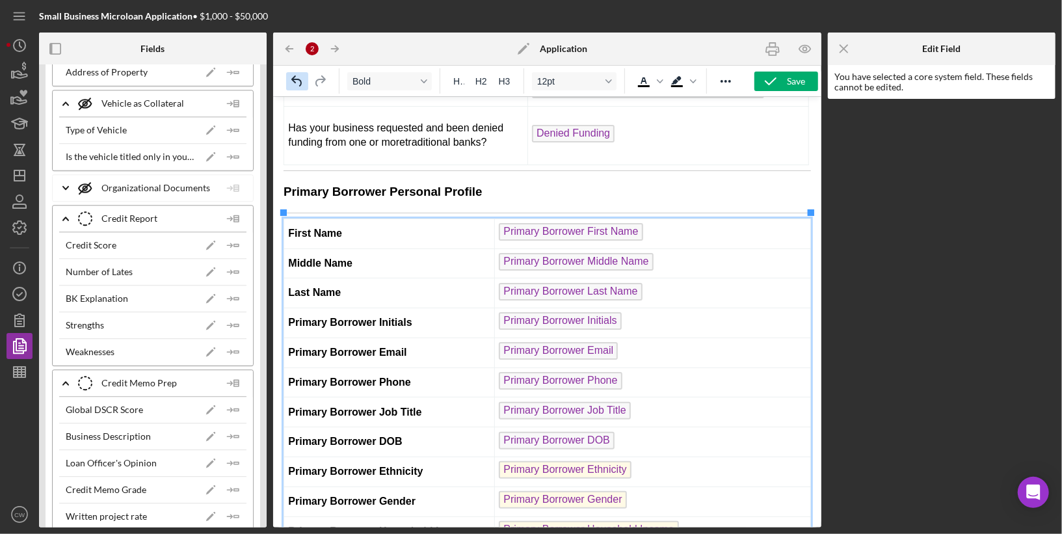
click at [304, 79] on icon "Undo" at bounding box center [297, 82] width 16 height 16
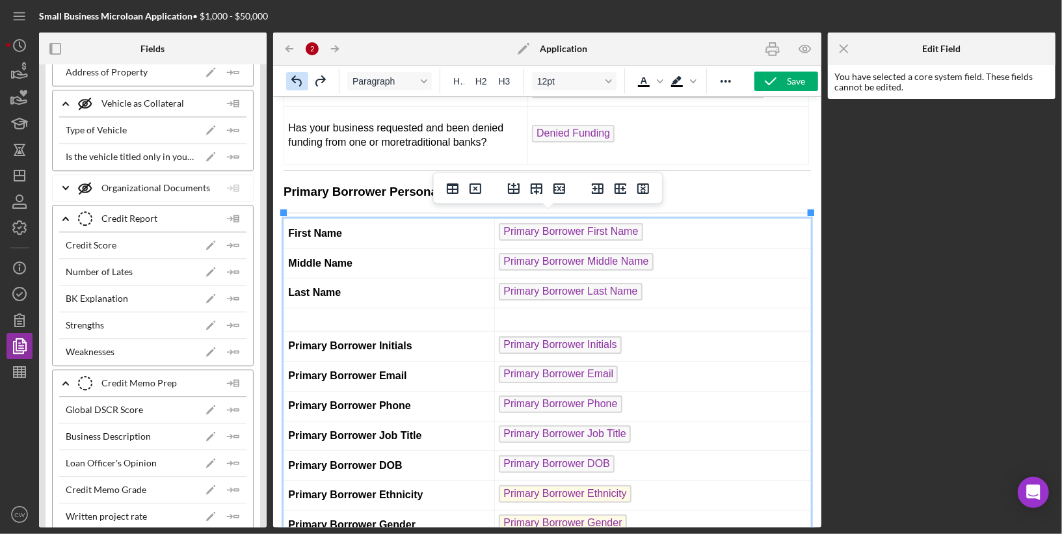
click at [304, 78] on icon "Undo" at bounding box center [297, 82] width 16 height 16
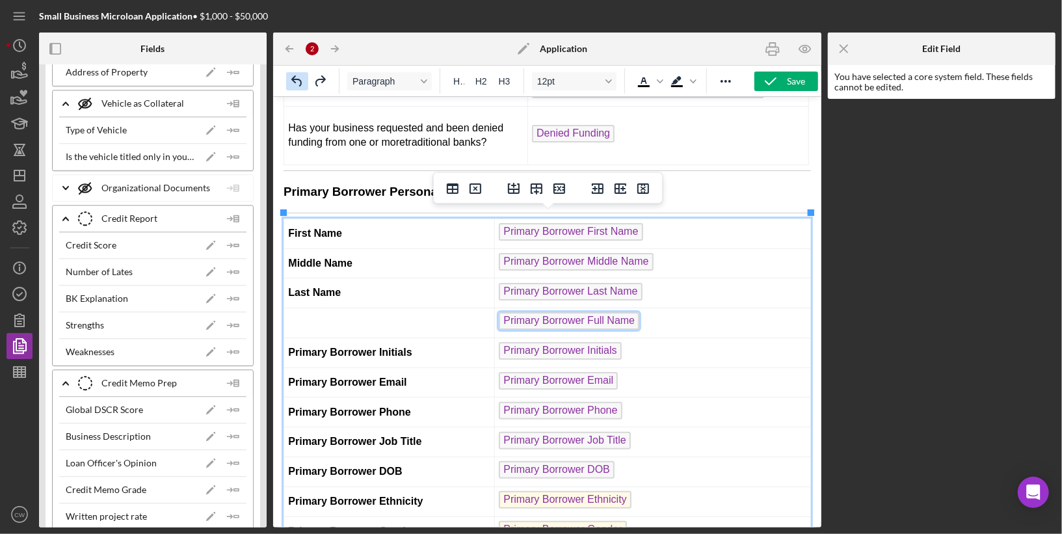
click at [304, 78] on icon "Undo" at bounding box center [297, 82] width 16 height 16
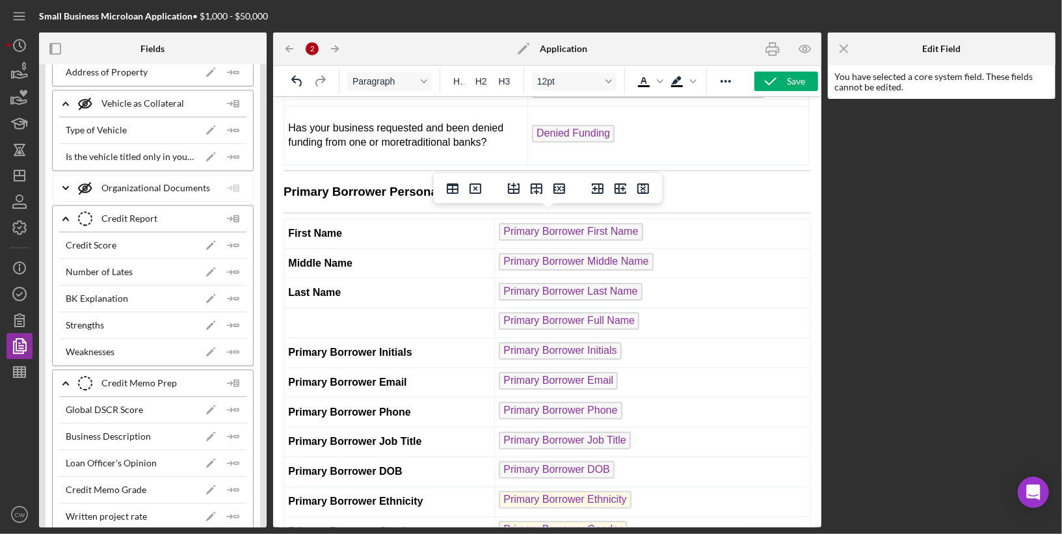
click at [340, 314] on td "Rich Text Area. Press ALT-0 for help." at bounding box center [389, 323] width 211 height 30
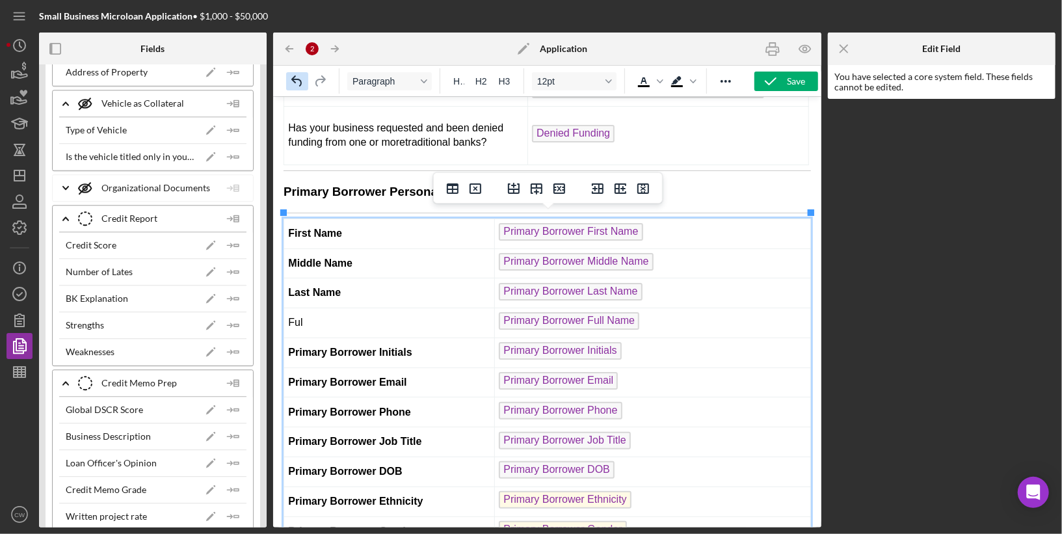
click at [297, 75] on icon "Undo" at bounding box center [297, 82] width 16 height 16
click at [298, 75] on icon "Undo" at bounding box center [297, 82] width 16 height 16
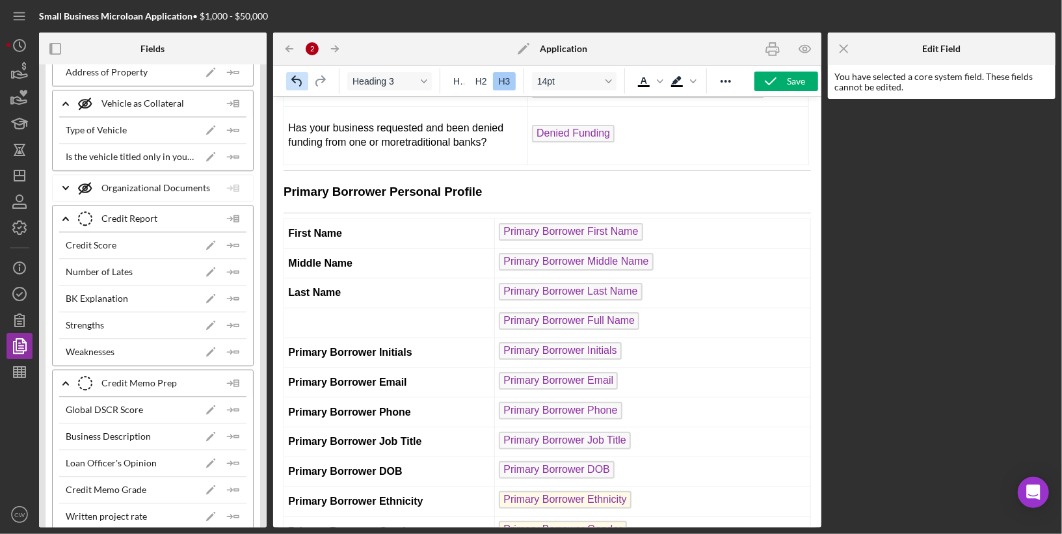
click at [298, 75] on icon "Undo" at bounding box center [297, 82] width 16 height 16
click at [297, 75] on icon "Undo" at bounding box center [297, 82] width 16 height 16
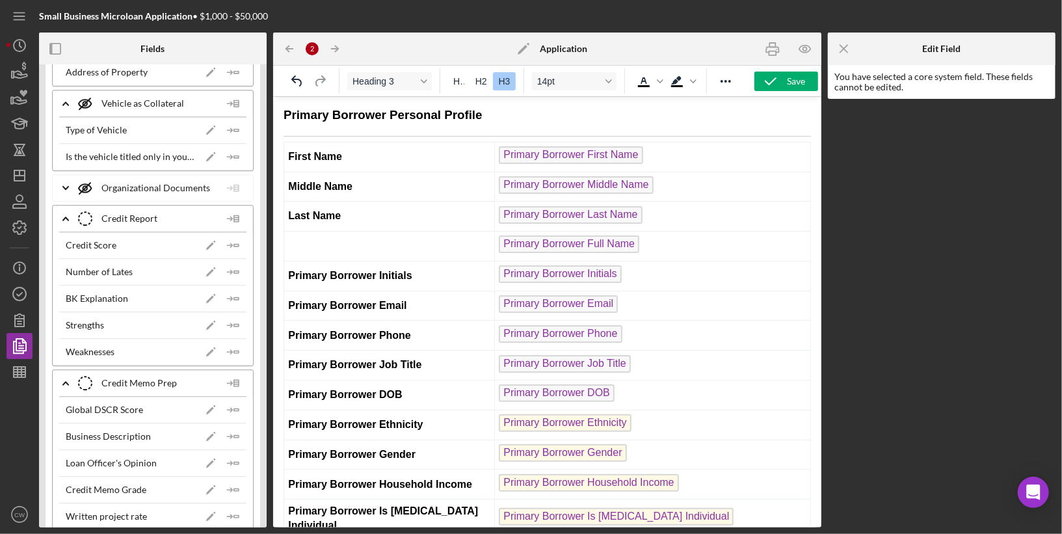
scroll to position [379, 0]
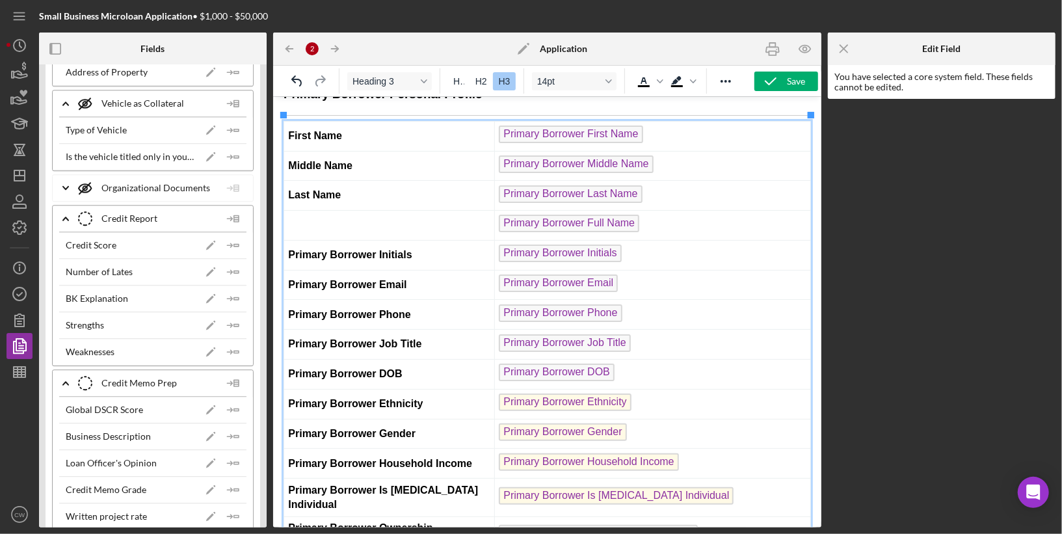
click at [429, 250] on td "Primary Borrower Initials" at bounding box center [389, 254] width 211 height 30
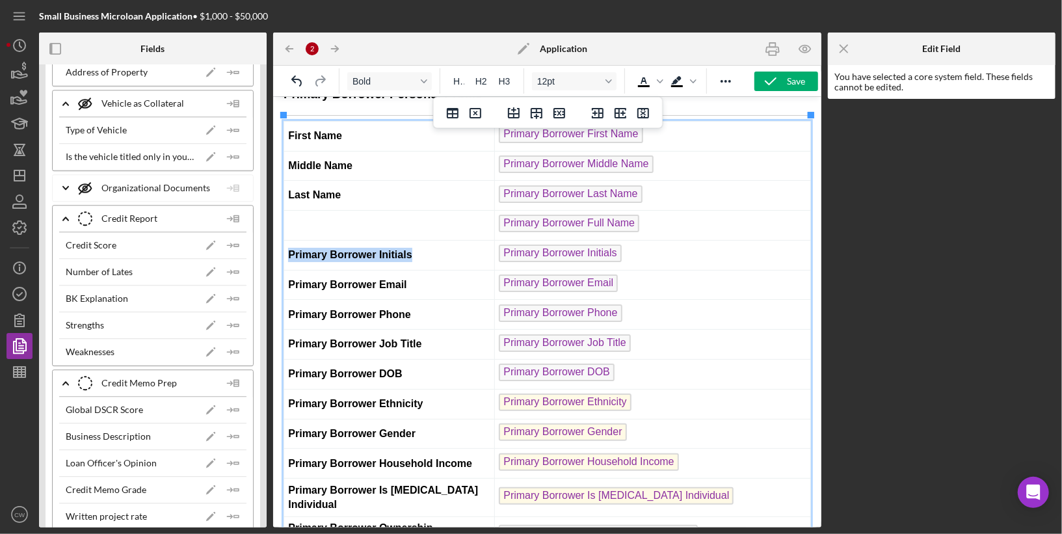
drag, startPoint x: 446, startPoint y: 249, endPoint x: 286, endPoint y: 248, distance: 160.0
click at [286, 248] on td "Primary Borrower Initials" at bounding box center [389, 254] width 211 height 30
click at [546, 248] on span "Primary Borrower Initials" at bounding box center [559, 253] width 122 height 18
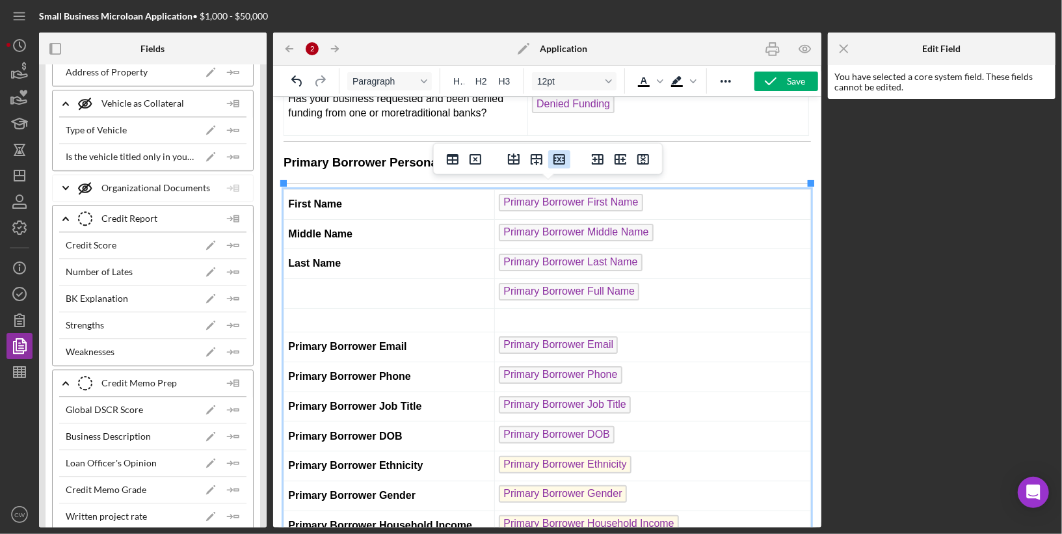
click at [561, 157] on icon "Delete row" at bounding box center [560, 160] width 16 height 16
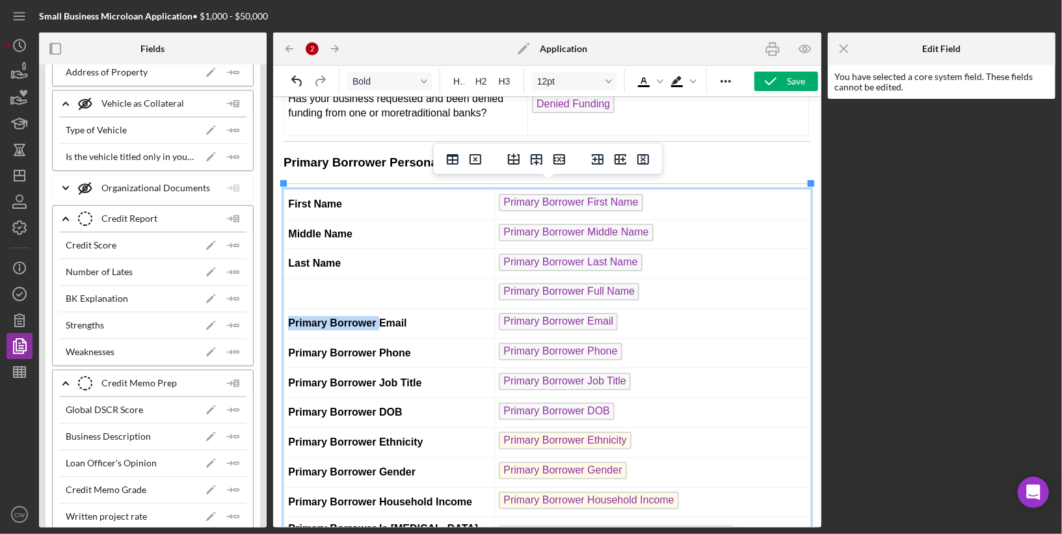
drag, startPoint x: 377, startPoint y: 317, endPoint x: 286, endPoint y: 317, distance: 91.1
click at [286, 317] on td "Primary Borrower Email" at bounding box center [389, 323] width 211 height 30
click at [321, 290] on td "Rich Text Area. Press ALT-0 for help." at bounding box center [389, 293] width 211 height 30
drag, startPoint x: 318, startPoint y: 314, endPoint x: 297, endPoint y: 314, distance: 20.8
click at [297, 314] on td "Email" at bounding box center [389, 323] width 211 height 30
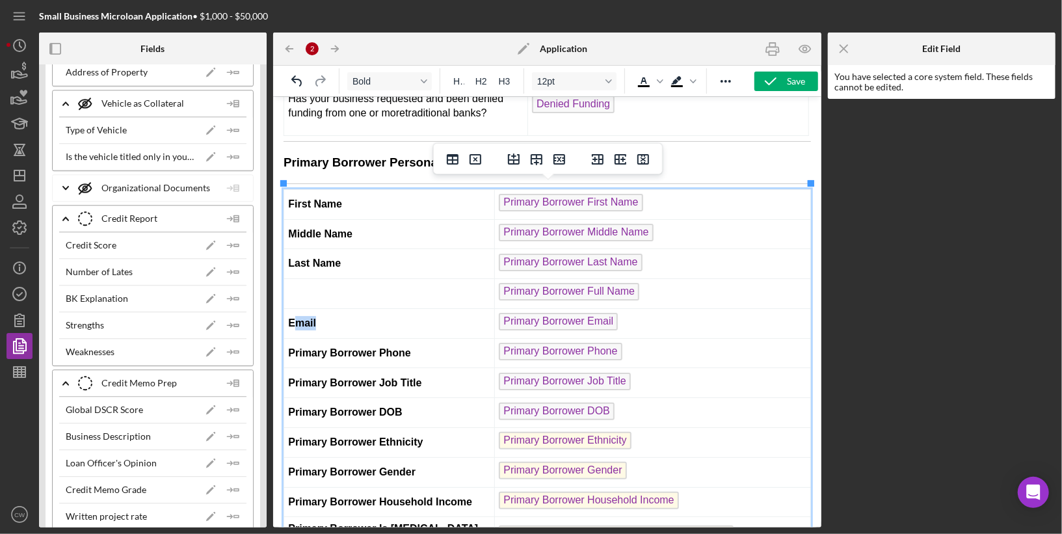
copy strong "mail"
click at [315, 288] on td "Rich Text Area. Press ALT-0 for help." at bounding box center [389, 293] width 211 height 30
drag, startPoint x: 341, startPoint y: 284, endPoint x: 284, endPoint y: 285, distance: 57.2
click at [284, 285] on td "Full Name" at bounding box center [389, 293] width 211 height 30
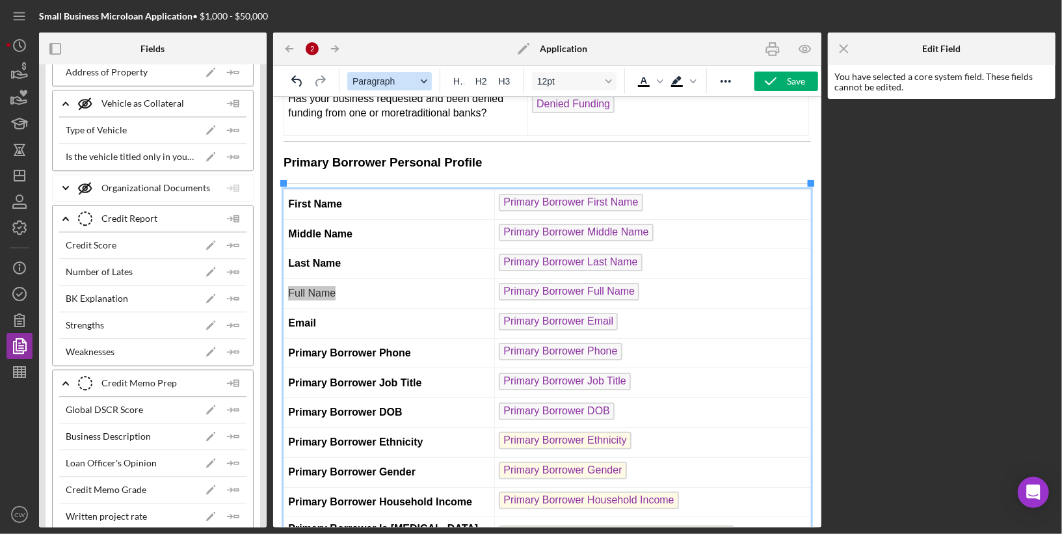
click at [427, 79] on icon "Format Paragraph" at bounding box center [424, 81] width 7 height 4
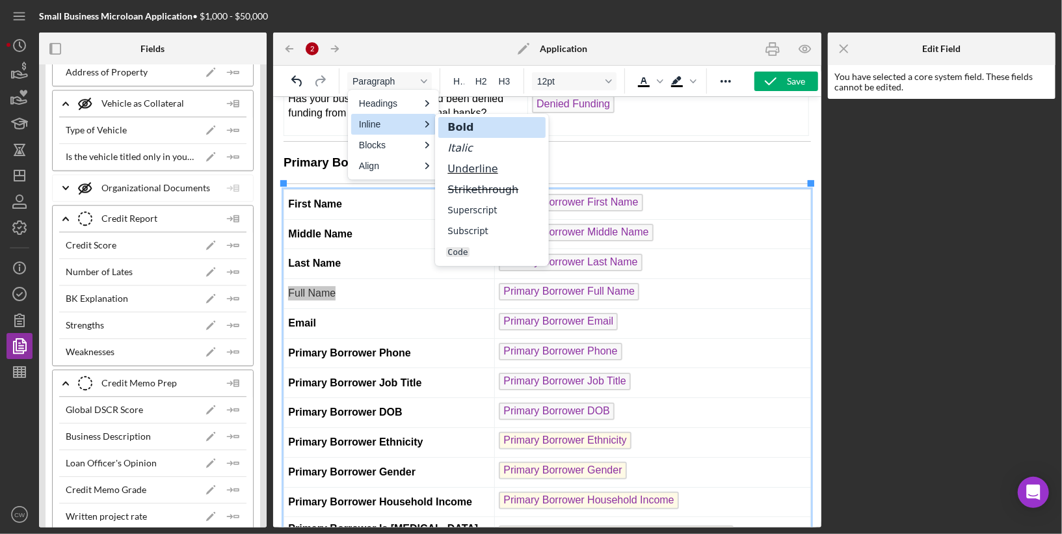
click at [455, 122] on strong "Bold" at bounding box center [460, 127] width 29 height 12
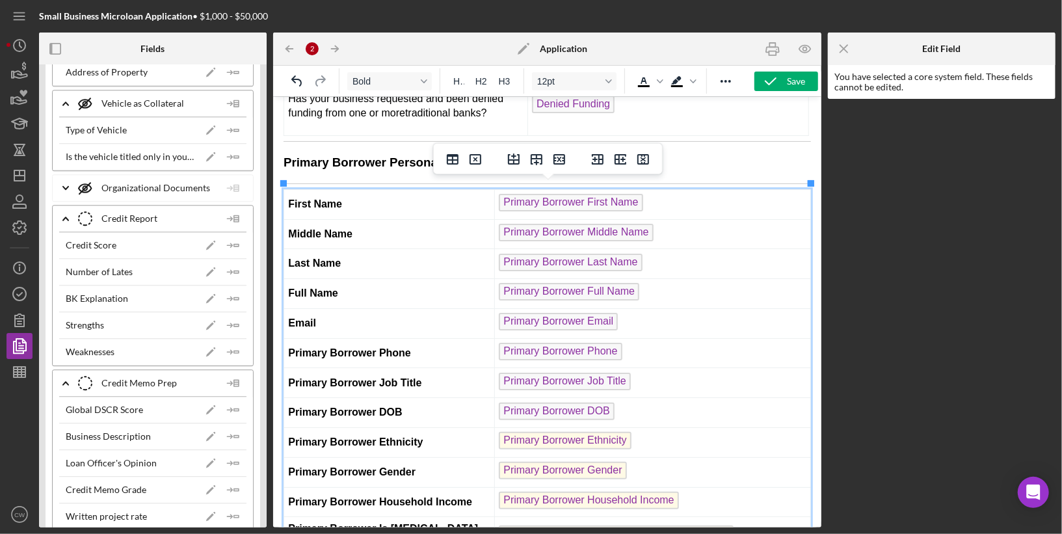
click at [314, 318] on strong "Email" at bounding box center [302, 322] width 28 height 11
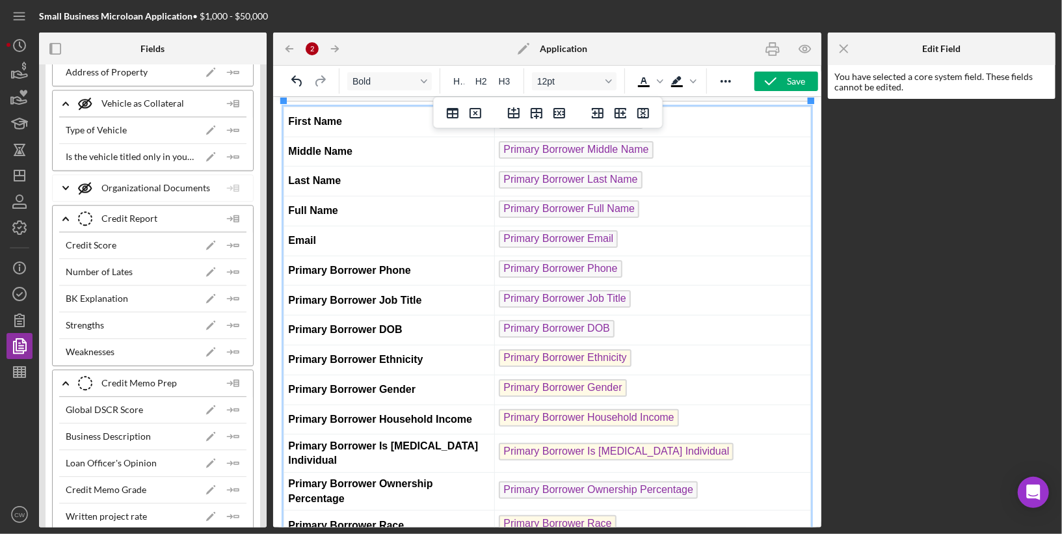
scroll to position [400, 0]
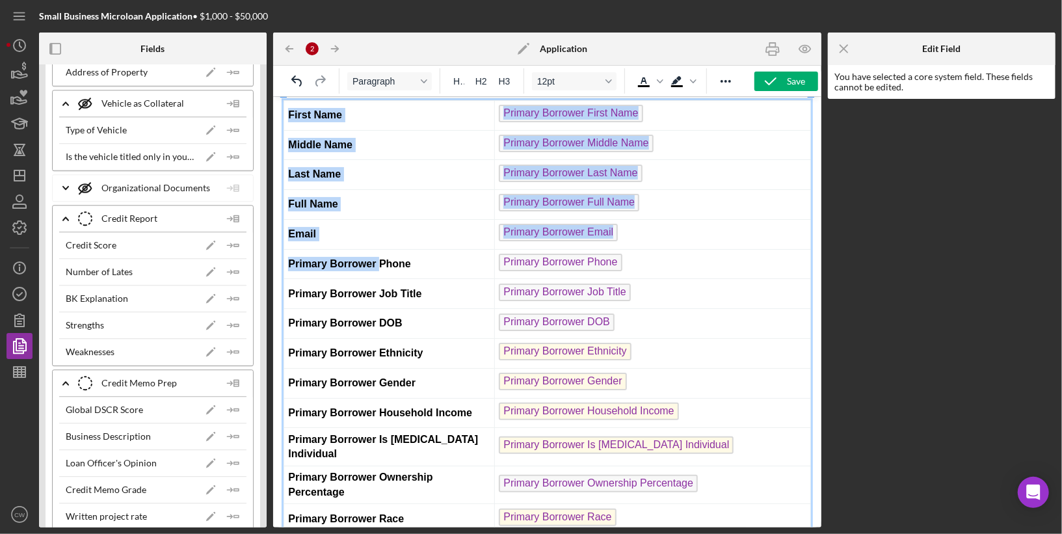
drag, startPoint x: 380, startPoint y: 254, endPoint x: 282, endPoint y: 254, distance: 97.6
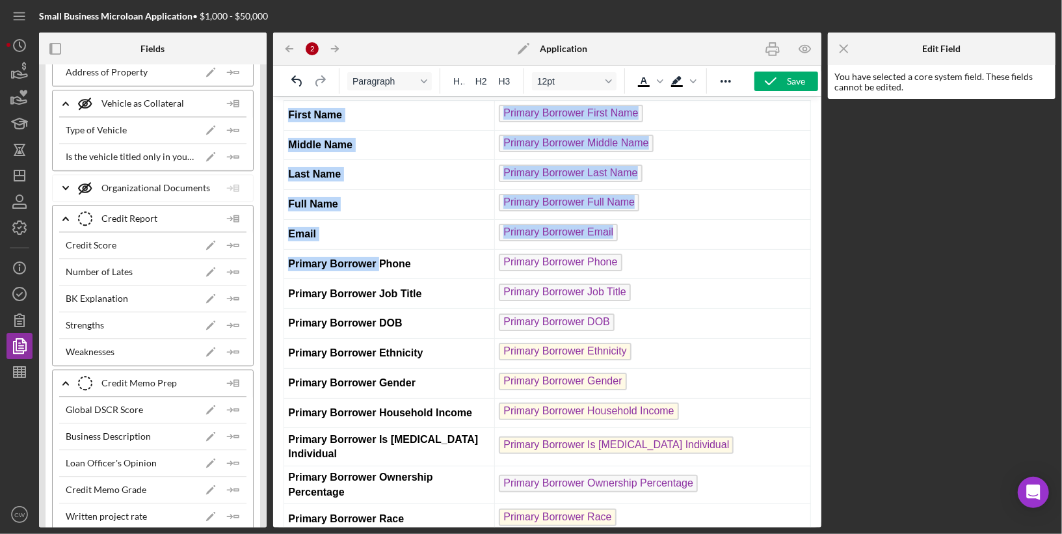
click at [306, 259] on strong "Primary Borrower Phone" at bounding box center [349, 263] width 123 height 11
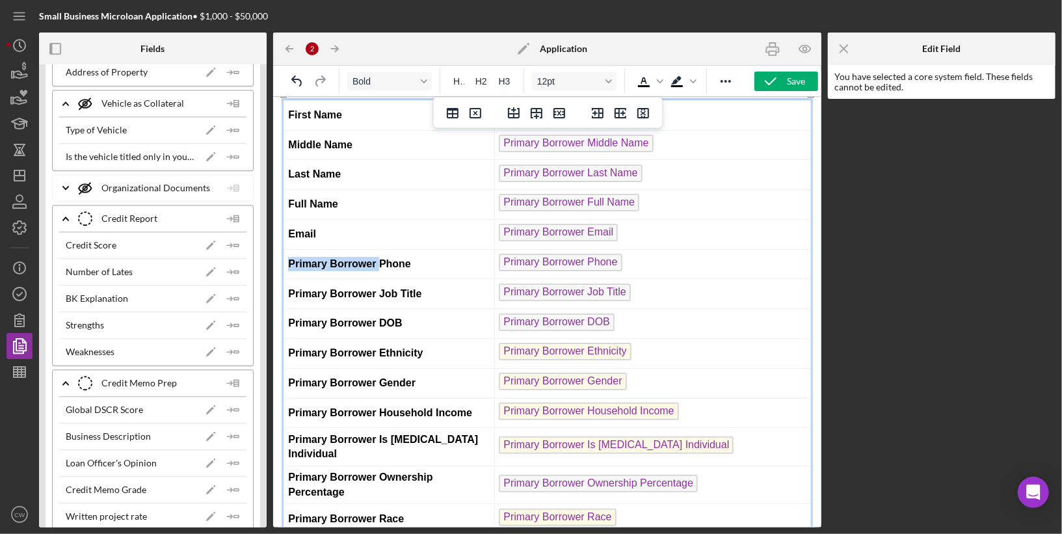
drag, startPoint x: 378, startPoint y: 254, endPoint x: 286, endPoint y: 253, distance: 92.4
click at [286, 253] on td "Primary Borrower Phone" at bounding box center [389, 263] width 211 height 30
drag, startPoint x: 377, startPoint y: 285, endPoint x: 288, endPoint y: 284, distance: 89.8
click at [288, 288] on strong "Primary Borrower Job Title" at bounding box center [354, 293] width 133 height 11
drag, startPoint x: 378, startPoint y: 312, endPoint x: 285, endPoint y: 312, distance: 93.0
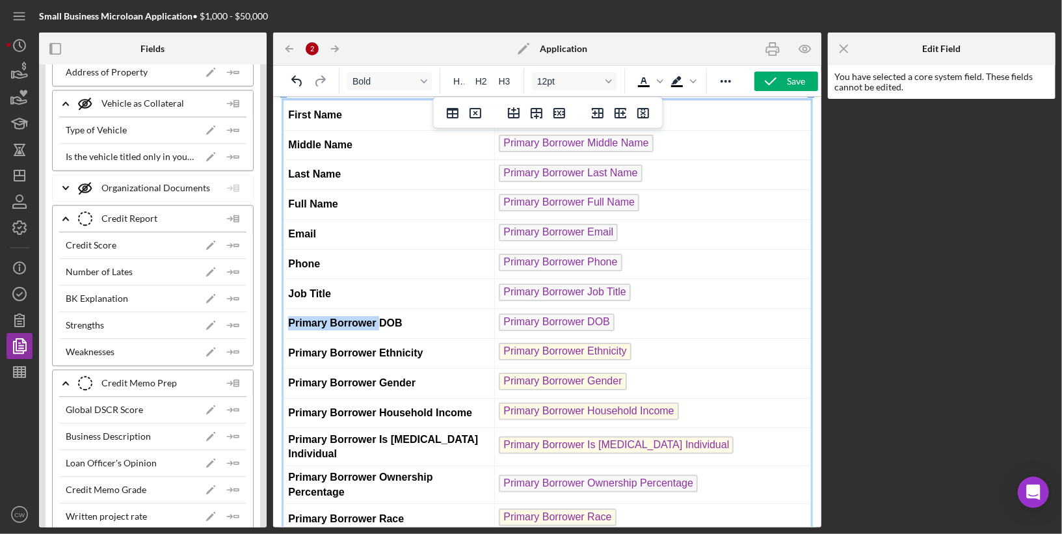
click at [285, 312] on td "Primary Borrower DOB" at bounding box center [389, 323] width 211 height 30
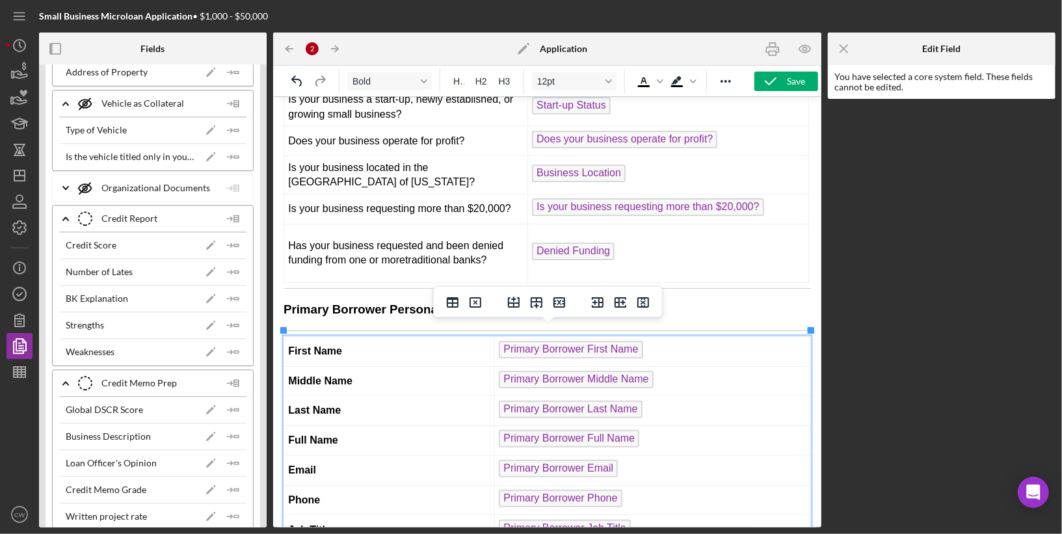
scroll to position [140, 0]
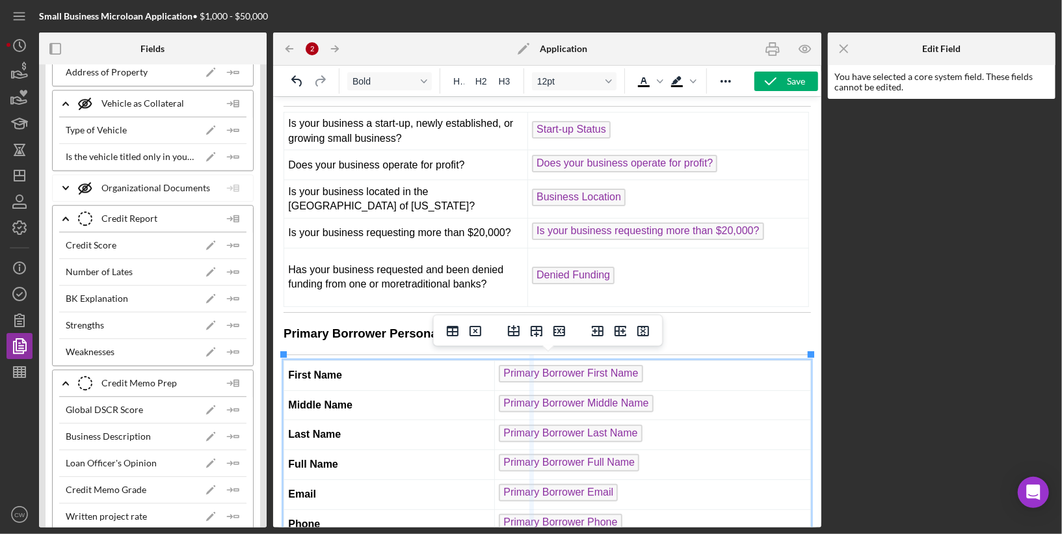
drag, startPoint x: 495, startPoint y: 353, endPoint x: 532, endPoint y: 353, distance: 37.1
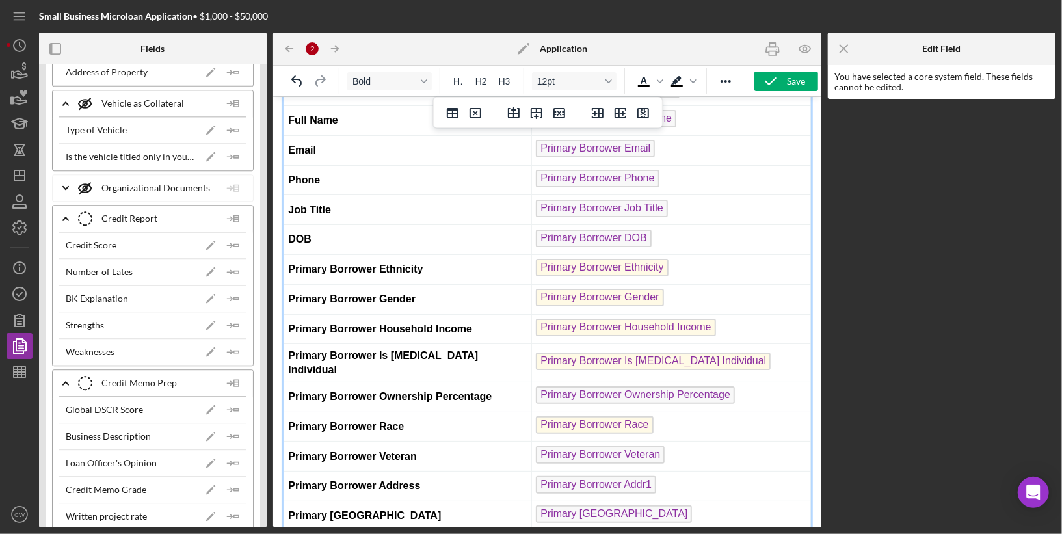
scroll to position [505, 0]
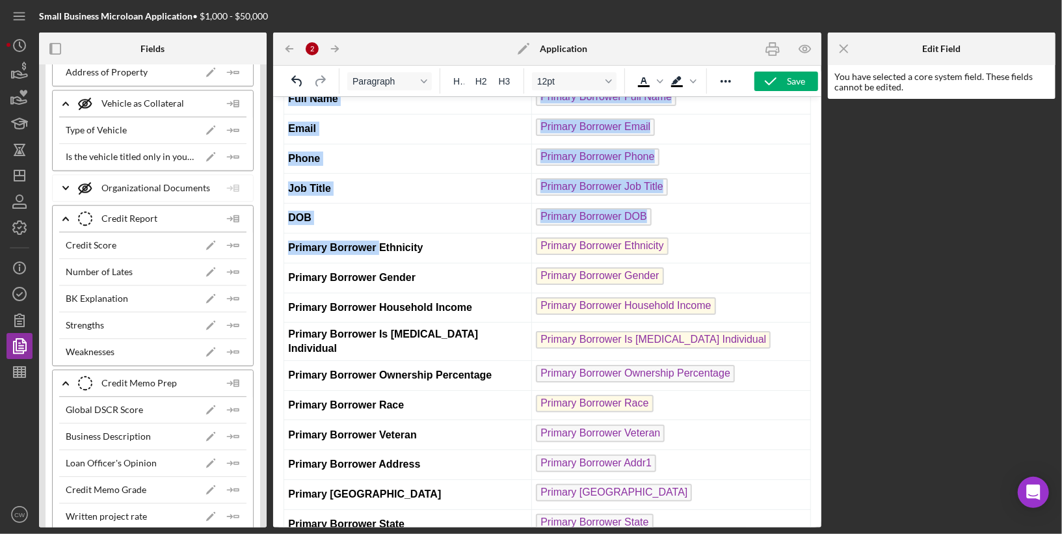
drag, startPoint x: 378, startPoint y: 237, endPoint x: 282, endPoint y: 231, distance: 95.8
click at [302, 241] on strong "Primary Borrower Ethnicity" at bounding box center [355, 246] width 135 height 11
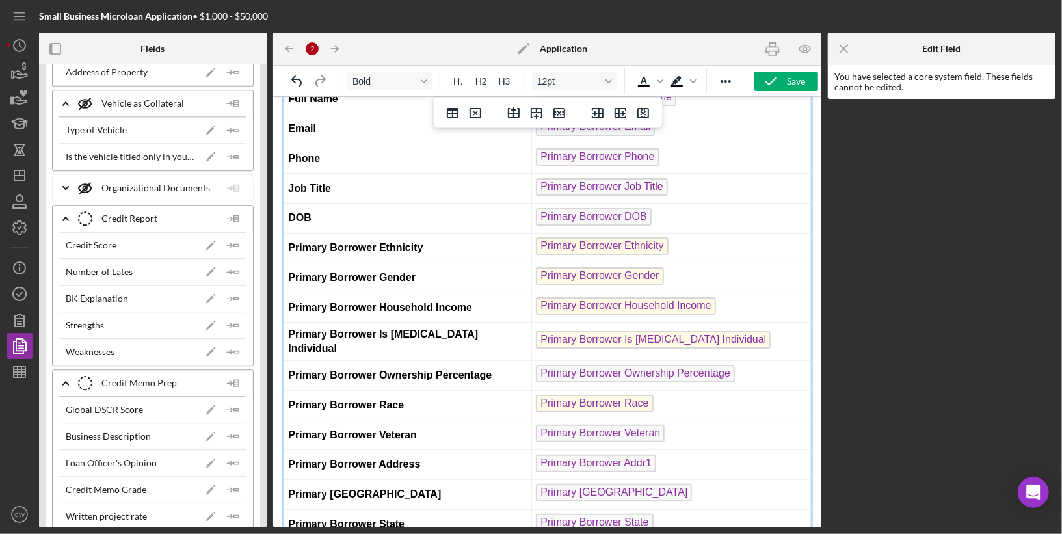
click at [376, 241] on strong "Primary Borrower Ethnicity" at bounding box center [355, 246] width 135 height 11
drag, startPoint x: 378, startPoint y: 235, endPoint x: 290, endPoint y: 235, distance: 87.8
click at [290, 241] on strong "Primary Borrower Ethnicity" at bounding box center [355, 246] width 135 height 11
drag, startPoint x: 379, startPoint y: 263, endPoint x: 307, endPoint y: 263, distance: 72.2
click at [286, 262] on td "Primary Borrower Gender" at bounding box center [408, 277] width 248 height 30
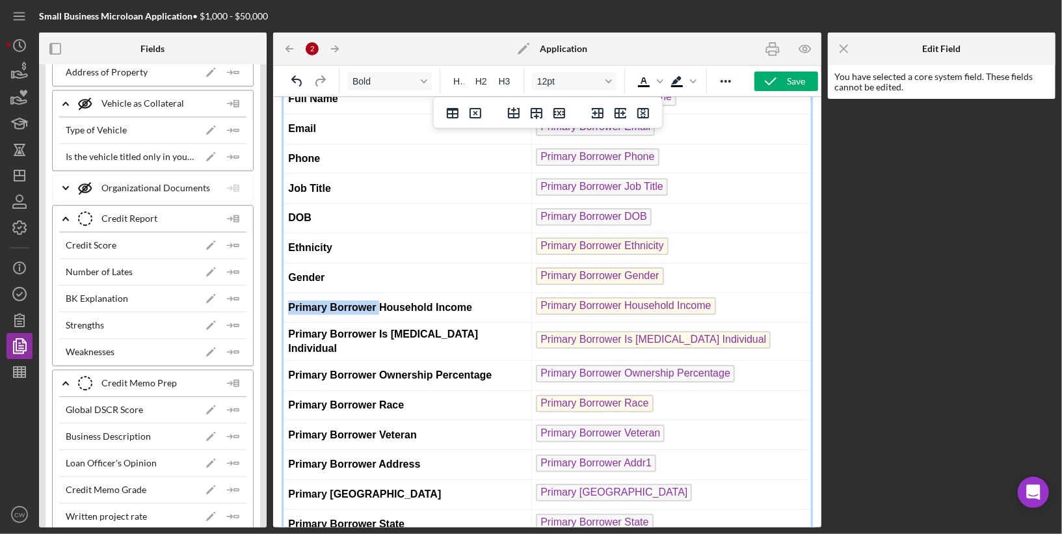
drag, startPoint x: 378, startPoint y: 293, endPoint x: 283, endPoint y: 292, distance: 95.0
click at [284, 292] on td "Primary Borrower Household Income" at bounding box center [408, 307] width 248 height 30
drag, startPoint x: 379, startPoint y: 322, endPoint x: 283, endPoint y: 320, distance: 95.6
click at [284, 322] on td "Primary Borrower Is [MEDICAL_DATA] Individual" at bounding box center [408, 341] width 248 height 38
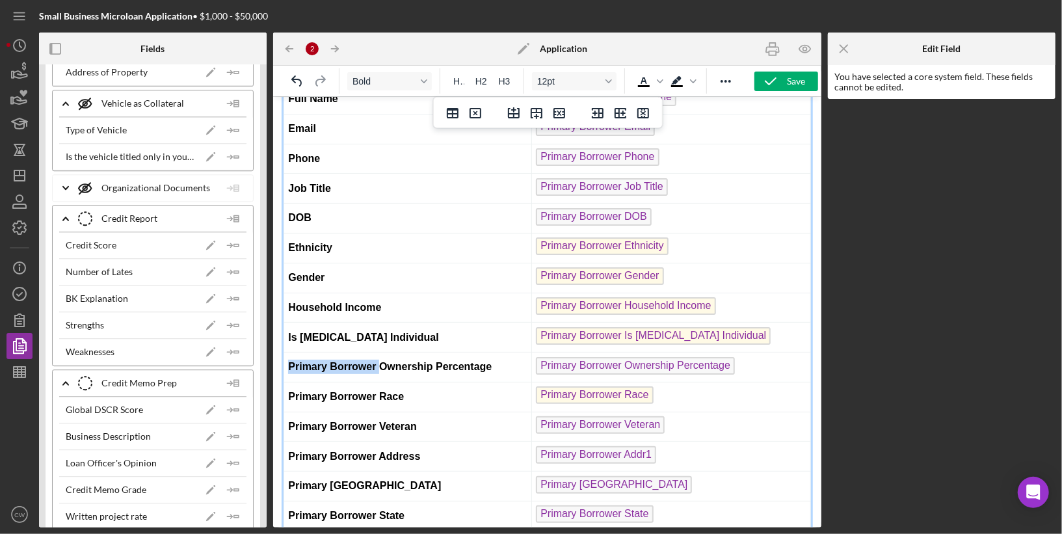
drag, startPoint x: 379, startPoint y: 351, endPoint x: 289, endPoint y: 349, distance: 89.8
click at [289, 360] on strong "Primary Borrower Ownership Percentage" at bounding box center [390, 365] width 204 height 11
drag, startPoint x: 379, startPoint y: 376, endPoint x: 288, endPoint y: 376, distance: 91.1
click at [288, 390] on strong "Primary Borrower Race" at bounding box center [346, 395] width 116 height 11
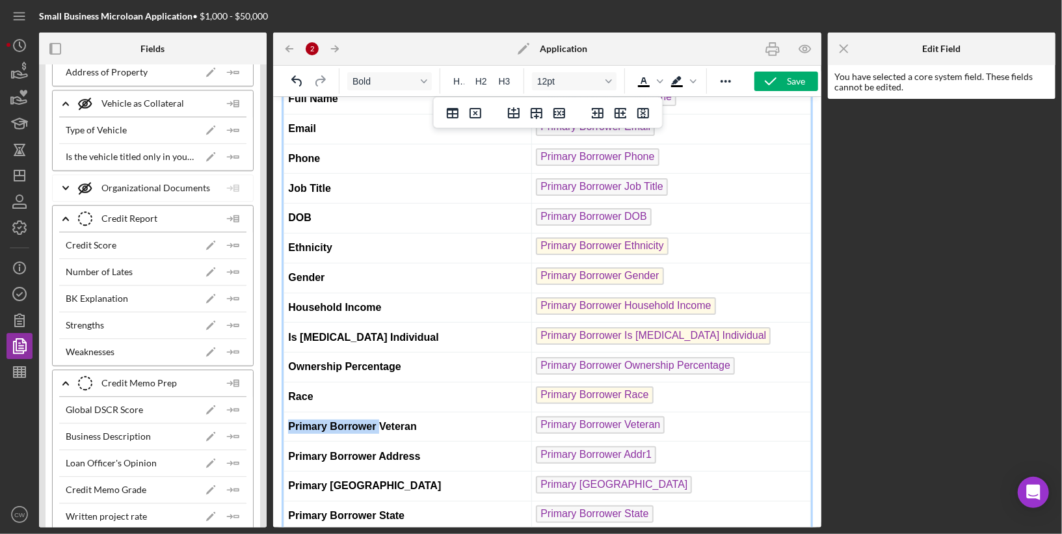
drag, startPoint x: 379, startPoint y: 407, endPoint x: 288, endPoint y: 406, distance: 91.1
click at [288, 420] on strong "Primary Borrower Veteran" at bounding box center [352, 425] width 128 height 11
click at [370, 411] on td "Veteran" at bounding box center [408, 426] width 248 height 30
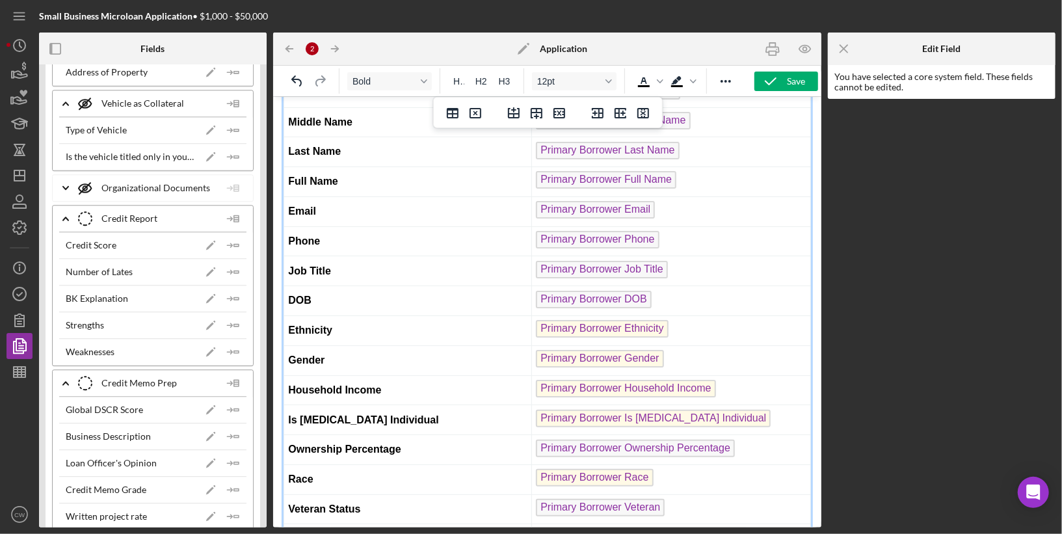
scroll to position [640, 0]
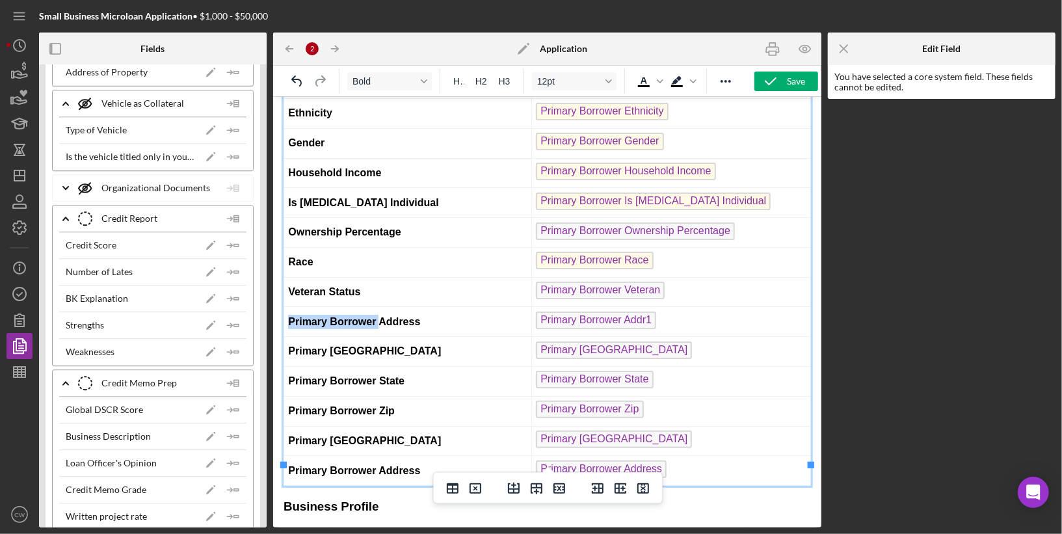
drag, startPoint x: 379, startPoint y: 304, endPoint x: 289, endPoint y: 301, distance: 89.8
click at [289, 315] on strong "Primary Borrower Address" at bounding box center [354, 320] width 132 height 11
click at [438, 425] on td "Primary [GEOGRAPHIC_DATA]" at bounding box center [408, 440] width 248 height 30
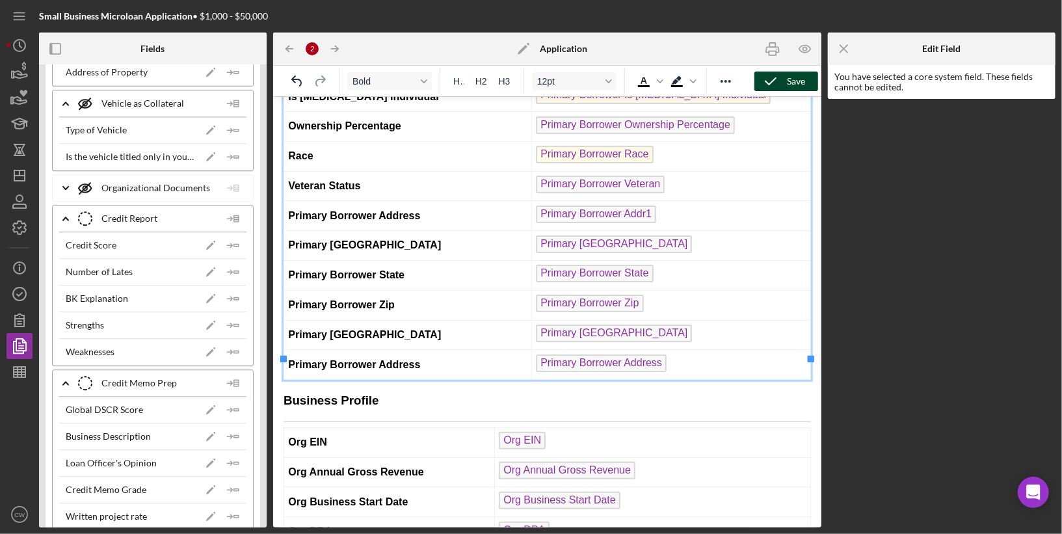
click at [774, 77] on icon "button" at bounding box center [771, 81] width 33 height 33
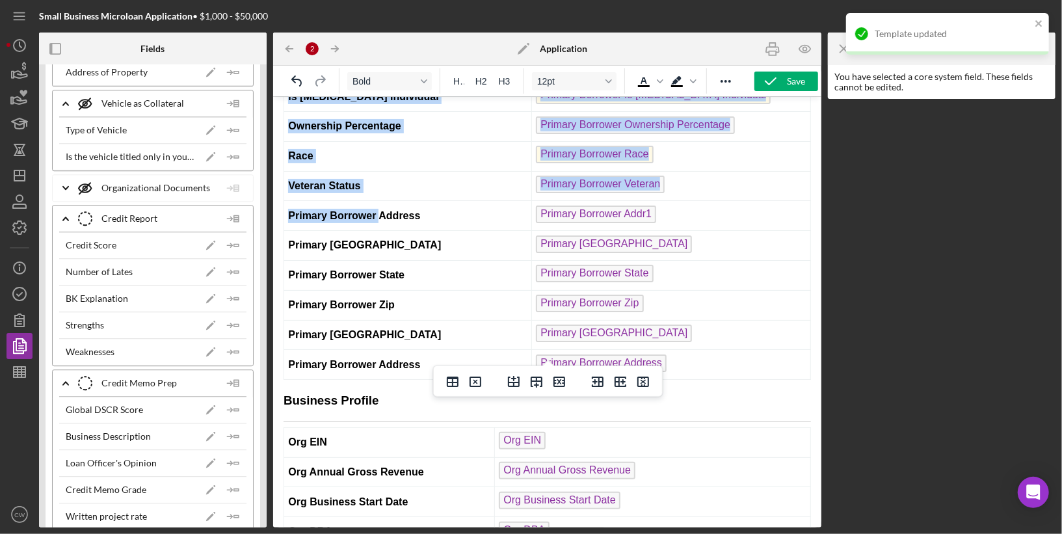
drag, startPoint x: 381, startPoint y: 196, endPoint x: 276, endPoint y: 194, distance: 104.7
click at [326, 209] on strong "Primary Borrower Address" at bounding box center [354, 214] width 132 height 11
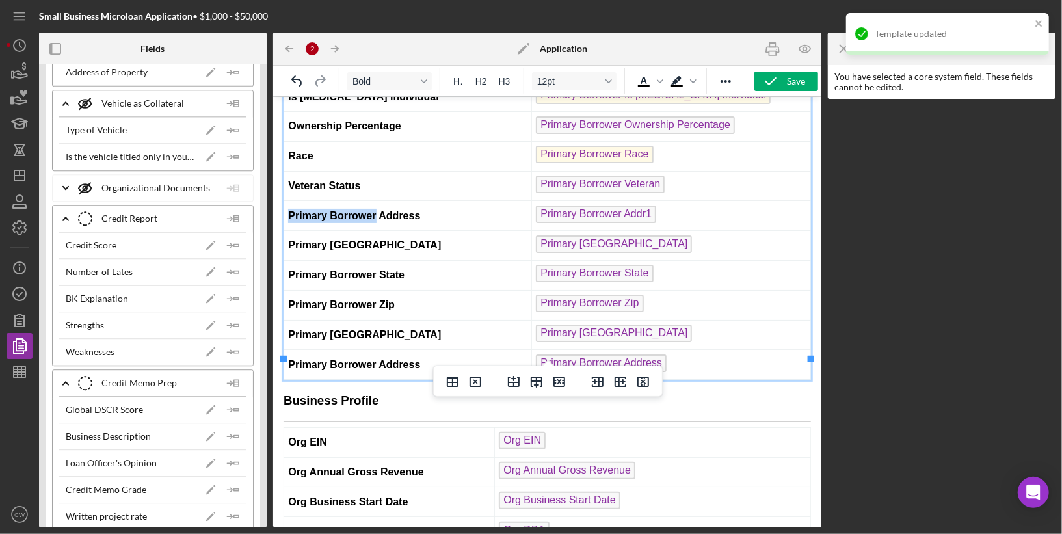
drag, startPoint x: 377, startPoint y: 198, endPoint x: 288, endPoint y: 201, distance: 89.2
click at [288, 209] on strong "Primary Borrower Address" at bounding box center [354, 214] width 132 height 11
click at [381, 239] on strong "Primary [GEOGRAPHIC_DATA]" at bounding box center [364, 244] width 153 height 11
drag, startPoint x: 380, startPoint y: 228, endPoint x: 288, endPoint y: 227, distance: 91.7
click at [288, 239] on strong "Primary [GEOGRAPHIC_DATA]" at bounding box center [364, 244] width 153 height 11
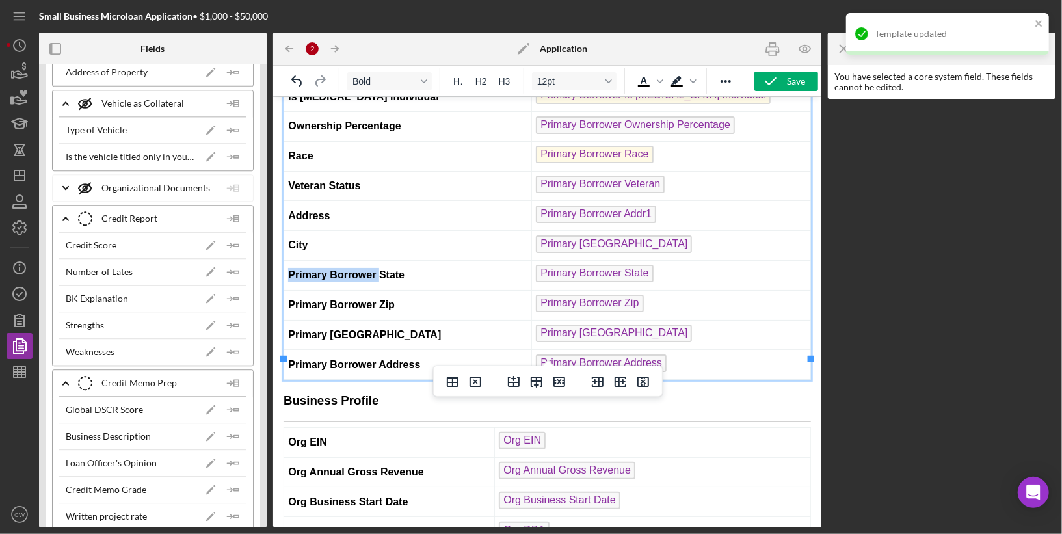
drag, startPoint x: 382, startPoint y: 256, endPoint x: 288, endPoint y: 254, distance: 93.7
click at [288, 269] on strong "Primary Borrower State" at bounding box center [346, 274] width 116 height 11
drag, startPoint x: 379, startPoint y: 283, endPoint x: 286, endPoint y: 282, distance: 93.7
click at [286, 289] on td "Primary Borrower Zip" at bounding box center [408, 304] width 248 height 30
drag, startPoint x: 381, startPoint y: 315, endPoint x: 291, endPoint y: 313, distance: 89.8
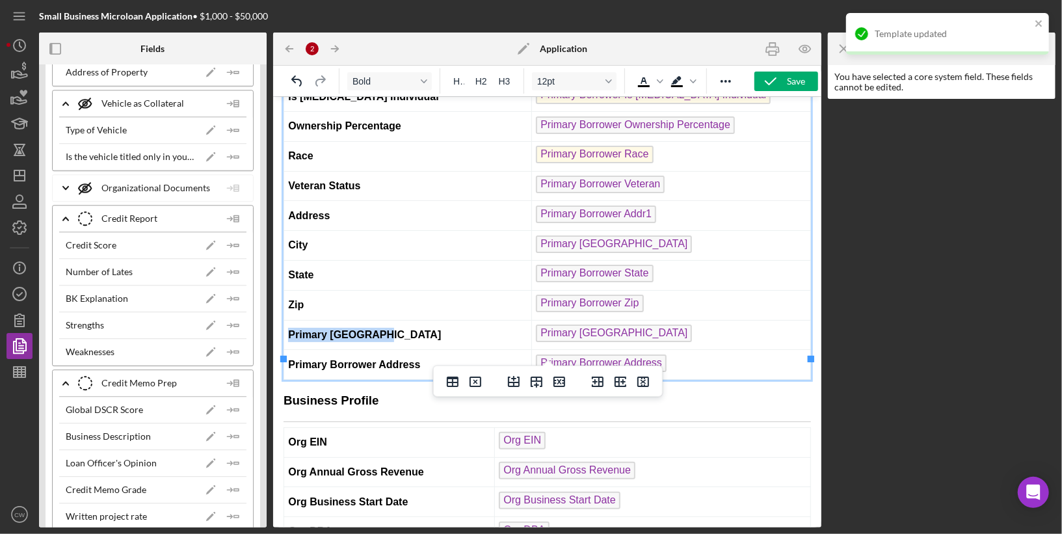
click at [291, 328] on strong "Primary [GEOGRAPHIC_DATA]" at bounding box center [364, 333] width 153 height 11
click at [449, 349] on td "Primary Borrower Address" at bounding box center [408, 364] width 248 height 30
click at [555, 383] on icon "Delete row" at bounding box center [560, 382] width 16 height 16
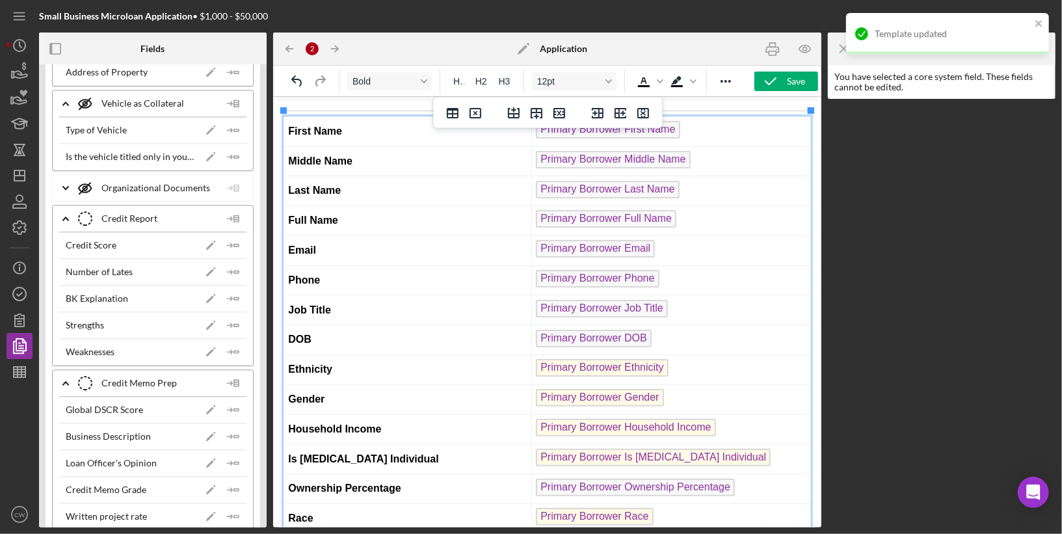
scroll to position [387, 0]
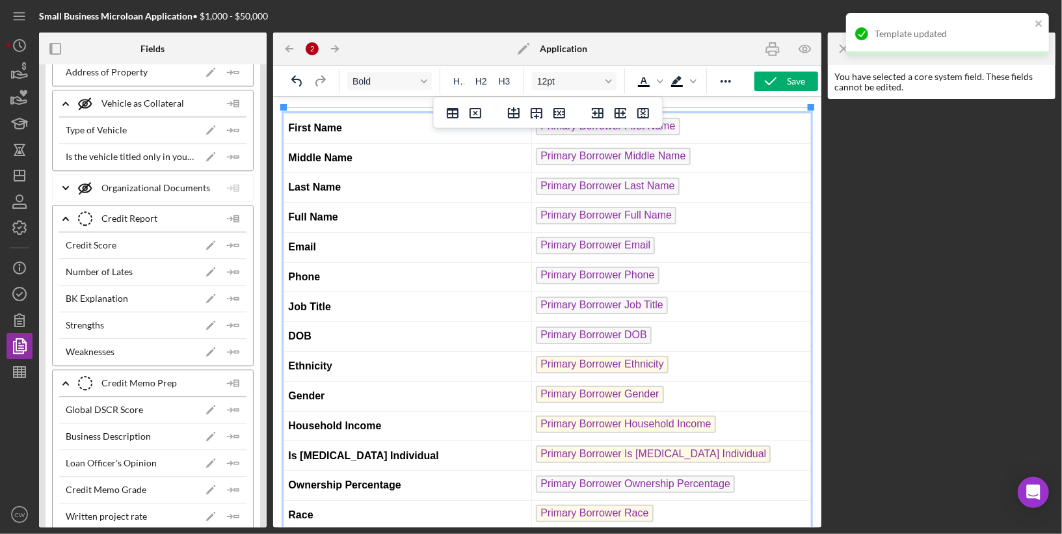
click at [355, 203] on td "Full Name" at bounding box center [408, 217] width 248 height 30
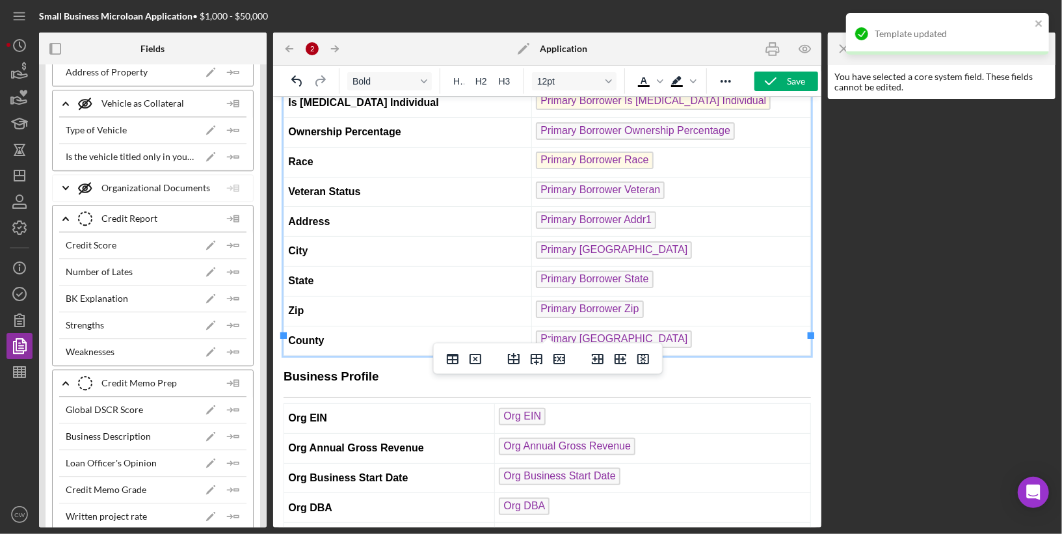
scroll to position [750, 0]
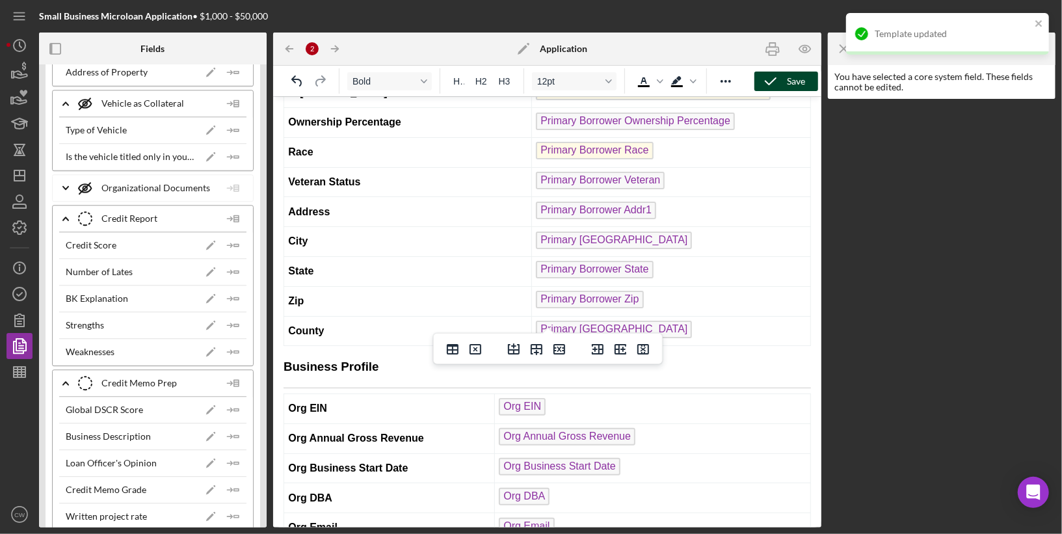
click at [773, 81] on icon "button" at bounding box center [771, 81] width 33 height 33
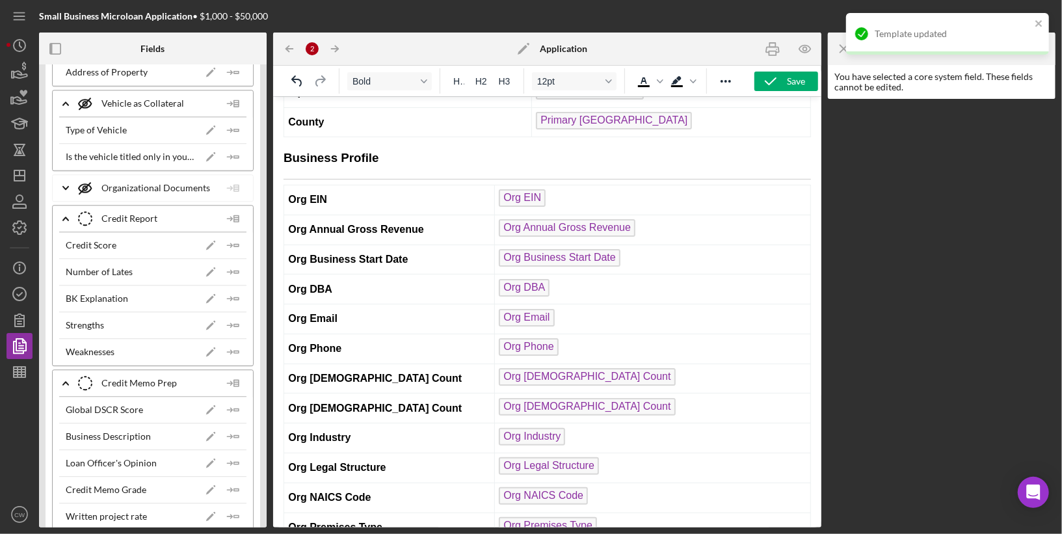
scroll to position [932, 0]
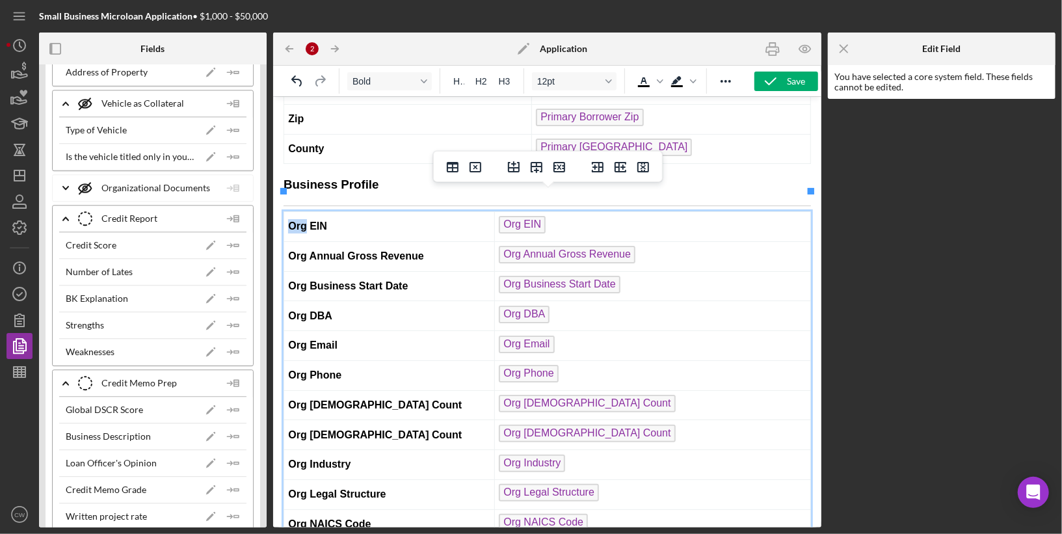
drag, startPoint x: 307, startPoint y: 206, endPoint x: 286, endPoint y: 208, distance: 21.6
click at [286, 211] on td "Org EIN" at bounding box center [389, 226] width 211 height 30
click at [310, 250] on strong "Org Annual Gross Revenue" at bounding box center [355, 255] width 135 height 11
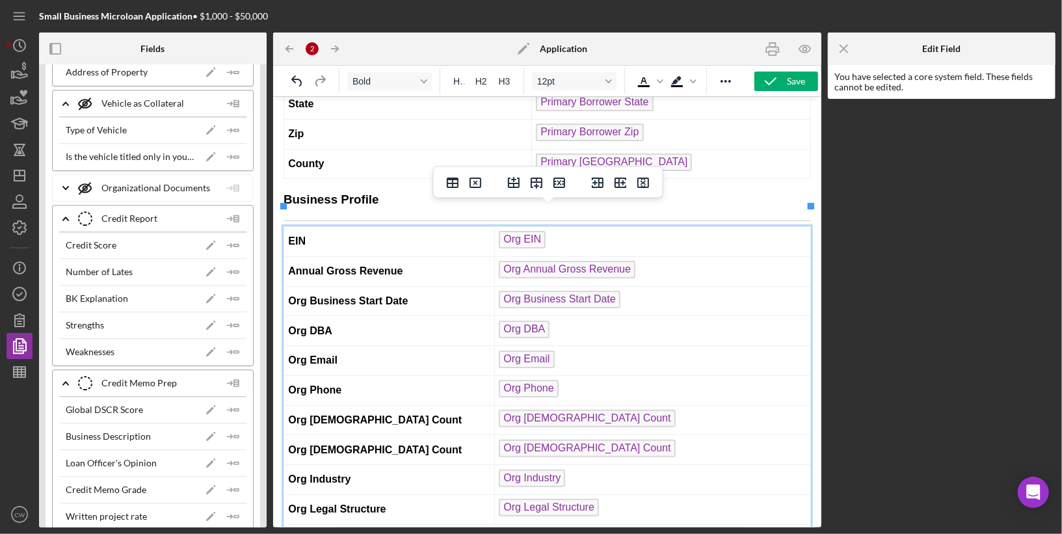
click at [312, 295] on strong "Org Business Start Date" at bounding box center [348, 300] width 120 height 11
click at [308, 325] on strong "Org DBA" at bounding box center [310, 330] width 44 height 11
click at [307, 354] on strong "Org Email" at bounding box center [312, 359] width 49 height 11
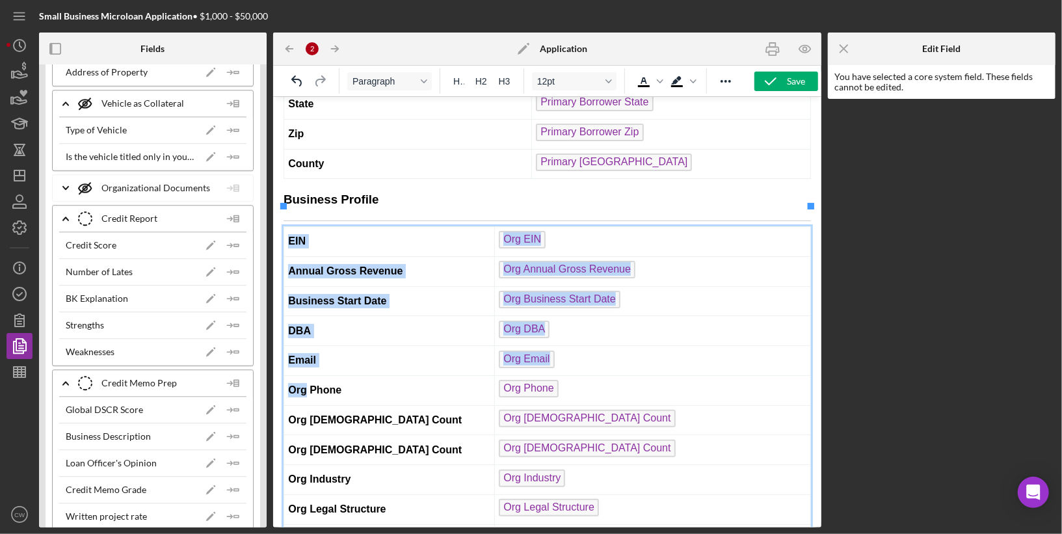
drag, startPoint x: 306, startPoint y: 364, endPoint x: 281, endPoint y: 364, distance: 25.4
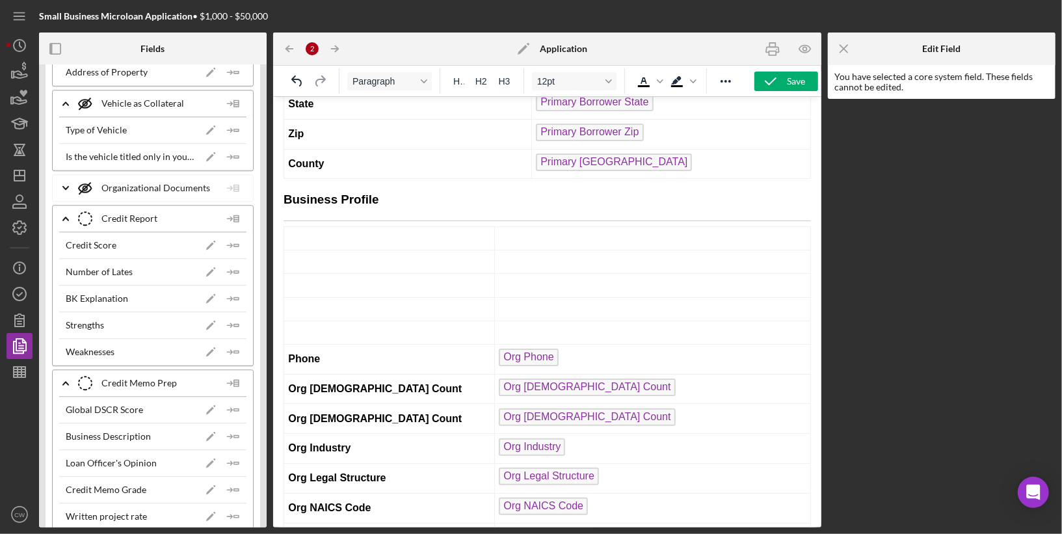
click at [301, 85] on icon "Undo" at bounding box center [296, 80] width 10 height 11
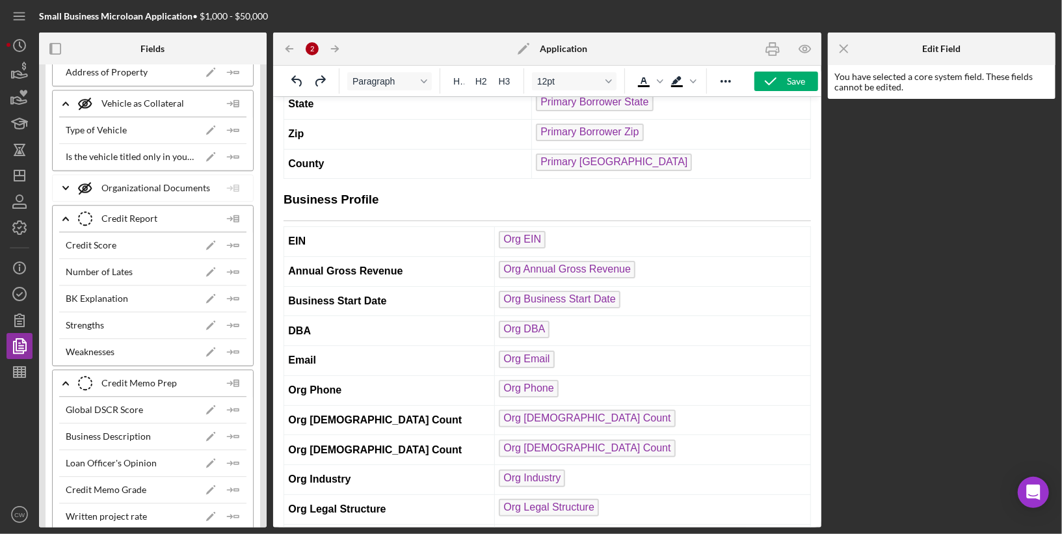
click at [314, 354] on strong "Email" at bounding box center [302, 359] width 28 height 11
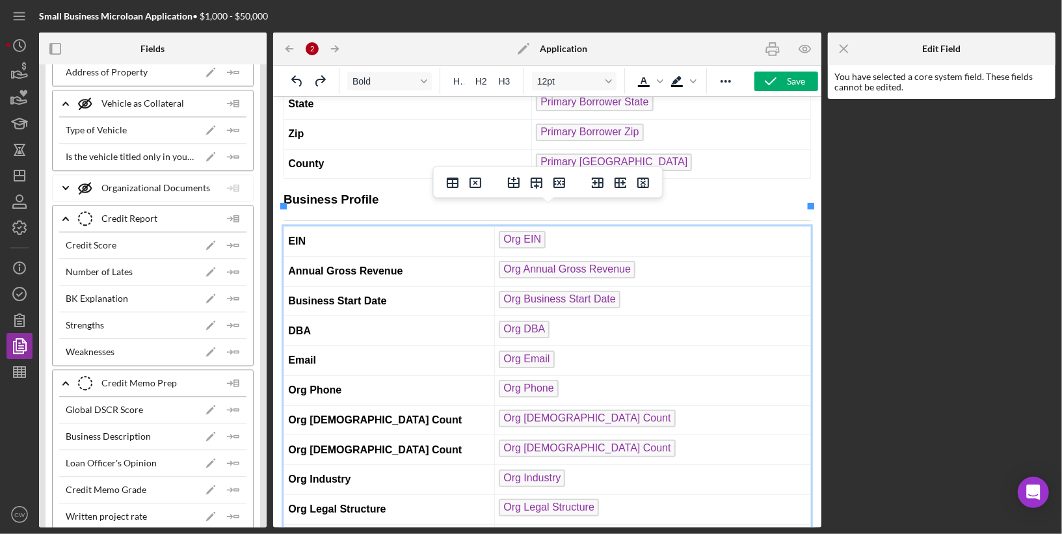
click at [310, 384] on strong "Org Phone" at bounding box center [314, 389] width 53 height 11
click at [311, 414] on strong "Org [DEMOGRAPHIC_DATA] Count" at bounding box center [375, 419] width 174 height 11
click at [310, 444] on strong "Org [DEMOGRAPHIC_DATA] Count" at bounding box center [375, 449] width 174 height 11
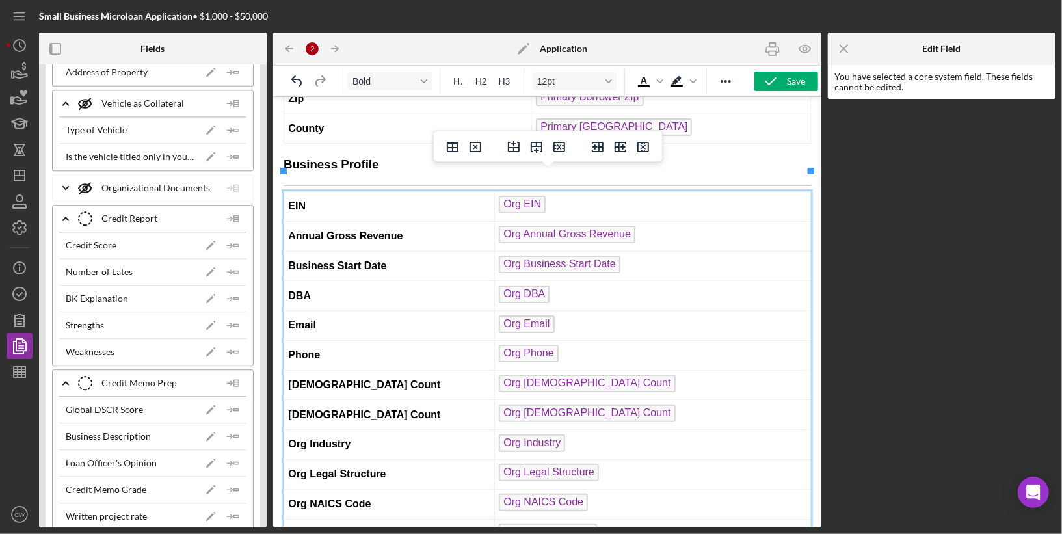
scroll to position [1002, 0]
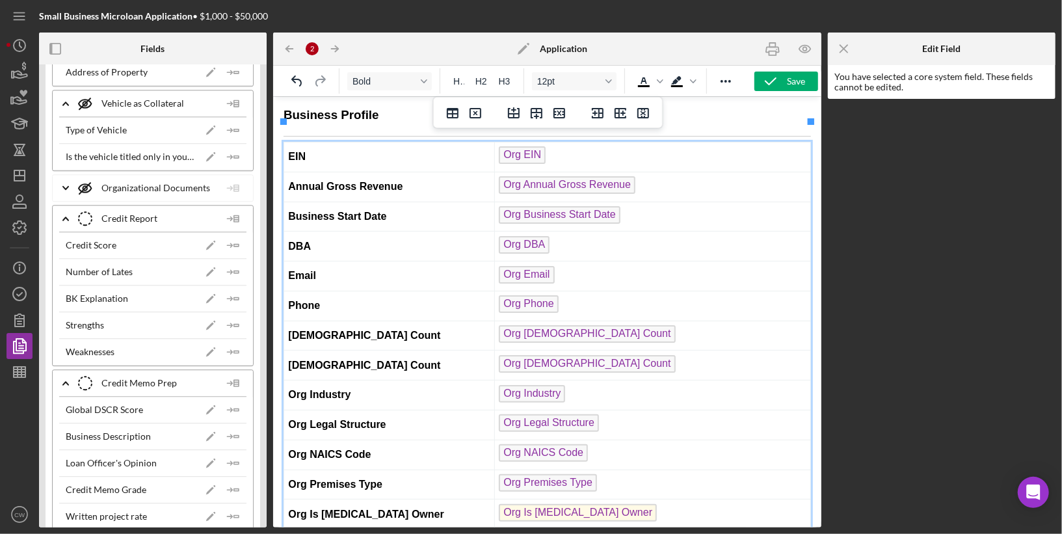
click at [309, 388] on strong "Org Industry" at bounding box center [319, 393] width 62 height 11
click at [309, 418] on strong "Org Legal Structure" at bounding box center [337, 423] width 98 height 11
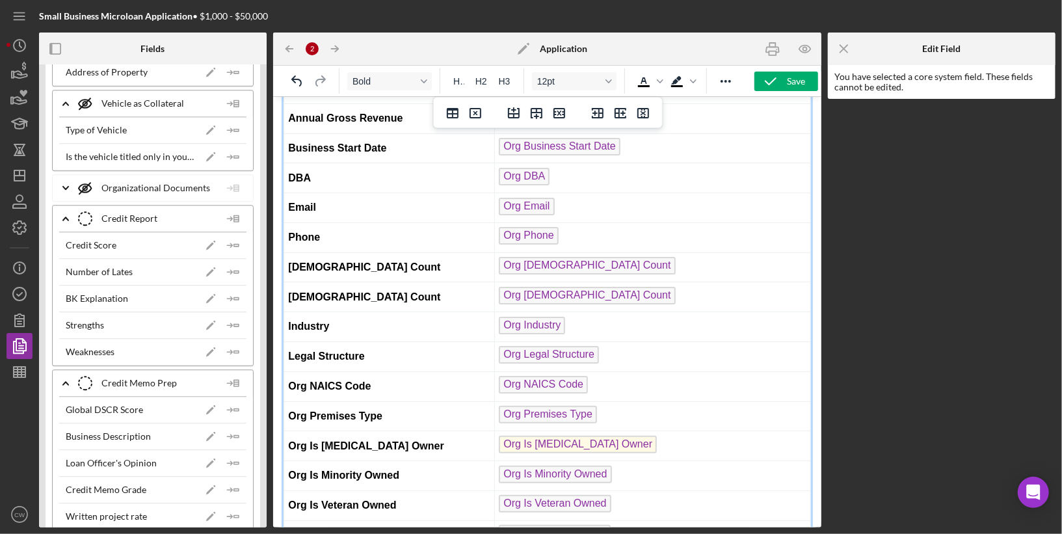
scroll to position [1084, 0]
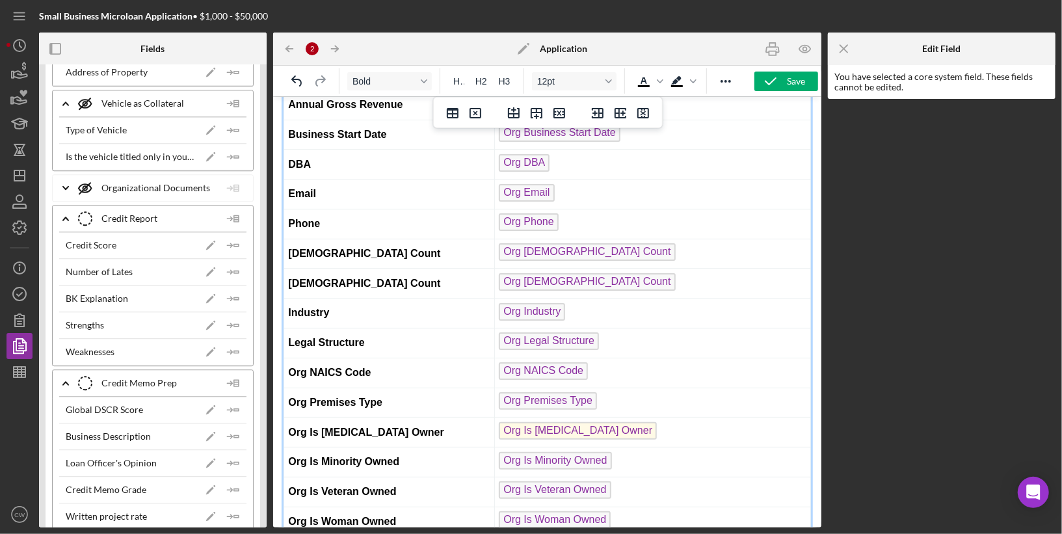
click at [308, 366] on strong "Org NAICS Code" at bounding box center [329, 371] width 83 height 11
click at [309, 396] on strong "Org Premises Type" at bounding box center [335, 401] width 94 height 11
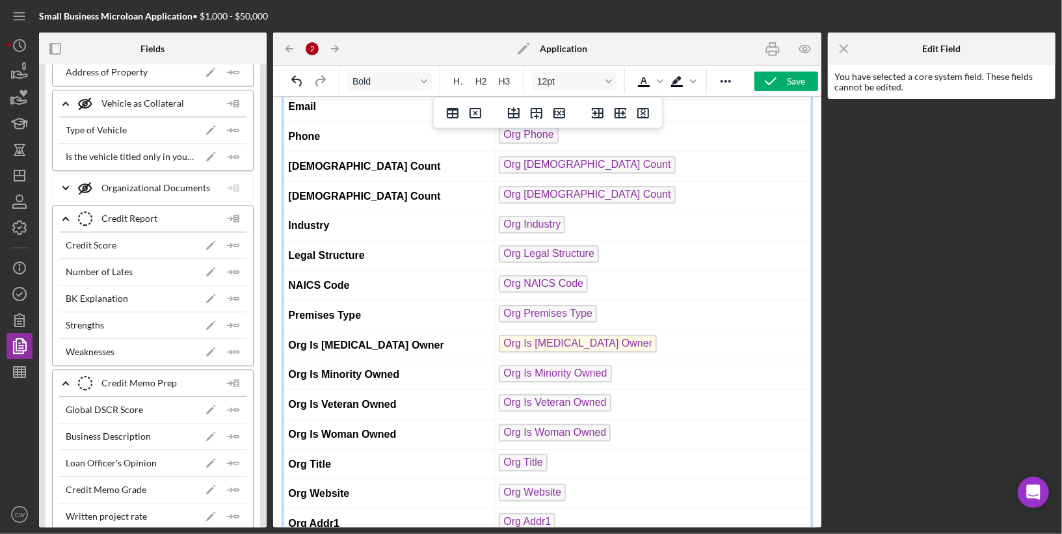
scroll to position [1206, 0]
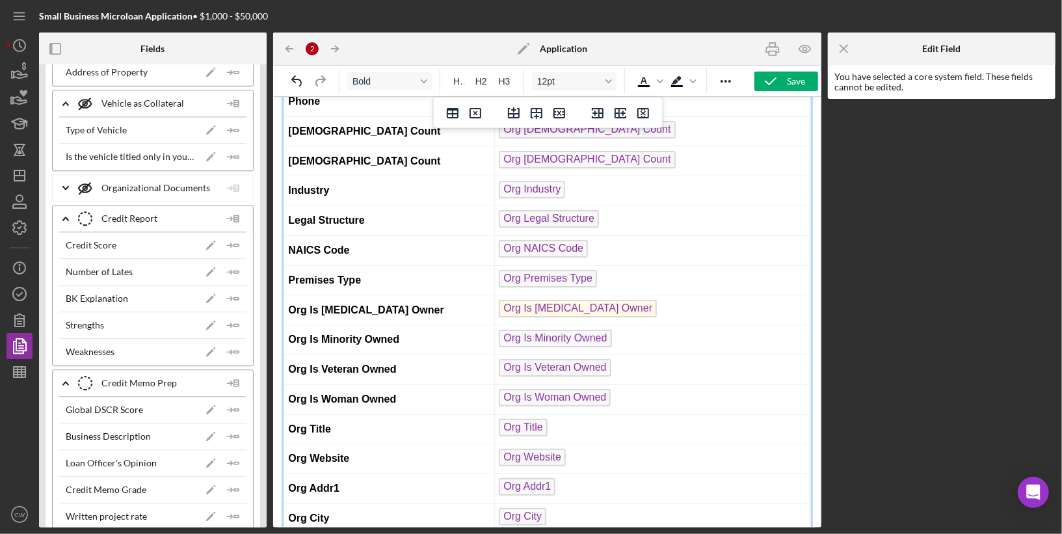
click at [320, 304] on strong "Org Is [MEDICAL_DATA] Owner" at bounding box center [365, 309] width 155 height 11
click at [309, 333] on strong "Org Is Minority Owned" at bounding box center [343, 338] width 111 height 11
click at [308, 363] on strong "Org Is Veteran Owned" at bounding box center [342, 368] width 108 height 11
click at [307, 393] on strong "Org Is Woman Owned" at bounding box center [342, 398] width 108 height 11
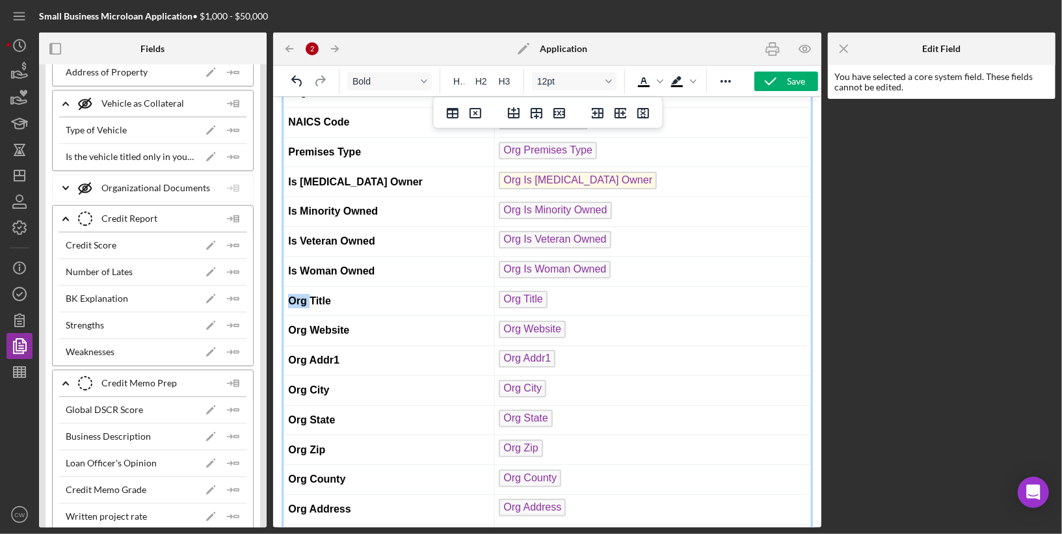
drag, startPoint x: 308, startPoint y: 267, endPoint x: 289, endPoint y: 267, distance: 19.5
click at [289, 295] on strong "Org Title" at bounding box center [309, 300] width 43 height 11
click at [310, 324] on strong "Org Website" at bounding box center [318, 329] width 61 height 11
drag, startPoint x: 349, startPoint y: 330, endPoint x: 289, endPoint y: 330, distance: 59.2
click at [289, 345] on td "Org Addr1" at bounding box center [389, 360] width 211 height 30
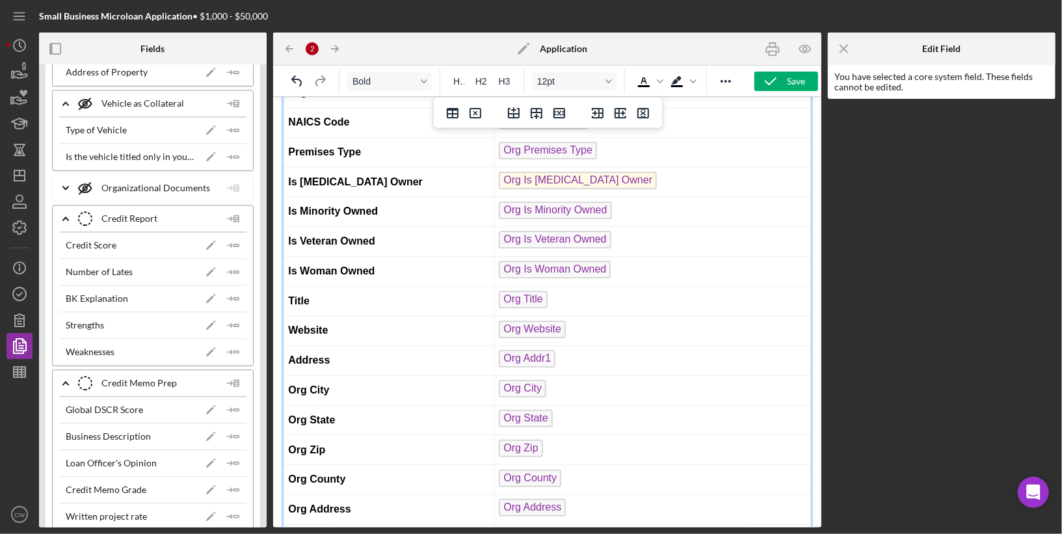
click at [310, 384] on strong "Org City" at bounding box center [308, 389] width 41 height 11
click at [309, 414] on strong "Org State" at bounding box center [311, 419] width 47 height 11
click at [310, 444] on strong "Org Zip" at bounding box center [306, 449] width 37 height 11
click at [310, 473] on strong "Org County" at bounding box center [316, 478] width 57 height 11
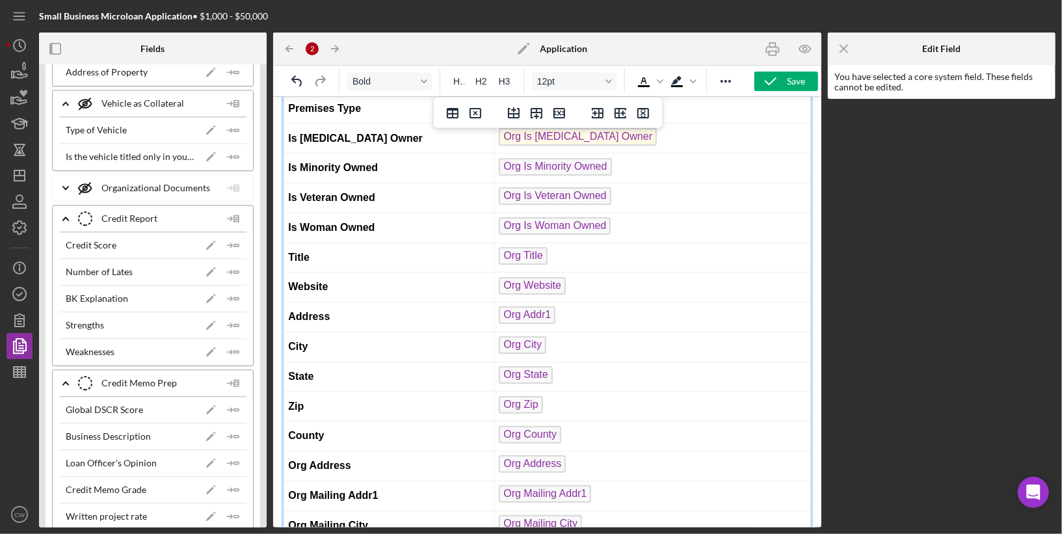
scroll to position [1425, 0]
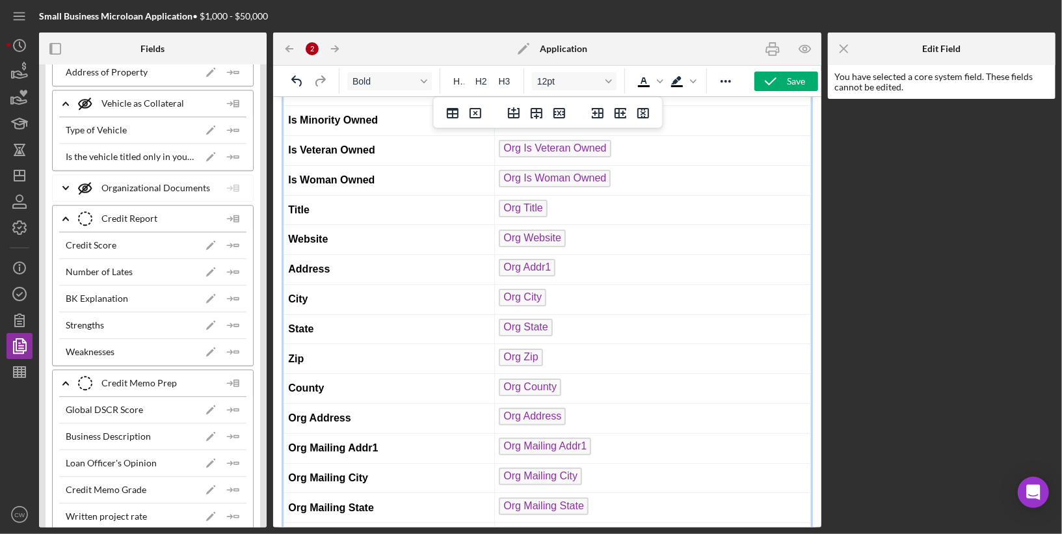
click at [310, 412] on strong "Org Address" at bounding box center [319, 417] width 62 height 11
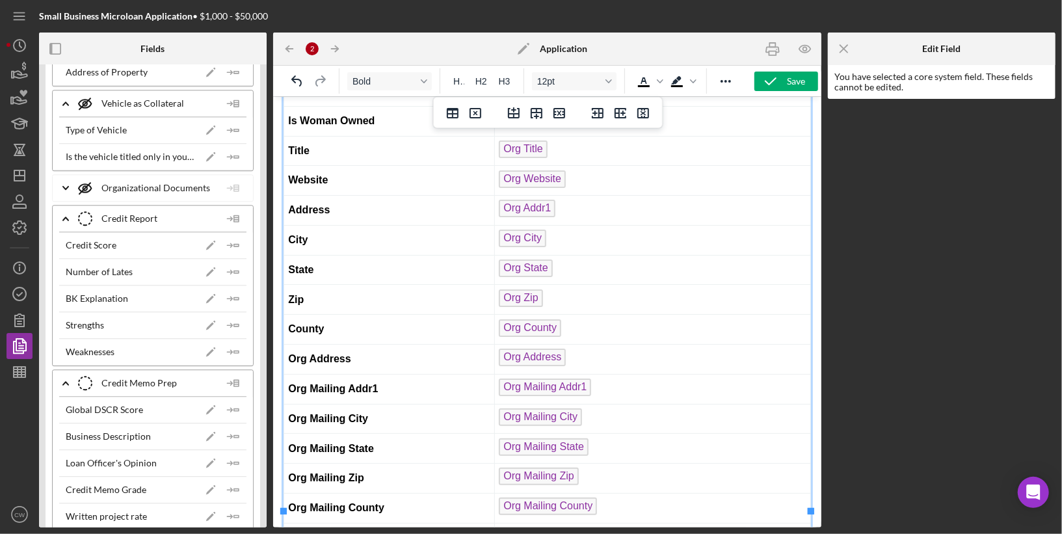
scroll to position [1494, 0]
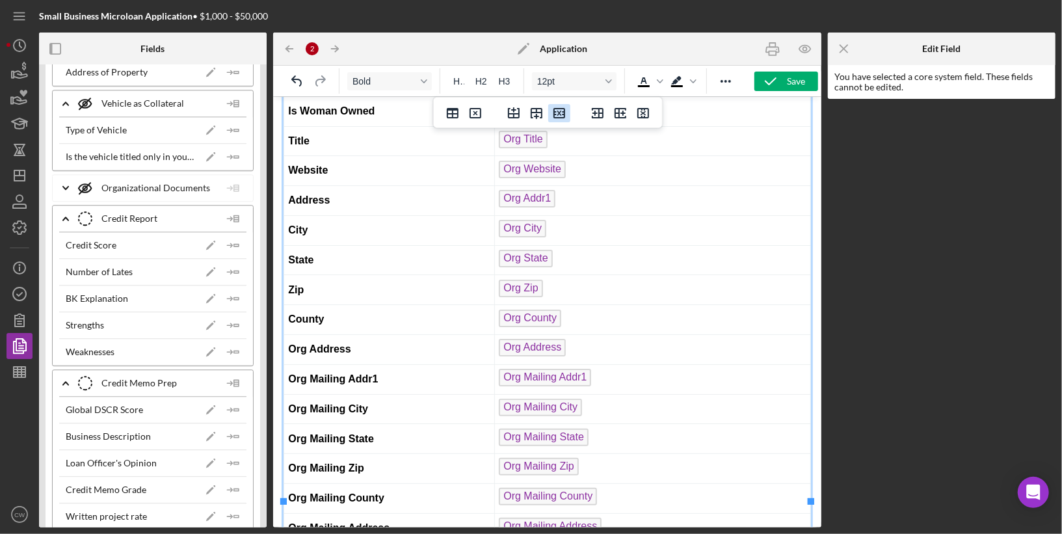
click at [554, 112] on icon "Delete row" at bounding box center [560, 113] width 12 height 10
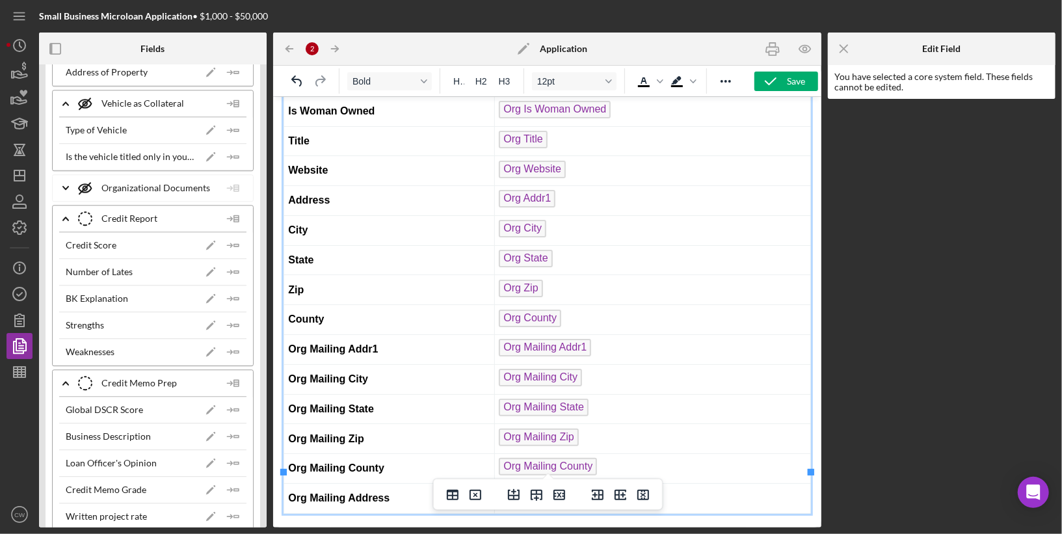
click at [308, 343] on strong "Org Mailing Addr1" at bounding box center [333, 348] width 90 height 11
click at [386, 334] on td "Mailing Addr1" at bounding box center [389, 349] width 211 height 30
click at [347, 373] on strong "Org Mailing City" at bounding box center [328, 378] width 80 height 11
click at [349, 403] on strong "Org Mailing State" at bounding box center [331, 408] width 86 height 11
click at [348, 433] on strong "Org Mailing Zip" at bounding box center [325, 438] width 75 height 11
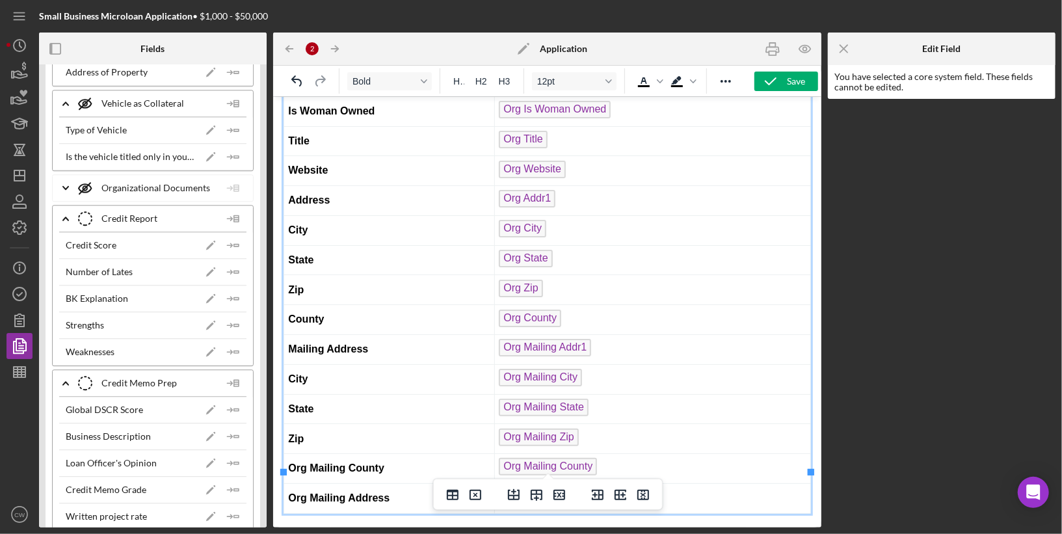
click at [346, 462] on strong "Org Mailing County" at bounding box center [336, 467] width 96 height 11
click at [395, 483] on td "Org Mailing Address" at bounding box center [389, 498] width 211 height 30
click at [564, 492] on icon "Delete row" at bounding box center [560, 495] width 12 height 10
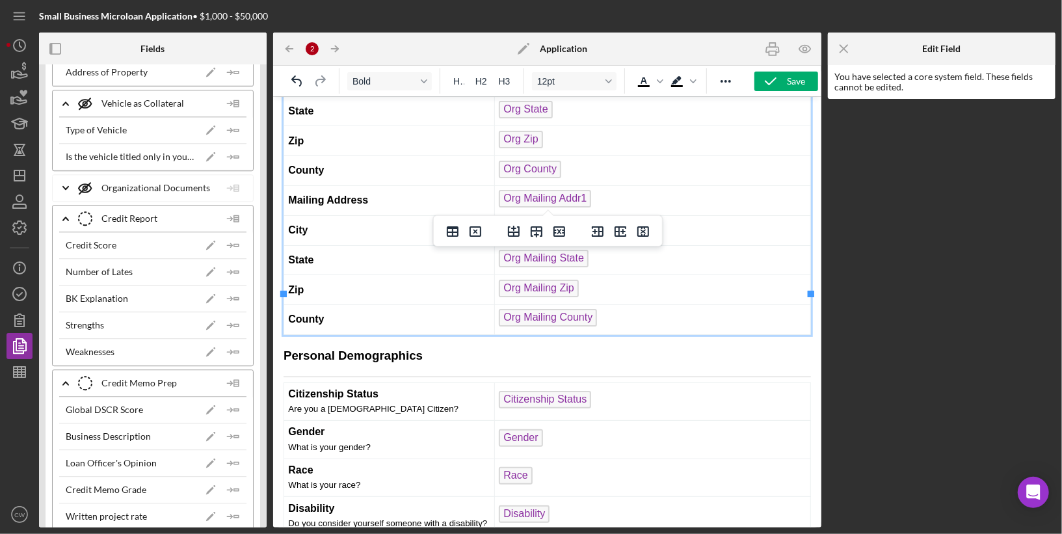
scroll to position [1728, 0]
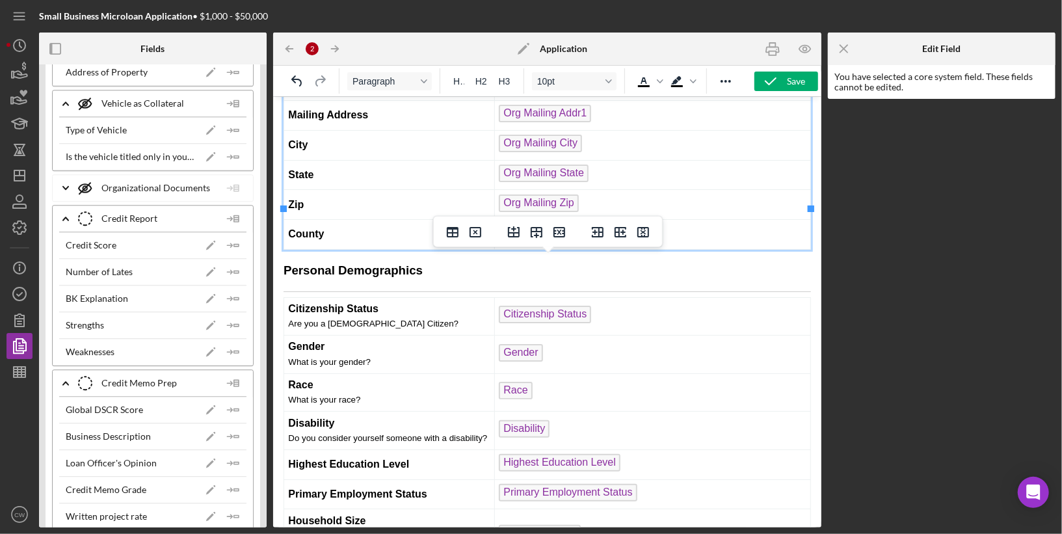
click at [363, 318] on span "Are you a [DEMOGRAPHIC_DATA] Citizen?" at bounding box center [373, 323] width 170 height 10
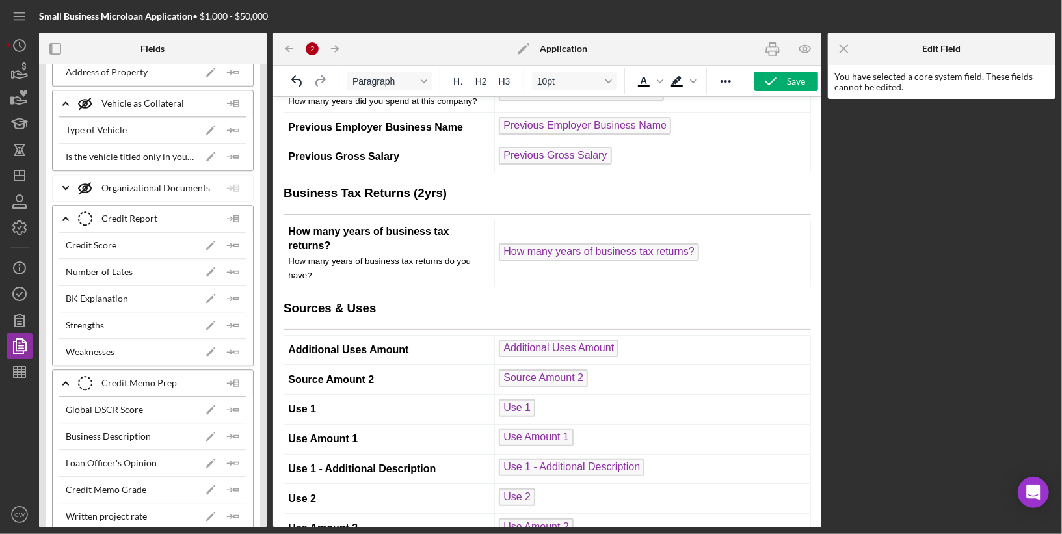
scroll to position [3501, 0]
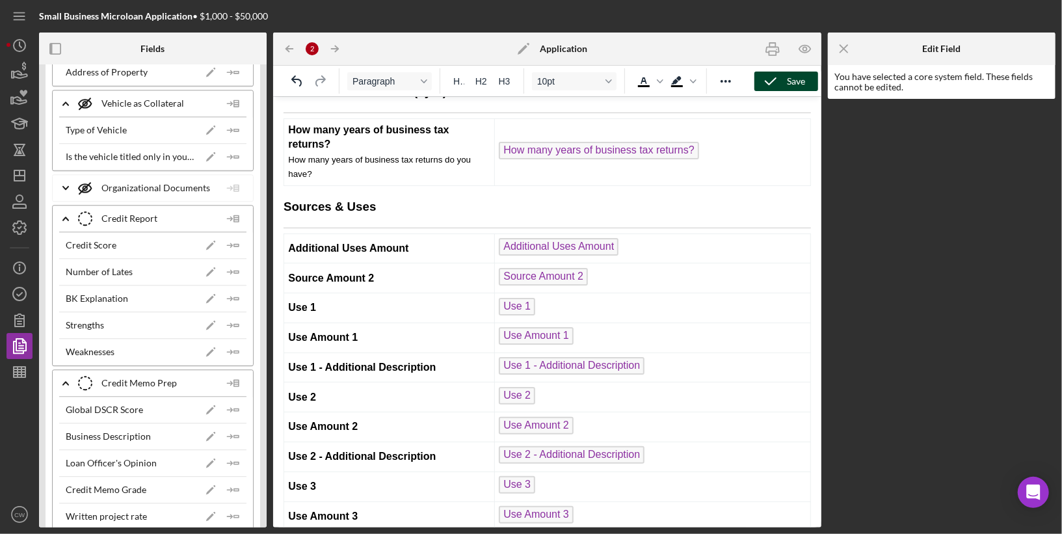
click at [781, 81] on icon "button" at bounding box center [771, 81] width 33 height 33
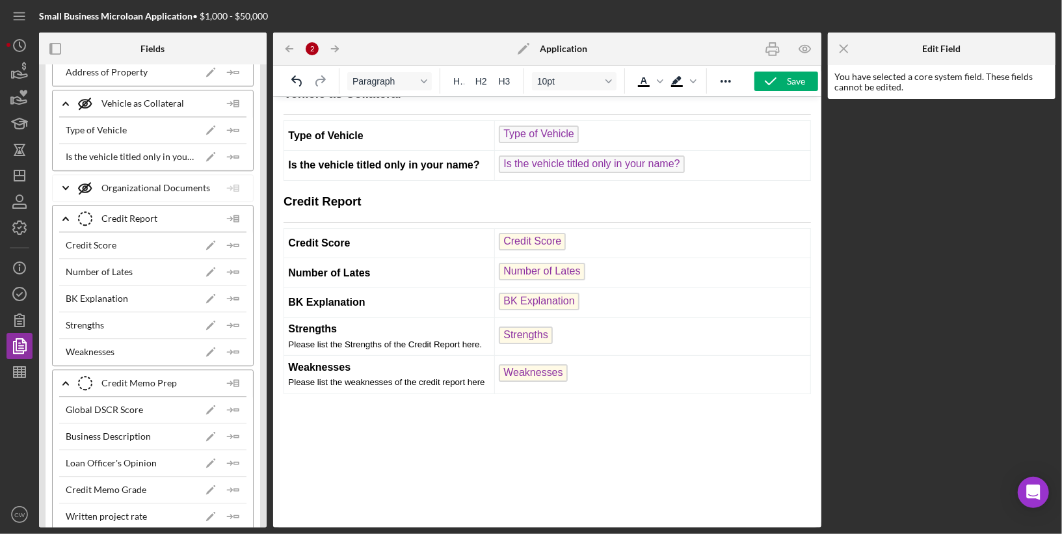
scroll to position [9034, 0]
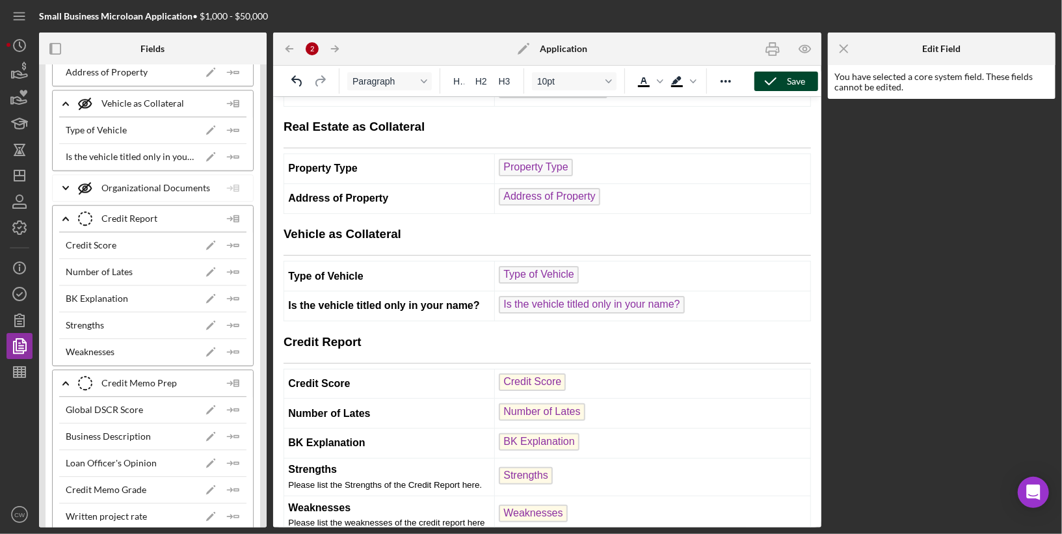
click at [803, 77] on div "Save" at bounding box center [796, 82] width 18 height 20
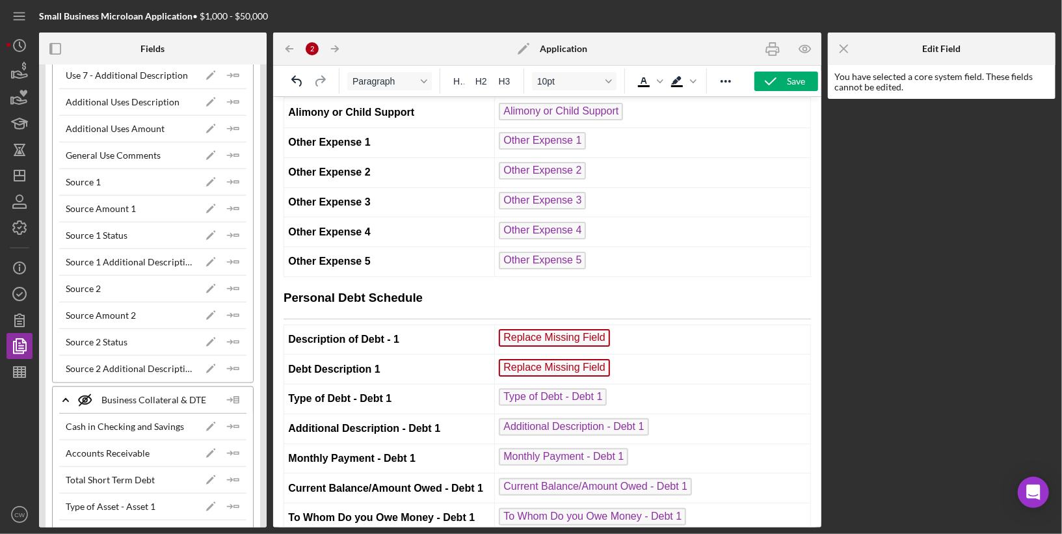
scroll to position [8074, 0]
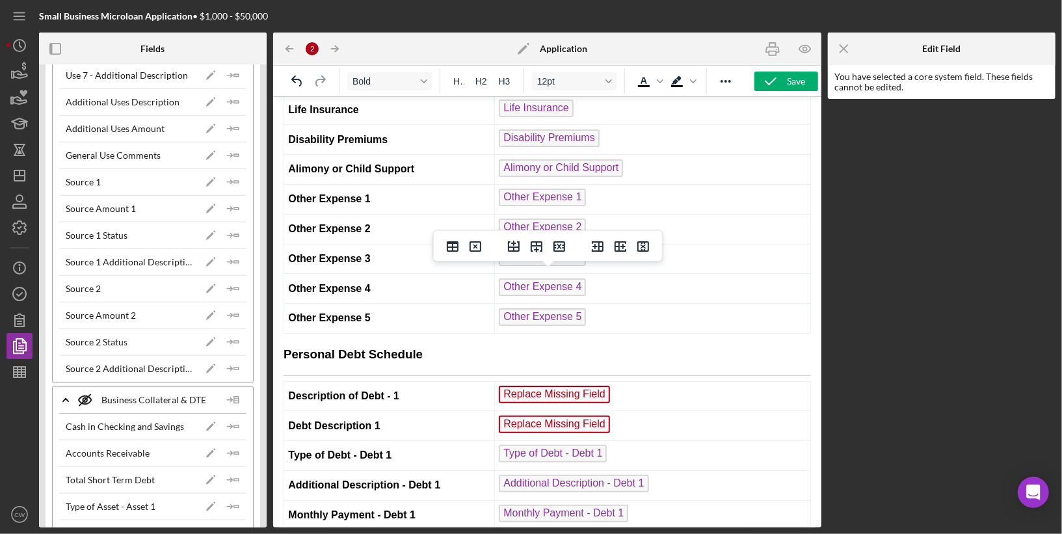
click at [416, 381] on td "Description of Debt - 1" at bounding box center [389, 396] width 211 height 30
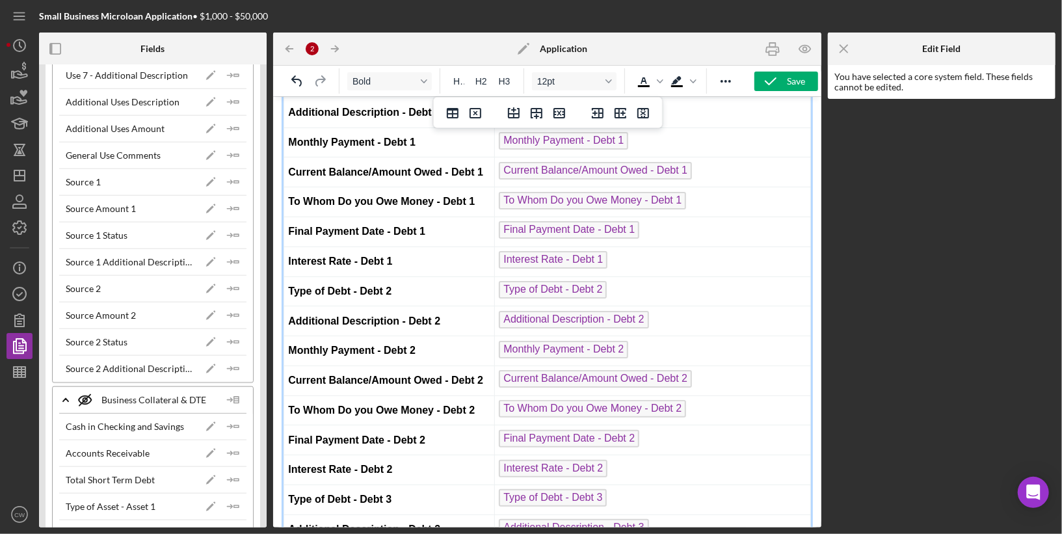
scroll to position [8475, 0]
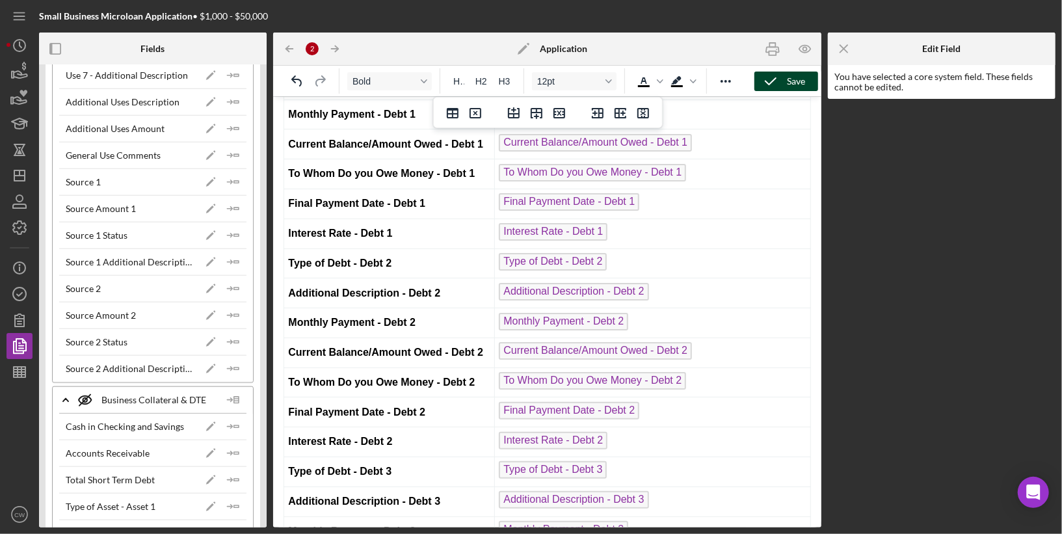
click at [779, 83] on icon "button" at bounding box center [771, 81] width 33 height 33
